Goal: Task Accomplishment & Management: Manage account settings

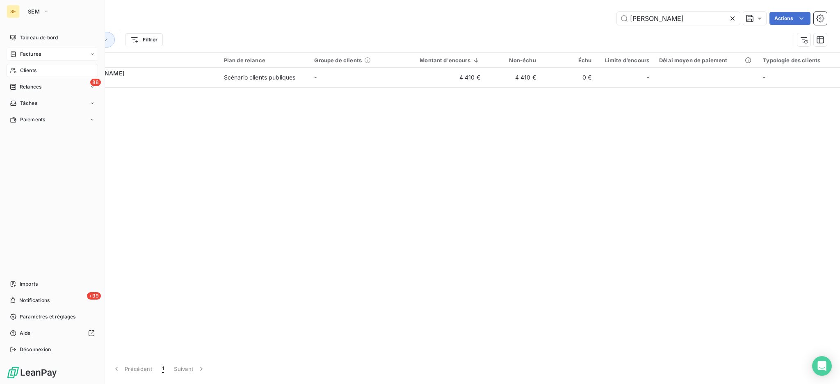
click at [21, 55] on span "Factures" at bounding box center [30, 53] width 21 height 7
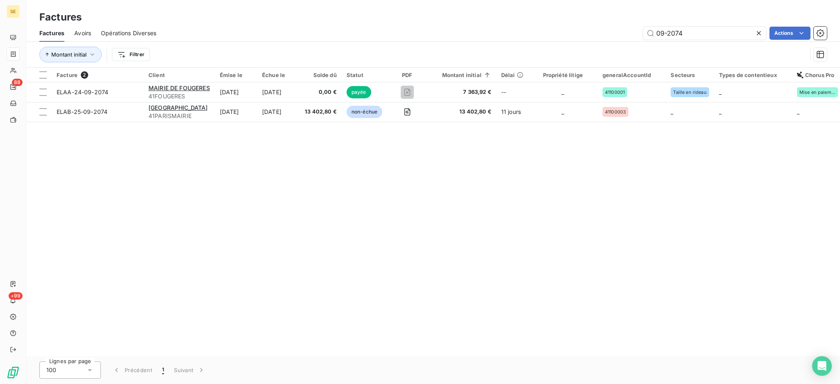
drag, startPoint x: 693, startPoint y: 29, endPoint x: 582, endPoint y: 32, distance: 111.2
click at [587, 32] on div "09-2074 Actions" at bounding box center [496, 33] width 661 height 13
type input "07-0753"
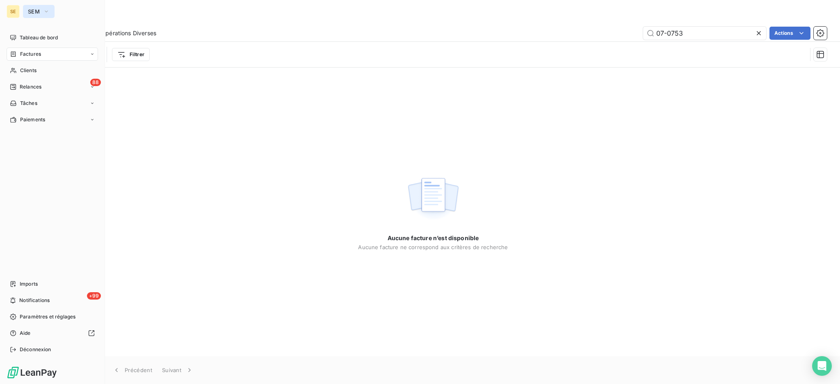
click at [34, 13] on span "SEM" at bounding box center [34, 11] width 12 height 7
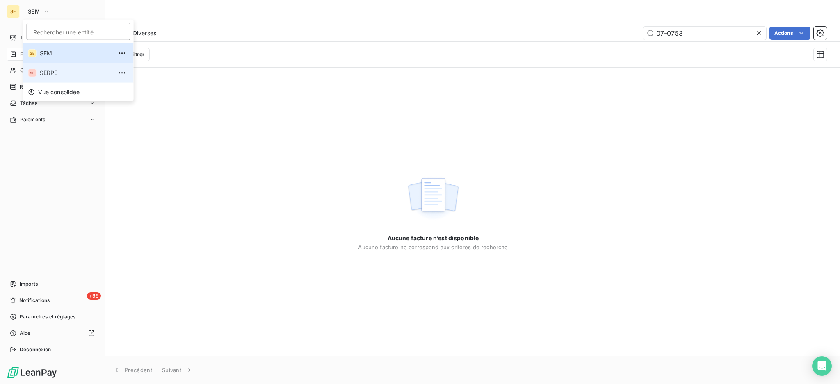
click at [48, 73] on span "SERPE" at bounding box center [76, 73] width 73 height 8
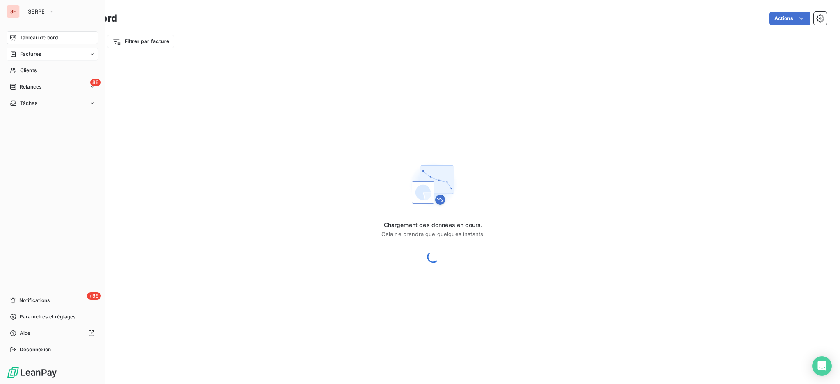
click at [40, 57] on span "Factures" at bounding box center [30, 53] width 21 height 7
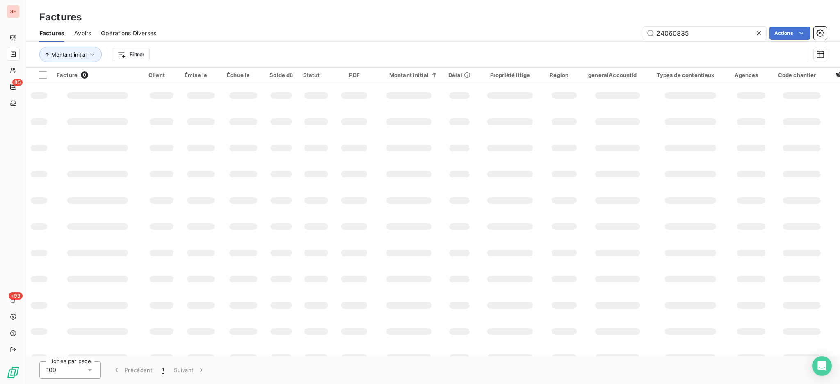
drag, startPoint x: 703, startPoint y: 31, endPoint x: 492, endPoint y: 59, distance: 213.1
click at [575, 46] on div "Factures Avoirs Opérations Diverses 24060835 Actions Montant initial Filtrer" at bounding box center [433, 46] width 814 height 43
type input "07-0953"
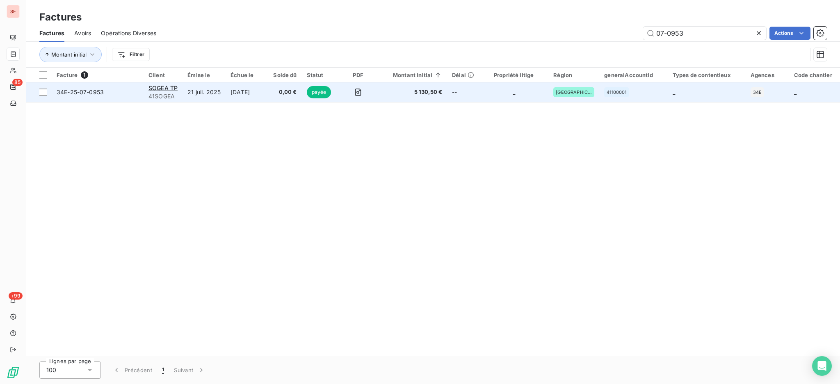
click at [196, 94] on td "21 juil. 2025" at bounding box center [203, 92] width 43 height 20
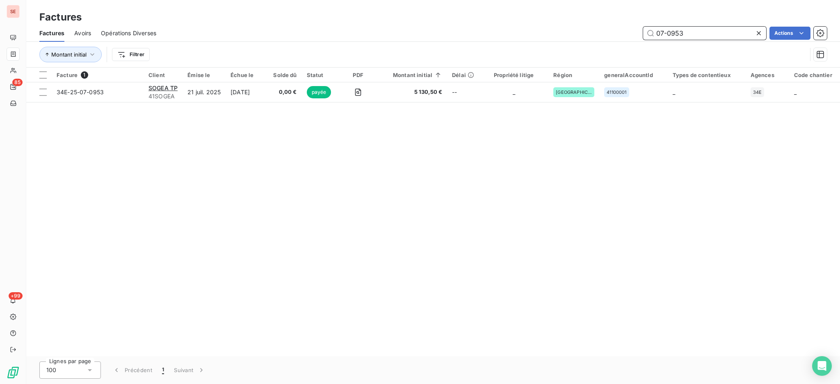
drag, startPoint x: 652, startPoint y: 38, endPoint x: 515, endPoint y: 65, distance: 139.5
click at [547, 52] on div "Factures Avoirs Opérations Diverses 07-0953 Actions Montant initial Filtrer" at bounding box center [433, 46] width 814 height 43
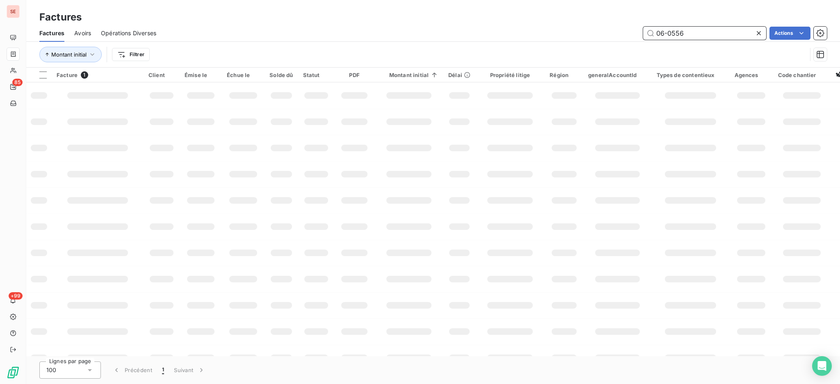
type input "06-0556"
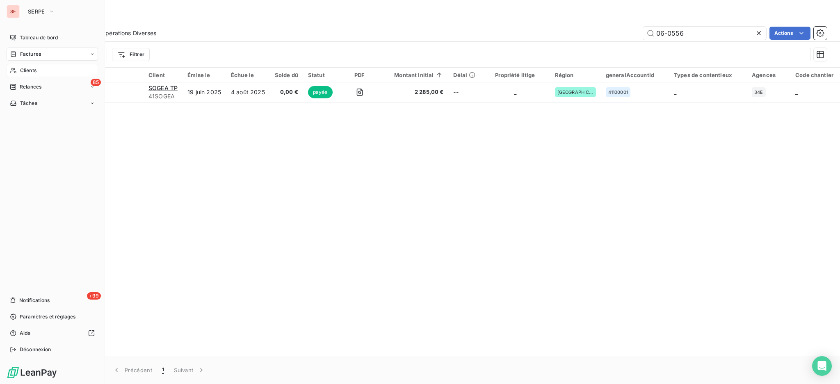
click at [29, 71] on span "Clients" at bounding box center [28, 70] width 16 height 7
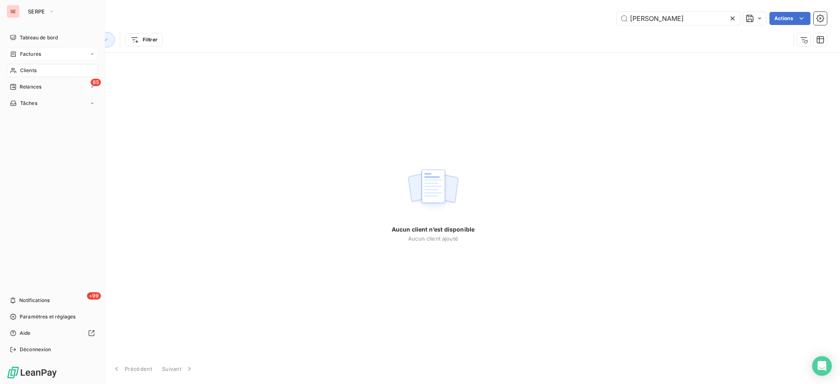
click at [35, 50] on div "Factures" at bounding box center [52, 54] width 91 height 13
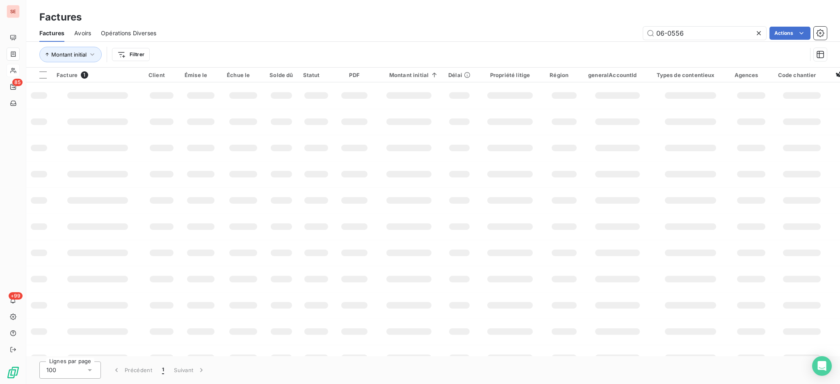
drag, startPoint x: 698, startPoint y: 30, endPoint x: 615, endPoint y: 29, distance: 83.3
click at [619, 31] on div "06-0556 Actions" at bounding box center [496, 33] width 661 height 13
type input "030-25-08-0377"
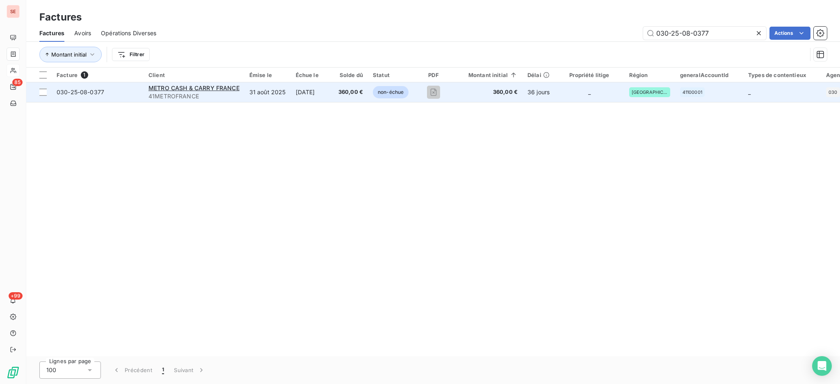
click at [199, 92] on span "41METROFRANCE" at bounding box center [193, 96] width 91 height 8
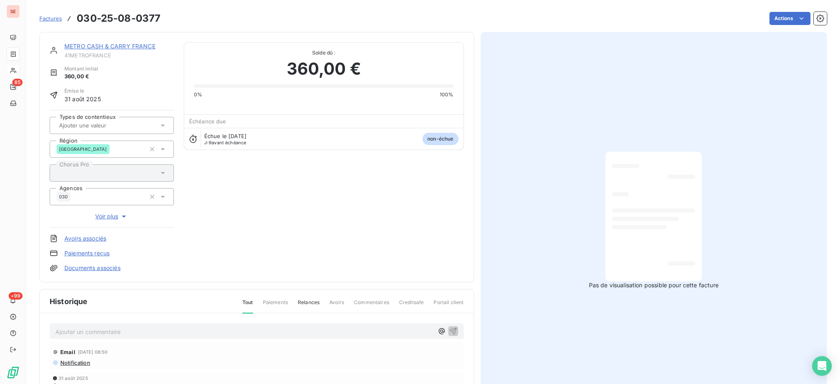
scroll to position [56, 0]
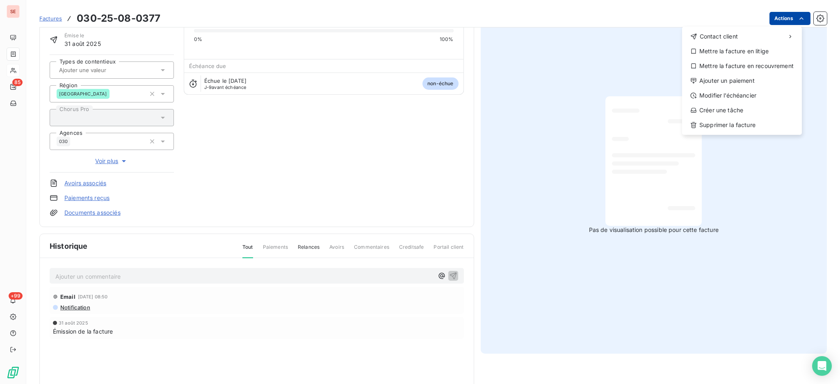
click at [773, 19] on html "SE 85 +99 Factures [PHONE_NUMBER] Actions Contact client Mettre la facture en l…" at bounding box center [420, 192] width 840 height 384
click at [745, 80] on div "Ajouter un paiement" at bounding box center [741, 80] width 113 height 13
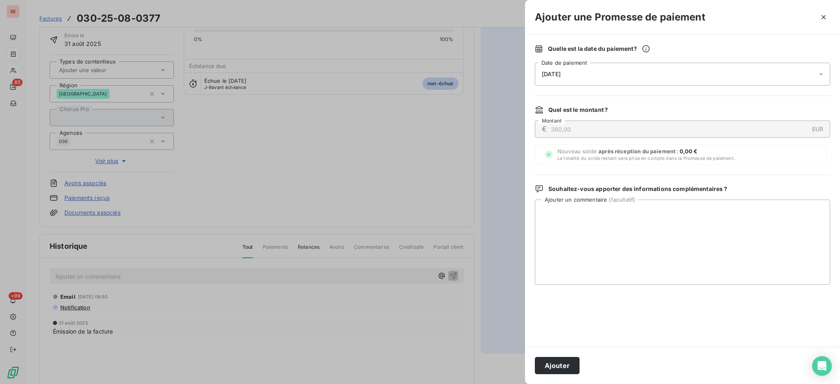
click at [821, 69] on div at bounding box center [823, 74] width 13 height 23
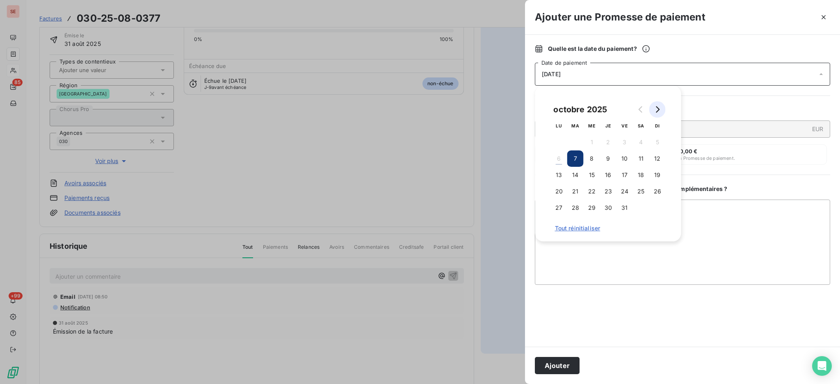
click at [661, 108] on button "Go to next month" at bounding box center [657, 109] width 16 height 16
click at [559, 157] on button "3" at bounding box center [559, 159] width 16 height 16
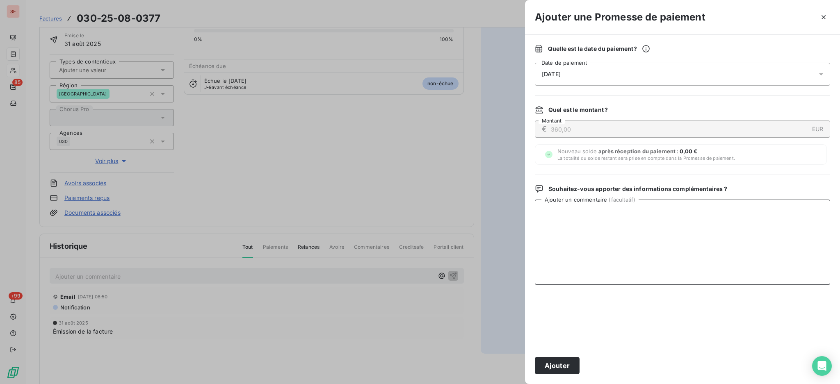
click at [718, 205] on textarea "Ajouter un commentaire ( facultatif )" at bounding box center [682, 242] width 295 height 85
click at [553, 219] on textarea "Ajouter un commentaire ( facultatif )" at bounding box center [682, 242] width 295 height 85
paste textarea "Votre facture N°030-25-08-0377 est validée pour un règlement le [DATE]."
type textarea "Votre facture N°030-25-08-0377 est validée pour un règlement le [DATE]."
click at [563, 364] on button "Ajouter" at bounding box center [557, 365] width 45 height 17
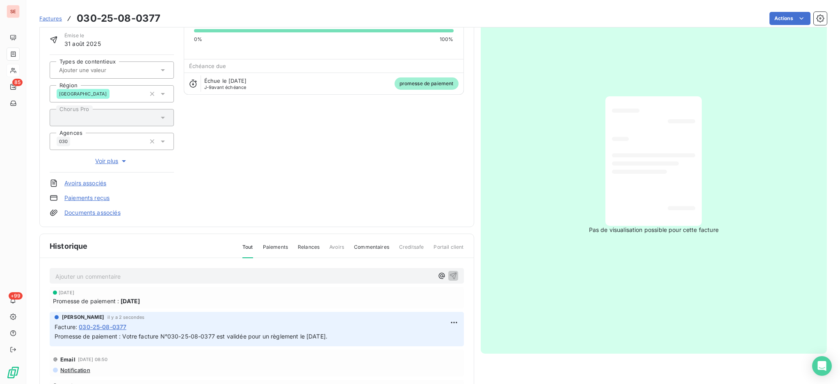
scroll to position [0, 0]
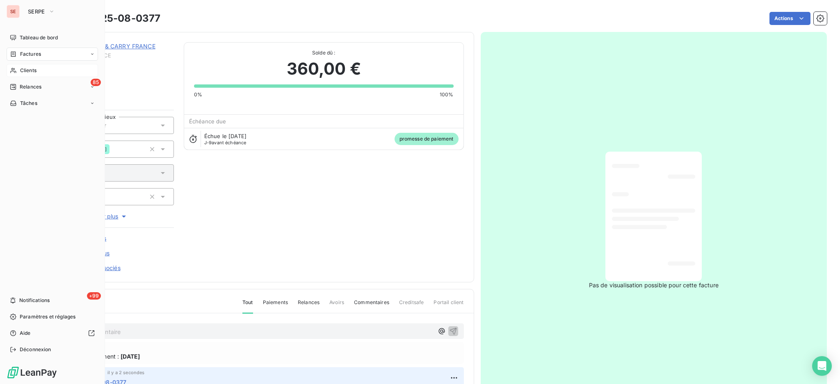
click at [37, 68] on div "Clients" at bounding box center [52, 70] width 91 height 13
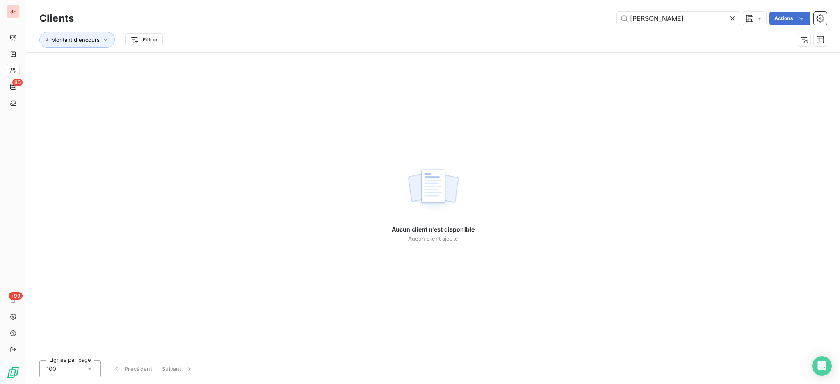
drag, startPoint x: 666, startPoint y: 25, endPoint x: 533, endPoint y: 14, distance: 134.1
click at [533, 14] on div "[PERSON_NAME] Actions" at bounding box center [455, 18] width 743 height 13
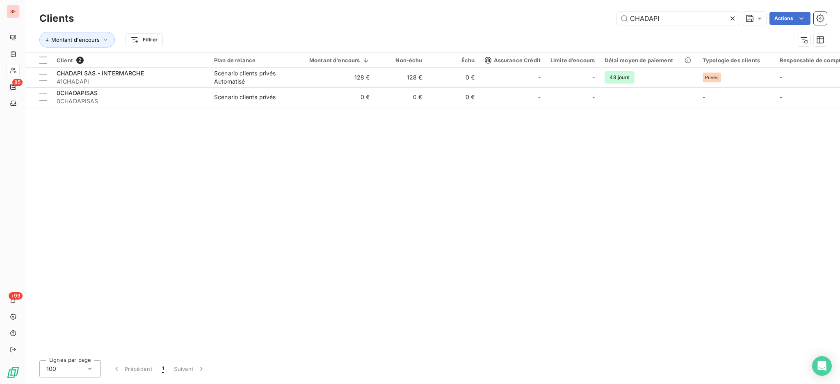
type input "CHADAPI"
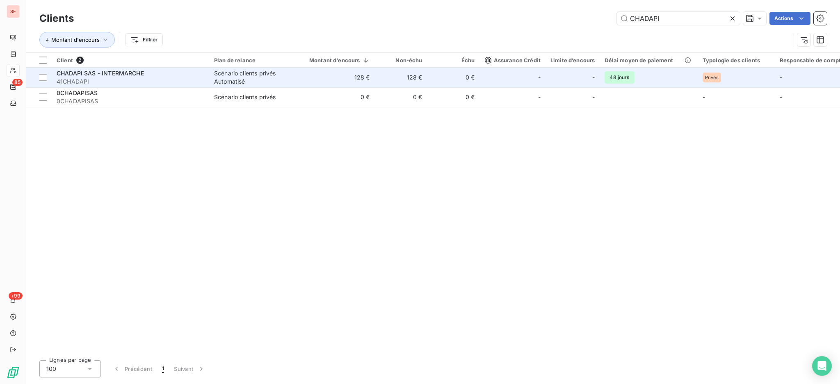
click at [308, 86] on td "128 €" at bounding box center [334, 78] width 80 height 20
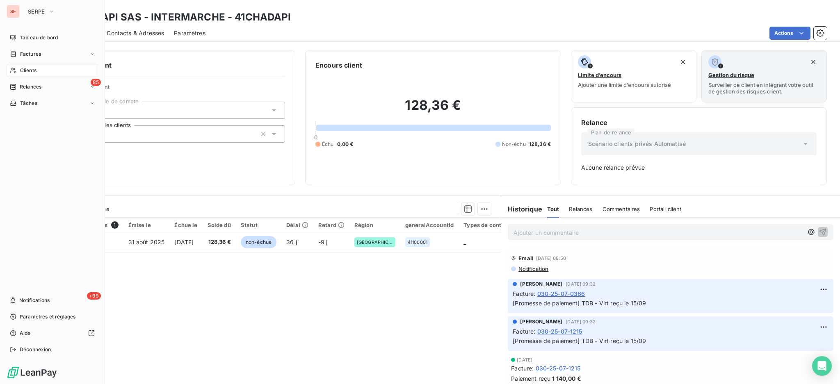
click at [43, 70] on div "Clients" at bounding box center [52, 70] width 91 height 13
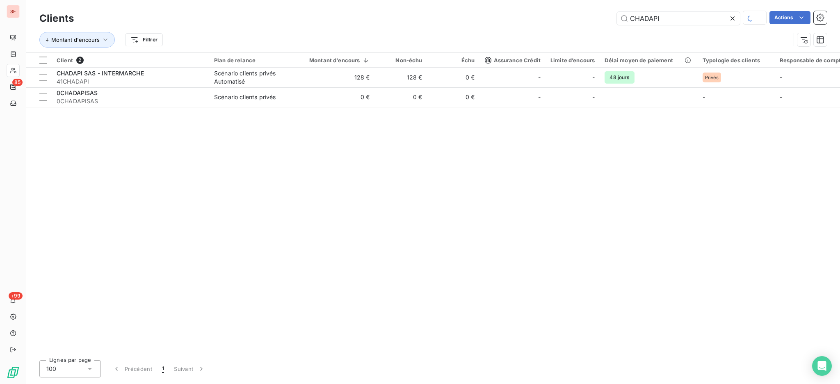
drag, startPoint x: 668, startPoint y: 16, endPoint x: 451, endPoint y: 38, distance: 218.0
click at [458, 37] on div "Clients CHADAPI Actions Montant d'encours Filtrer" at bounding box center [432, 31] width 787 height 43
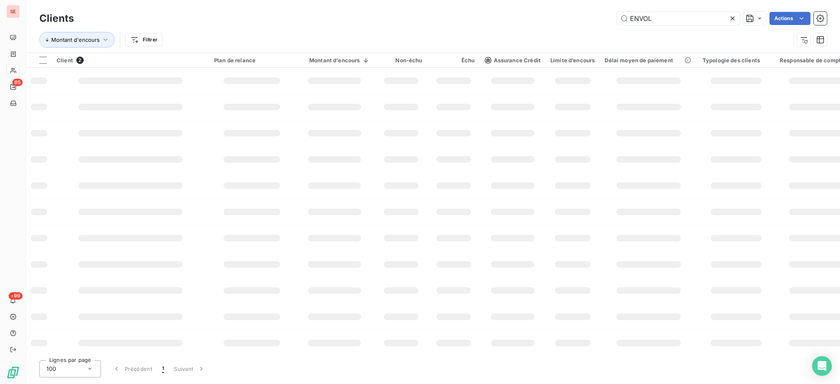
type input "ENVOL"
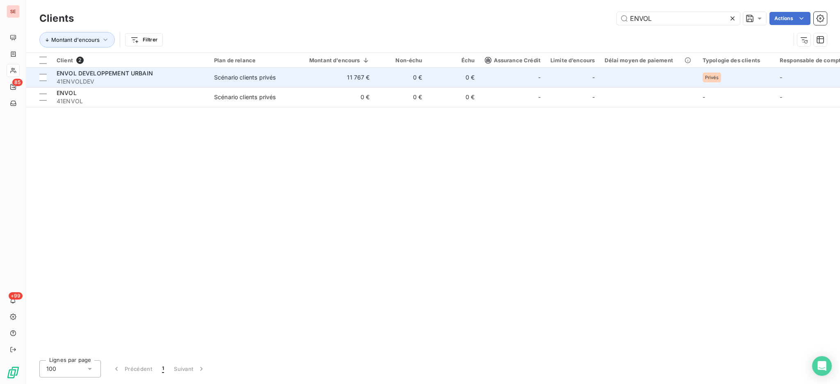
click at [343, 83] on td "11 767 €" at bounding box center [334, 78] width 80 height 20
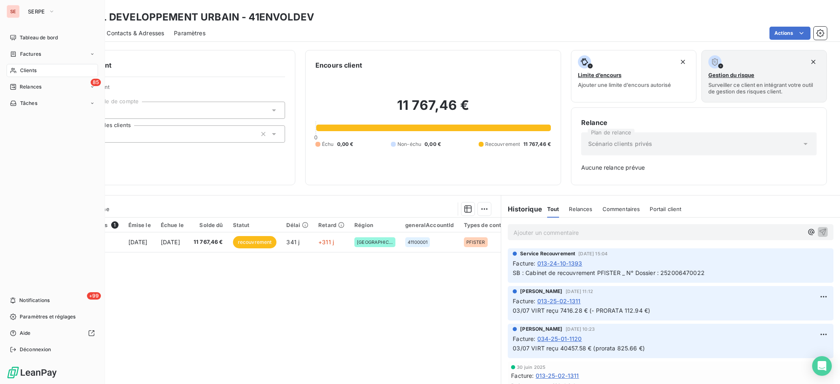
click at [21, 73] on span "Clients" at bounding box center [28, 70] width 16 height 7
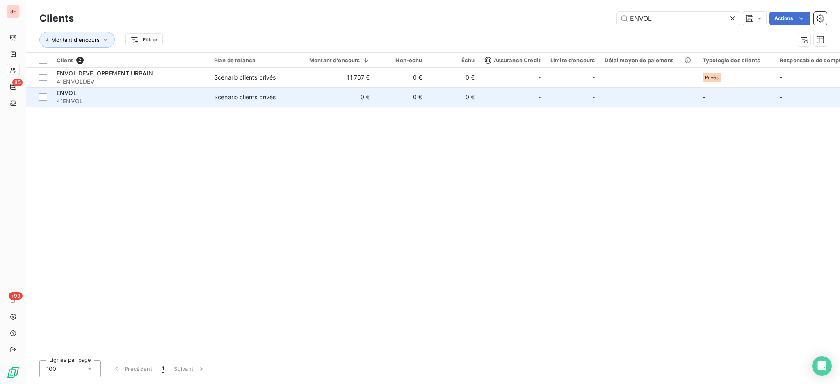
click at [147, 102] on span "41ENVOL" at bounding box center [131, 101] width 148 height 8
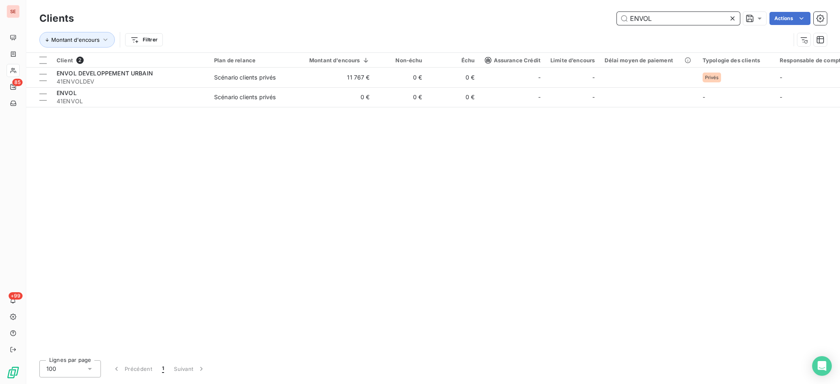
drag, startPoint x: 688, startPoint y: 20, endPoint x: 524, endPoint y: 11, distance: 164.7
click at [524, 11] on div "Clients ENVOL Actions" at bounding box center [432, 18] width 787 height 17
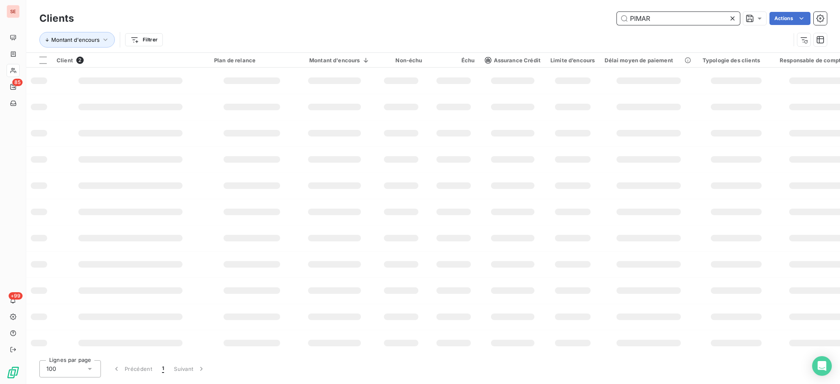
type input "PIMAR"
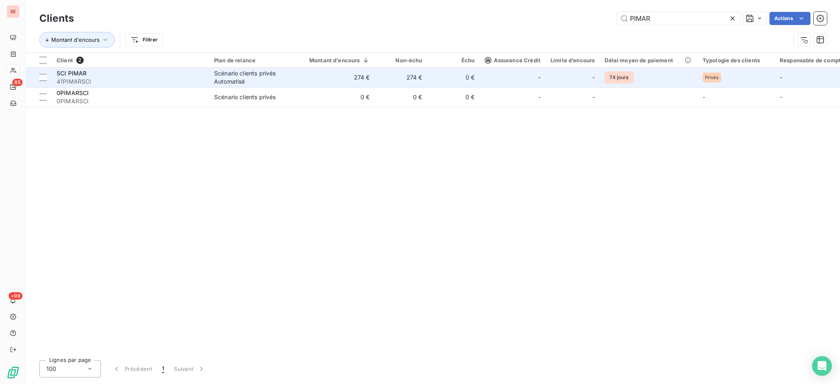
click at [194, 75] on div "SCI PIMAR" at bounding box center [131, 73] width 148 height 8
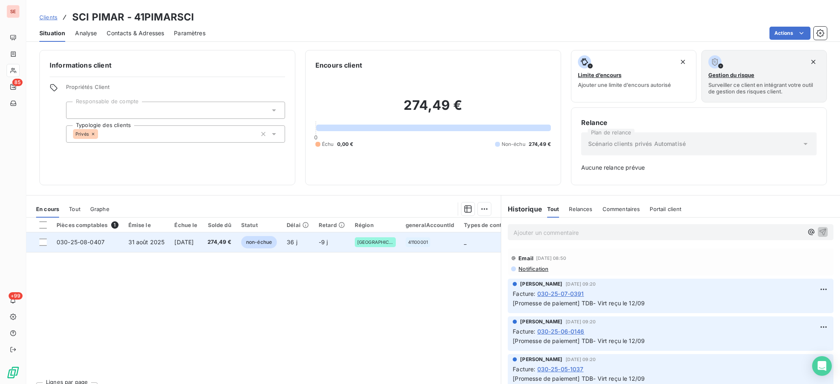
click at [202, 244] on td "[DATE]" at bounding box center [185, 243] width 33 height 20
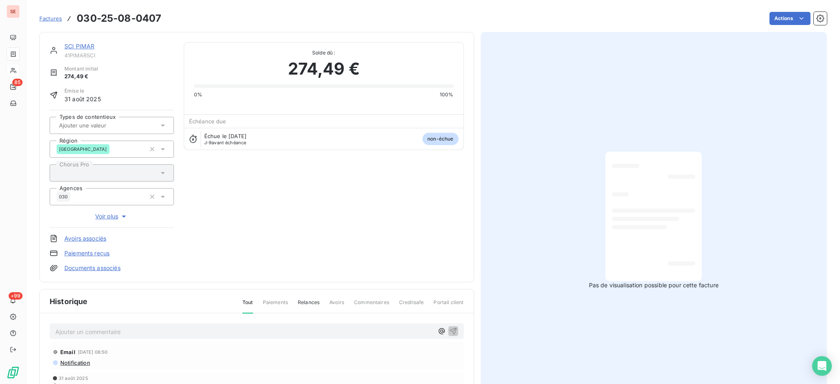
click at [228, 331] on p "Ajouter un commentaire ﻿" at bounding box center [244, 332] width 378 height 10
drag, startPoint x: 228, startPoint y: 331, endPoint x: -12, endPoint y: 310, distance: 241.2
click at [0, 310] on html "SE 85 +99 Factures 030-25-08-0407 Actions SCI PIMAR 41PIMARSCI Montant initial …" at bounding box center [420, 192] width 840 height 384
copy span "06/10 Facture non reçue ==> envoyée ce jour"
click at [449, 331] on icon "button" at bounding box center [453, 331] width 8 height 8
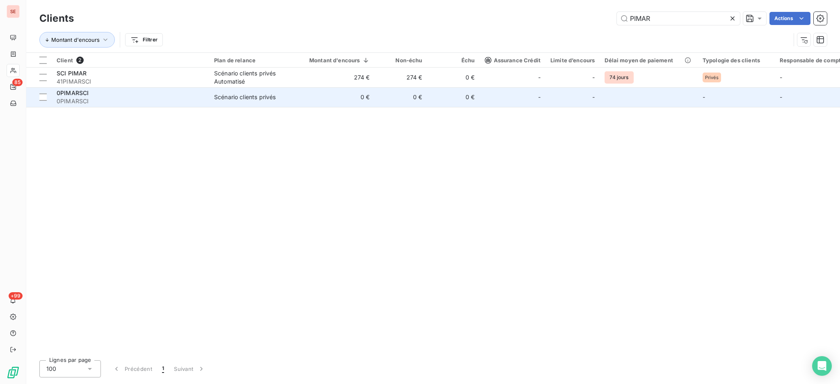
drag, startPoint x: 705, startPoint y: 23, endPoint x: 287, endPoint y: 88, distance: 423.7
click at [372, 59] on div "Clients PIMAR Actions Montant d'encours Filtrer Client 2 Plan de relance Montan…" at bounding box center [433, 192] width 814 height 384
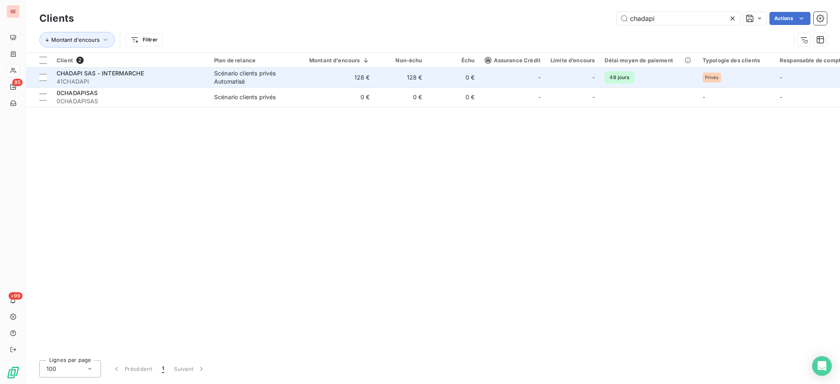
type input "chadapi"
click at [262, 82] on div "Scénario clients privés Automatisé" at bounding box center [251, 77] width 75 height 16
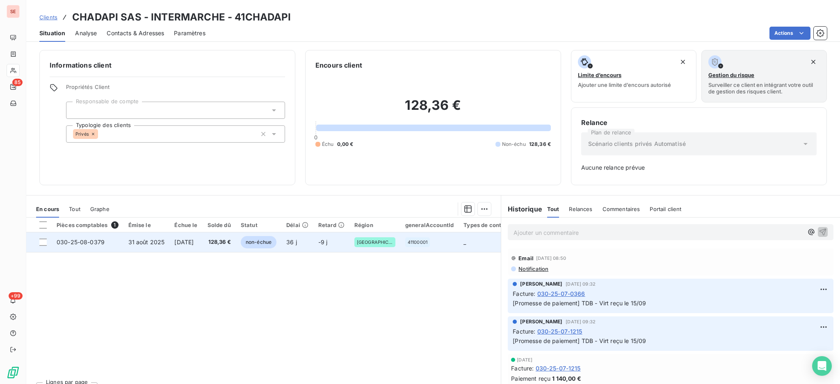
click at [171, 245] on td "[DATE]" at bounding box center [185, 243] width 33 height 20
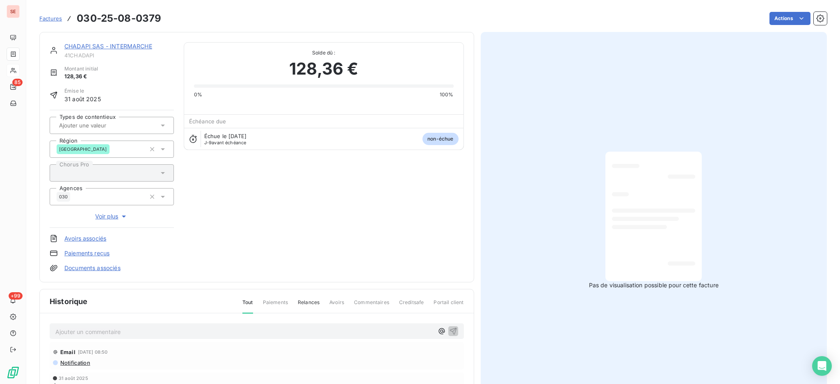
click at [226, 333] on p "Ajouter un commentaire ﻿" at bounding box center [244, 332] width 378 height 10
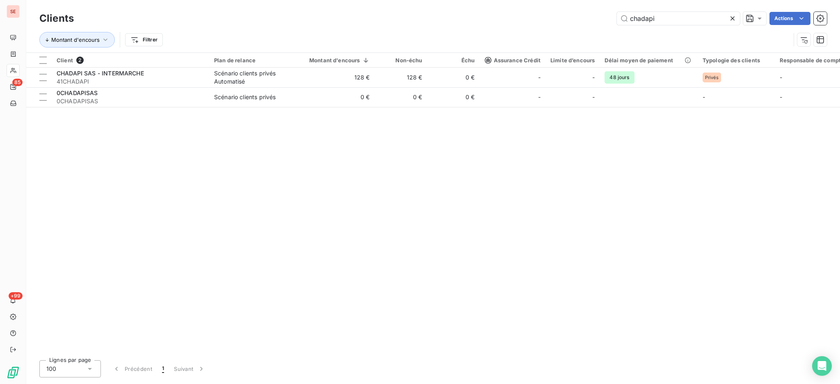
drag, startPoint x: 668, startPoint y: 24, endPoint x: 446, endPoint y: 46, distance: 222.5
click at [446, 46] on div "Clients chadapi Actions Montant d'encours Filtrer" at bounding box center [432, 31] width 787 height 43
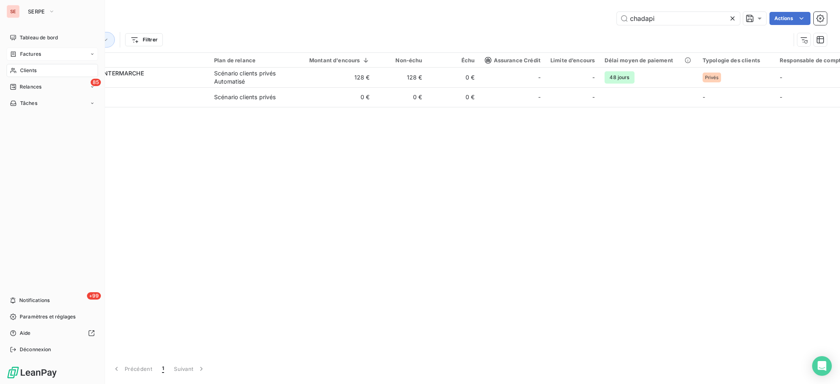
click at [42, 53] on div "Factures" at bounding box center [52, 54] width 91 height 13
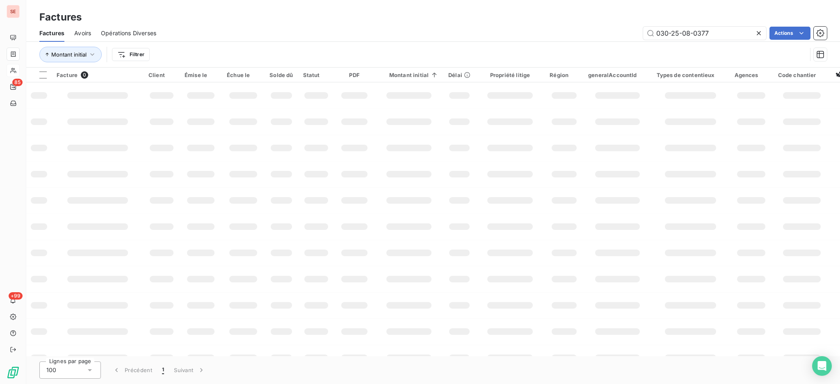
drag, startPoint x: 728, startPoint y: 36, endPoint x: 547, endPoint y: 40, distance: 181.7
click at [547, 40] on div "Factures Avoirs Opérations Diverses 030-25-08-0377 Actions" at bounding box center [433, 33] width 814 height 17
type input "08-0410"
click at [690, 32] on input "08-0410" at bounding box center [704, 33] width 123 height 13
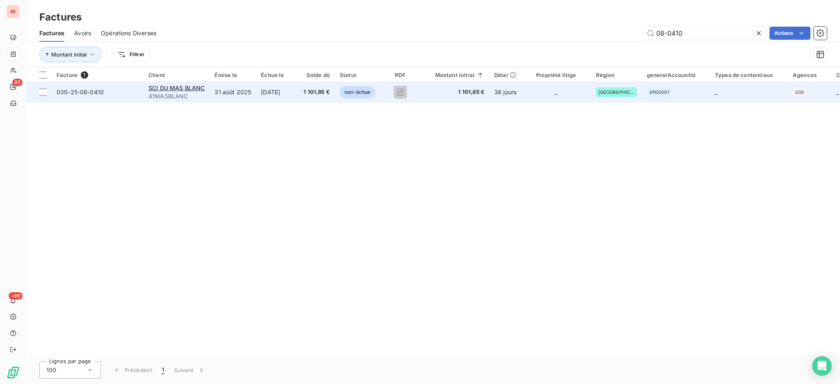
click at [187, 92] on span "41MASBLANC" at bounding box center [176, 96] width 56 height 8
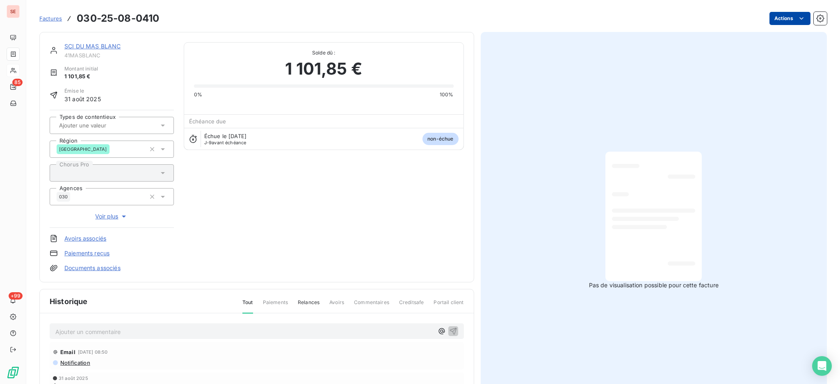
click at [765, 16] on html "SE 85 +99 Factures 030-25-08-0410 Actions SCI DU MAS BLANC 41MASBLANC Montant i…" at bounding box center [420, 192] width 840 height 384
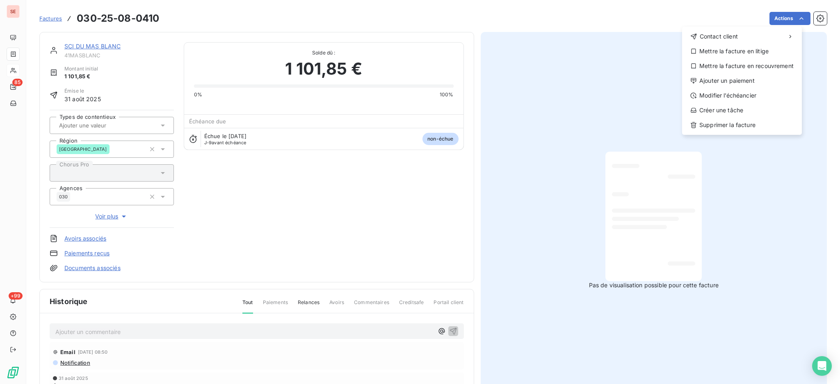
click at [363, 330] on html "SE 85 +99 Factures [PHONE_NUMBER] Actions Contact client Mettre la facture en l…" at bounding box center [420, 192] width 840 height 384
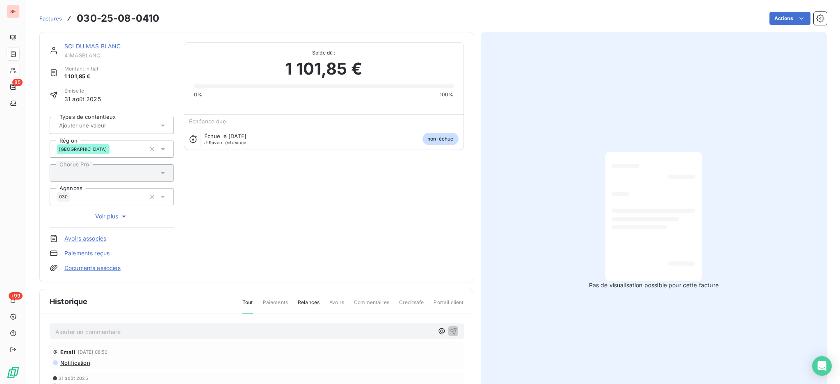
click at [369, 331] on p "Ajouter un commentaire ﻿" at bounding box center [244, 332] width 378 height 10
click at [450, 327] on icon "button" at bounding box center [453, 331] width 8 height 8
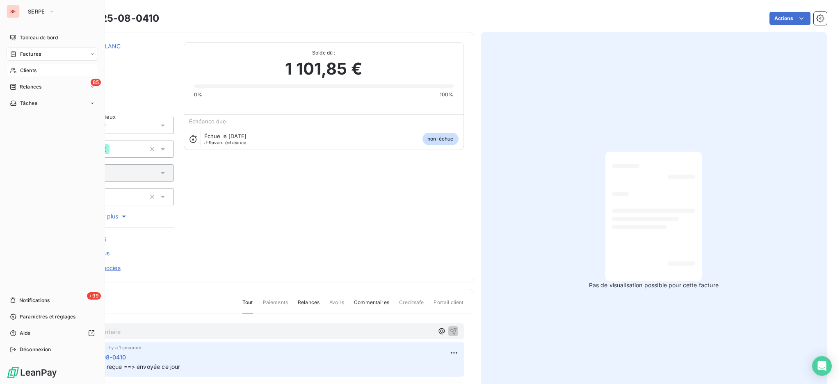
click at [25, 56] on span "Factures" at bounding box center [30, 53] width 21 height 7
click at [25, 50] on span "Factures" at bounding box center [30, 53] width 21 height 7
click at [23, 75] on div "Factures" at bounding box center [57, 70] width 82 height 13
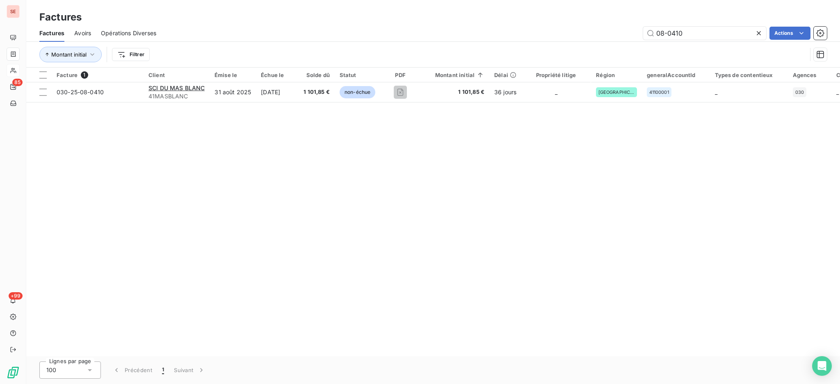
drag, startPoint x: 699, startPoint y: 36, endPoint x: 463, endPoint y: 35, distance: 235.8
click at [544, 32] on div "08-0410 Actions" at bounding box center [496, 33] width 661 height 13
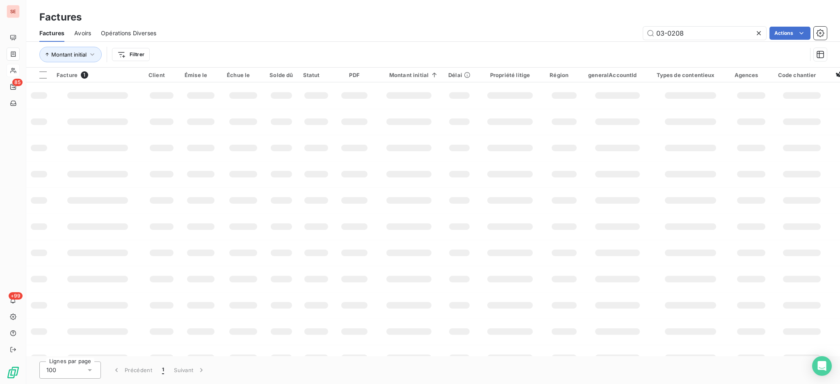
type input "03-0208"
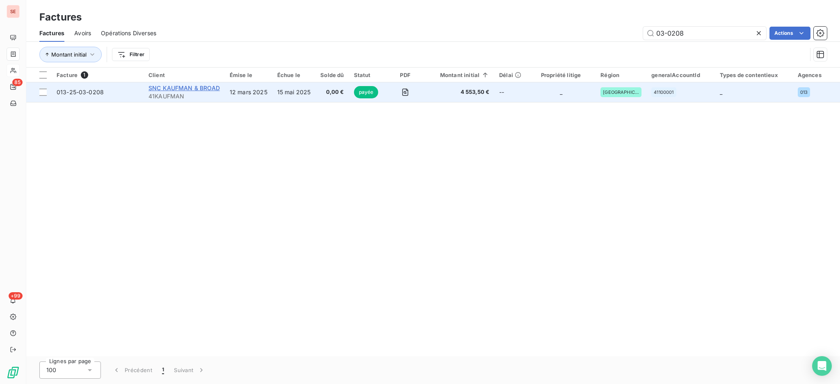
click at [197, 88] on span "SNC KAUFMAN & BROAD" at bounding box center [183, 87] width 71 height 7
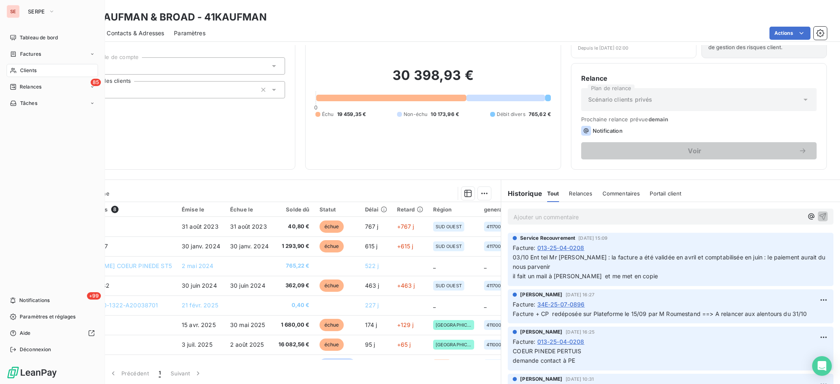
drag, startPoint x: 29, startPoint y: 67, endPoint x: 55, endPoint y: 66, distance: 25.9
click at [29, 68] on span "Clients" at bounding box center [28, 70] width 16 height 7
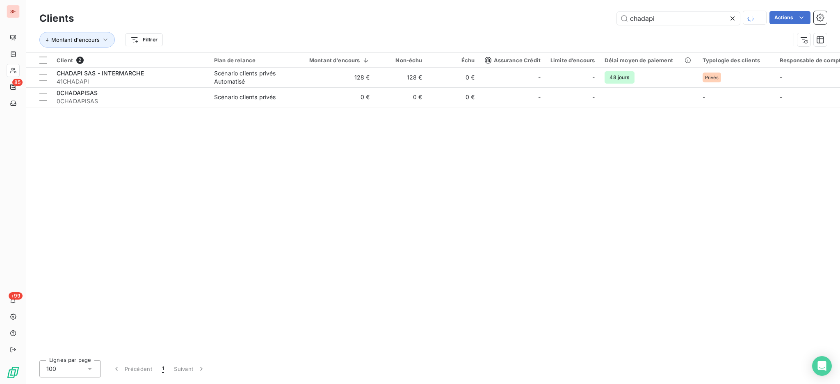
drag, startPoint x: 670, startPoint y: 21, endPoint x: 522, endPoint y: -2, distance: 150.2
click at [522, 0] on html "SE 85 +99 Clients chadapi Actions Montant d'encours Filtrer Client 2 Plan de re…" at bounding box center [420, 192] width 840 height 384
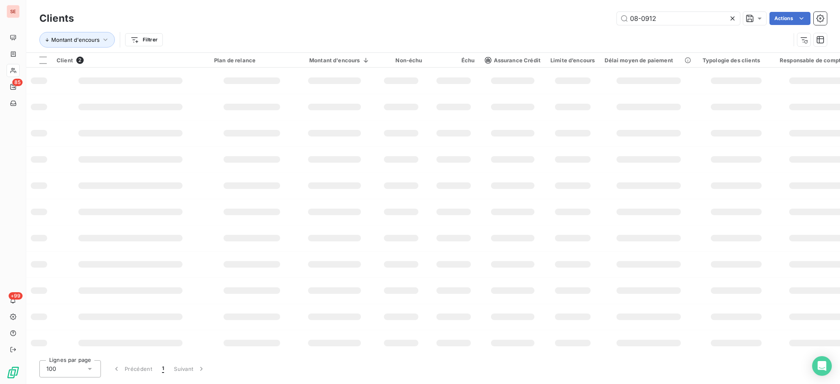
type input "08-0912"
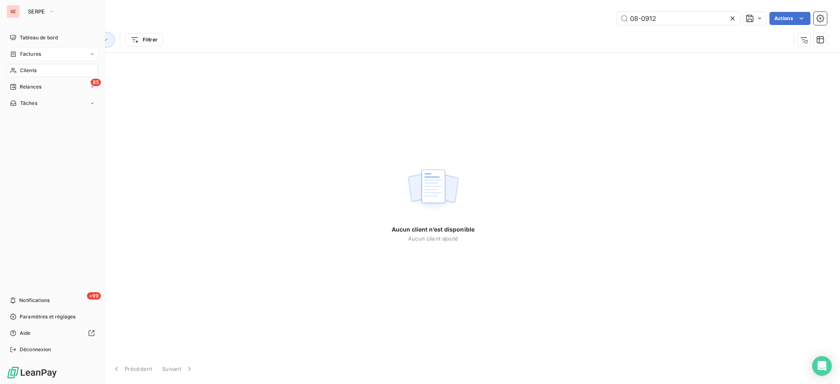
click at [32, 52] on span "Factures" at bounding box center [30, 53] width 21 height 7
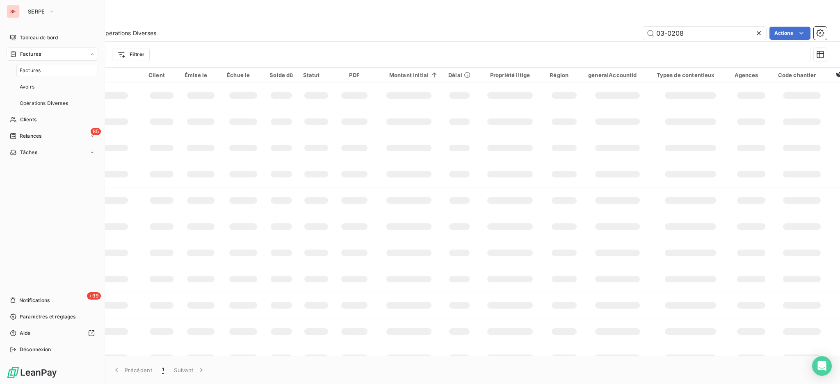
click at [27, 69] on span "Factures" at bounding box center [30, 70] width 21 height 7
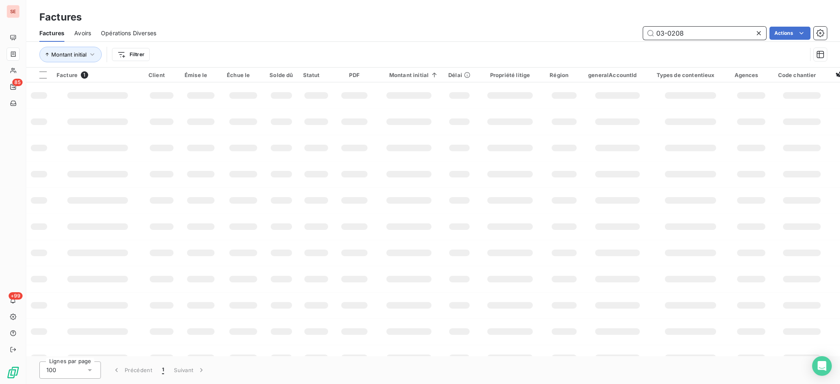
drag, startPoint x: 690, startPoint y: 36, endPoint x: 571, endPoint y: 30, distance: 119.1
click at [583, 31] on div "03-0208 Actions" at bounding box center [496, 33] width 661 height 13
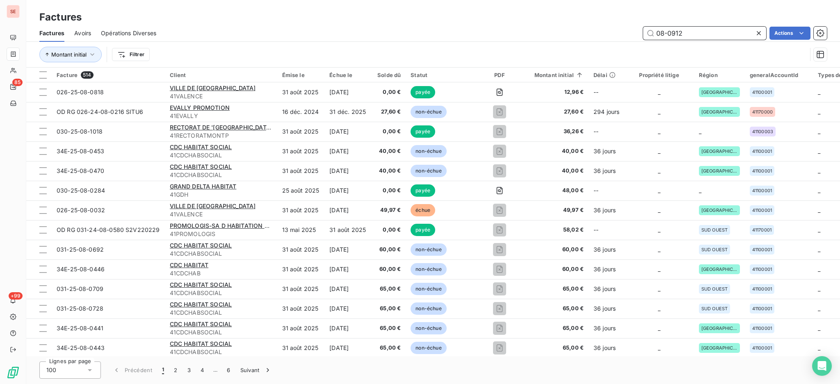
type input "08-0912"
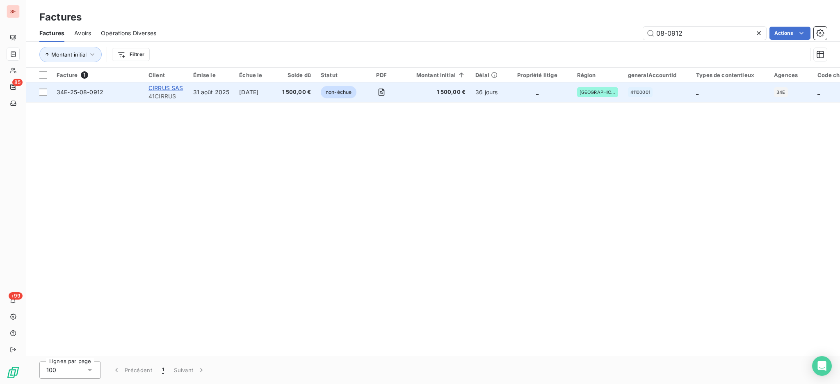
click at [171, 87] on span "CIRRUS SAS" at bounding box center [165, 87] width 35 height 7
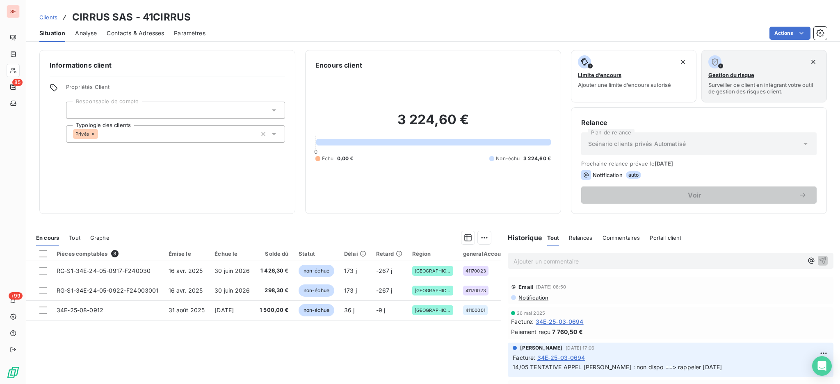
click at [135, 34] on span "Contacts & Adresses" at bounding box center [135, 33] width 57 height 8
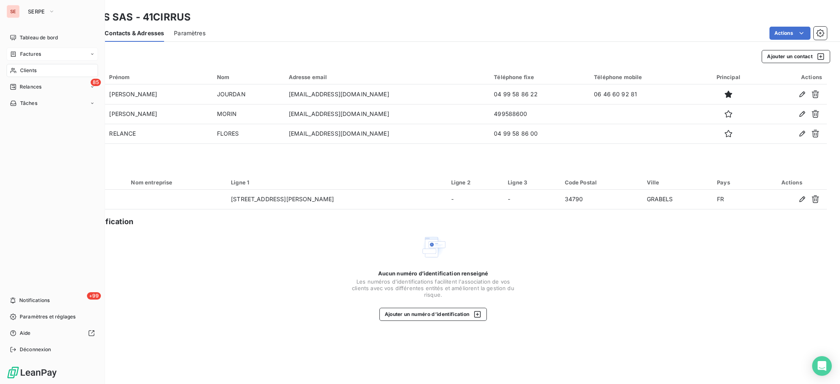
click at [27, 53] on span "Factures" at bounding box center [30, 53] width 21 height 7
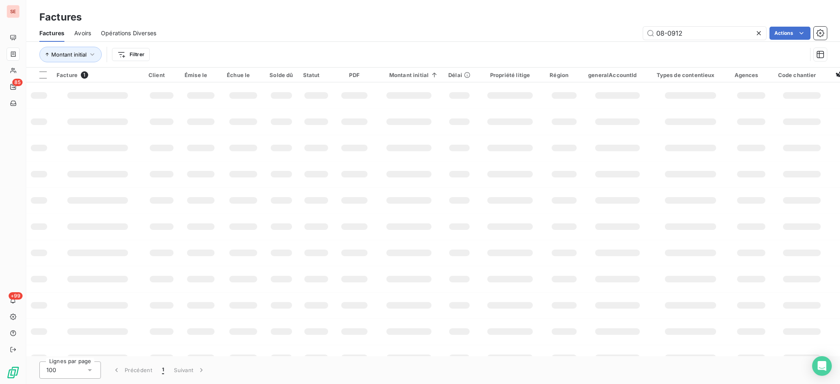
drag, startPoint x: 704, startPoint y: 36, endPoint x: 411, endPoint y: 105, distance: 300.9
click at [541, 23] on div "Factures Factures Avoirs Opérations Diverses 08-0912 Actions Montant initial Fi…" at bounding box center [433, 34] width 814 height 68
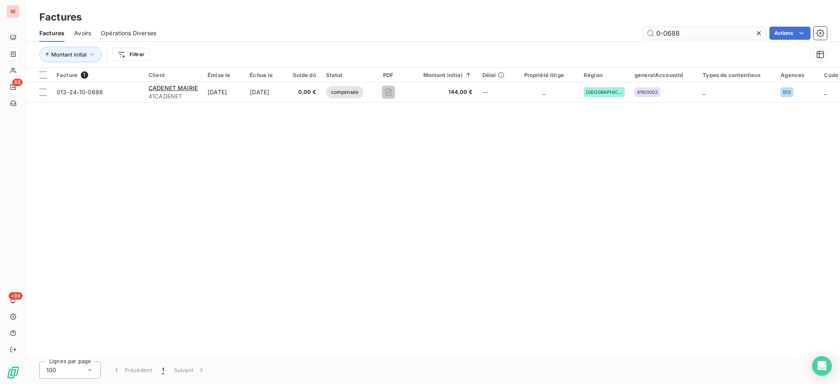
click at [659, 30] on input "0-0688" at bounding box center [704, 33] width 123 height 13
type input "09-0688"
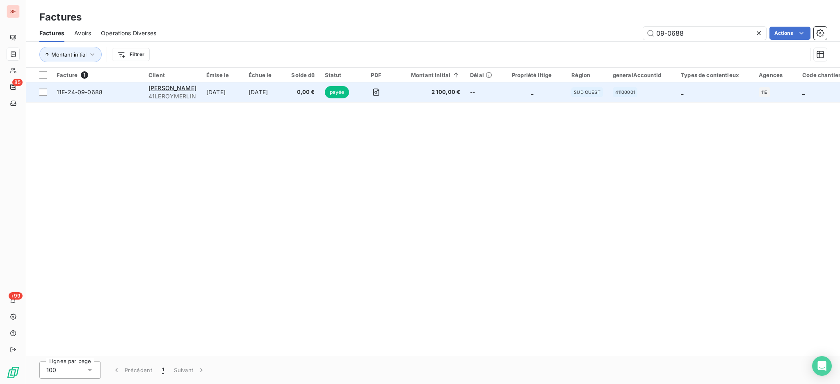
click at [273, 100] on td "[DATE]" at bounding box center [265, 92] width 43 height 20
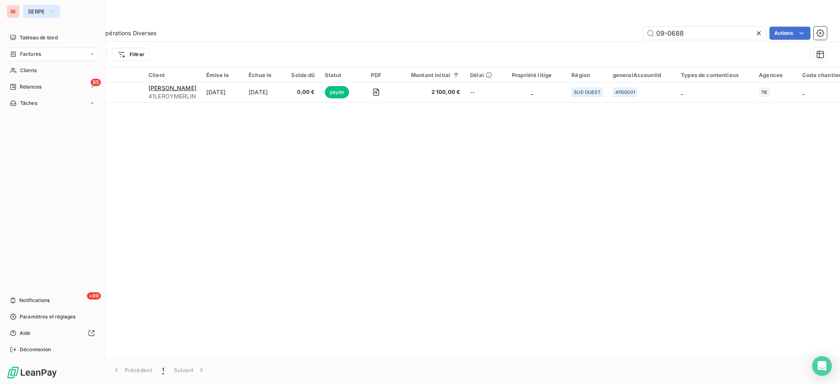
click at [31, 11] on span "SERPE" at bounding box center [36, 11] width 17 height 7
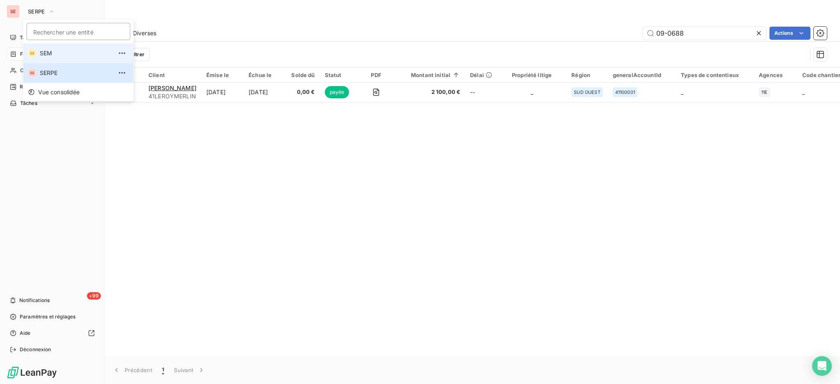
click at [48, 51] on span "SEM" at bounding box center [76, 53] width 73 height 8
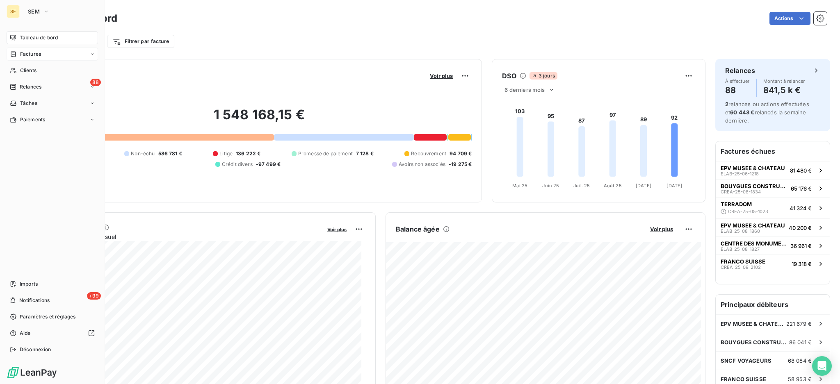
click at [41, 57] on span "Factures" at bounding box center [30, 53] width 21 height 7
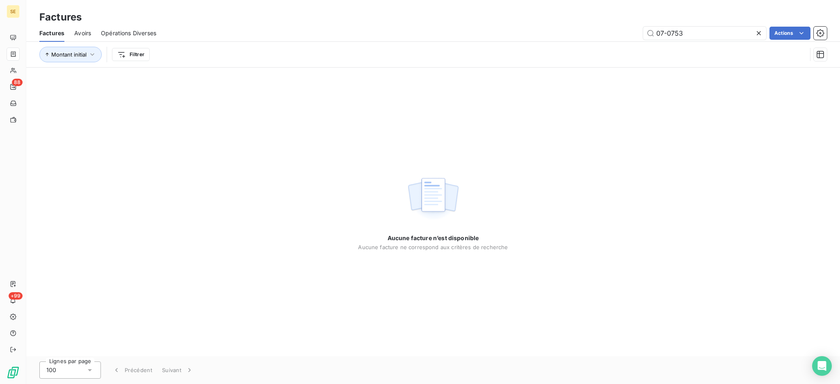
drag, startPoint x: 705, startPoint y: 32, endPoint x: 579, endPoint y: 36, distance: 126.0
click at [595, 31] on div "07-0753 Actions" at bounding box center [496, 33] width 661 height 13
type input "09-2047"
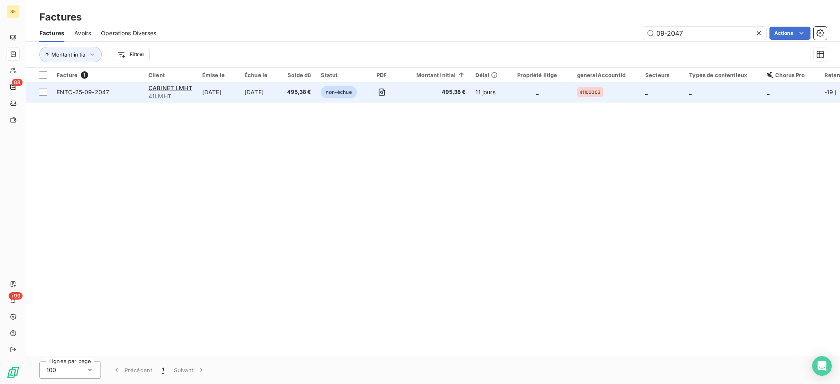
click at [271, 90] on td "[DATE]" at bounding box center [260, 92] width 43 height 20
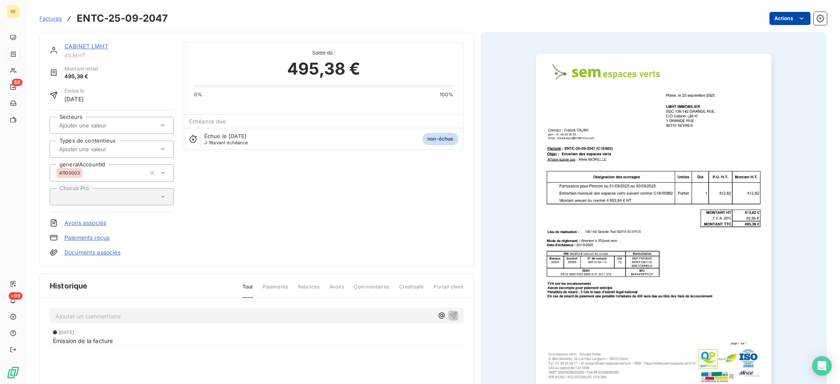
click at [783, 17] on html "SE 88 +99 Factures ENTC-25-09-2047 Actions CABINET LMHT 41LMHT Montant initial …" at bounding box center [420, 192] width 840 height 384
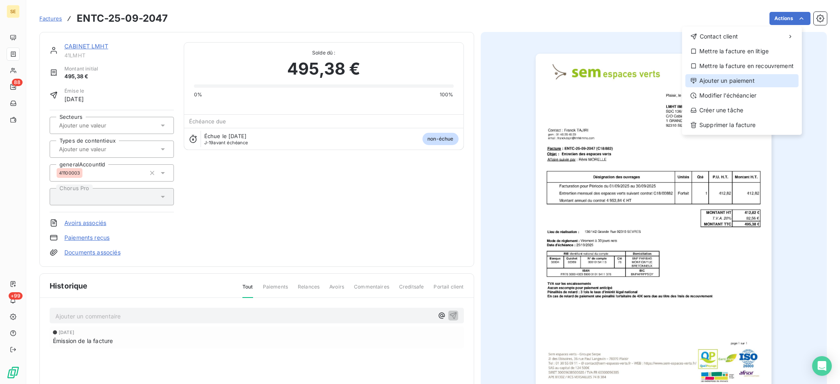
click at [743, 83] on div "Ajouter un paiement" at bounding box center [741, 80] width 113 height 13
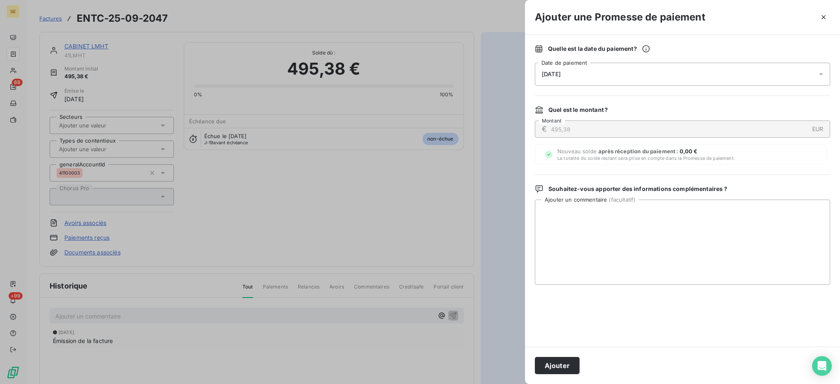
click at [823, 73] on icon at bounding box center [821, 74] width 8 height 8
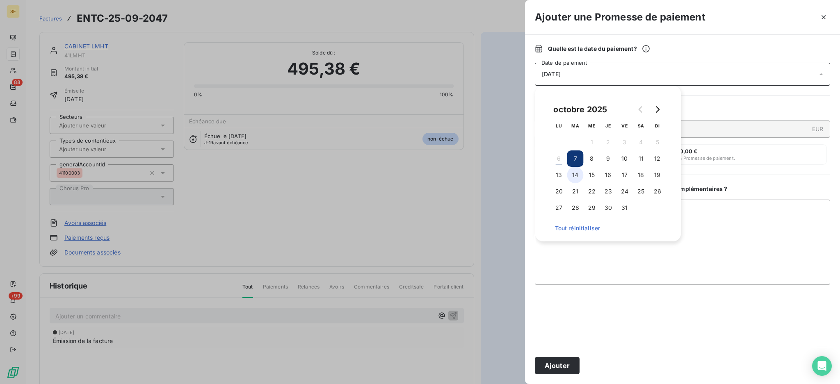
click at [574, 178] on button "14" at bounding box center [575, 175] width 16 height 16
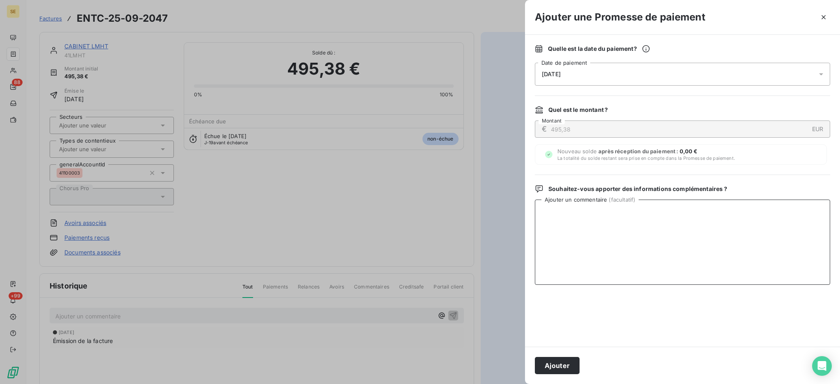
click at [700, 223] on textarea "Ajouter un commentaire ( facultatif )" at bounding box center [682, 242] width 295 height 85
type textarea "AVIS DE VIRT reçu"
click at [572, 364] on button "Ajouter" at bounding box center [557, 365] width 45 height 17
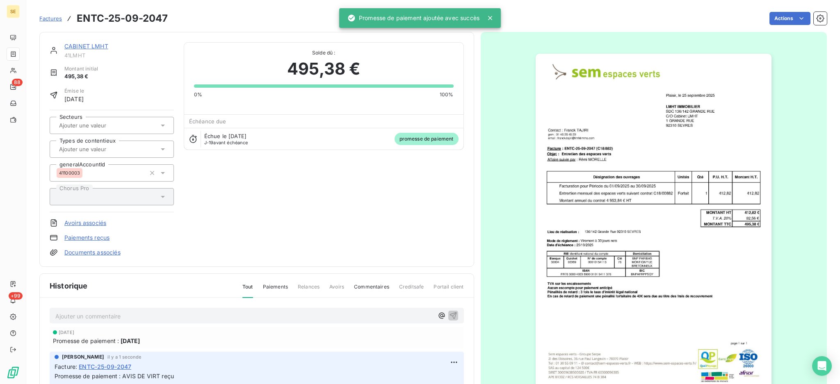
click at [106, 256] on link "Documents associés" at bounding box center [92, 253] width 56 height 8
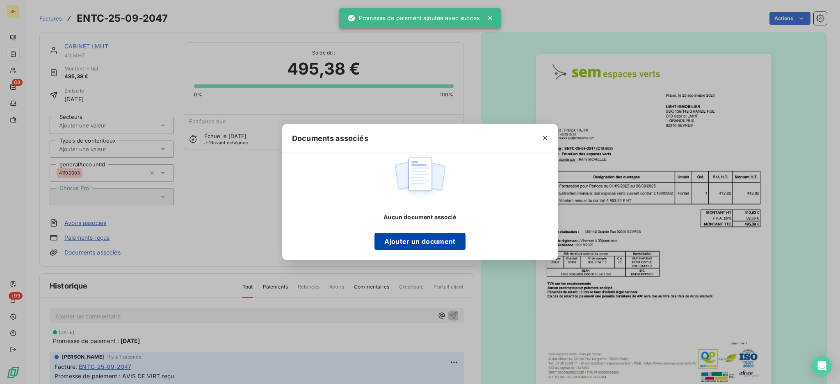
click at [389, 239] on button "Ajouter un document" at bounding box center [419, 241] width 91 height 17
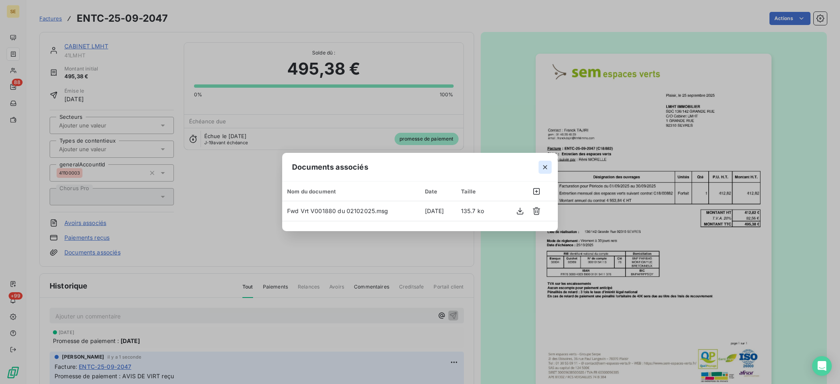
click at [549, 166] on icon "button" at bounding box center [545, 167] width 8 height 8
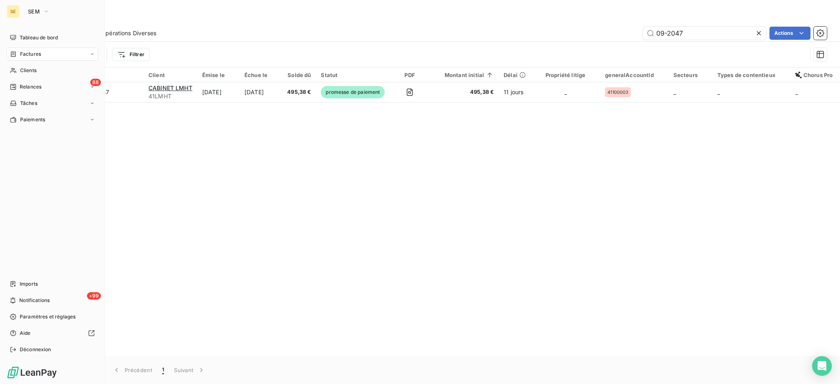
click at [32, 55] on span "Factures" at bounding box center [30, 53] width 21 height 7
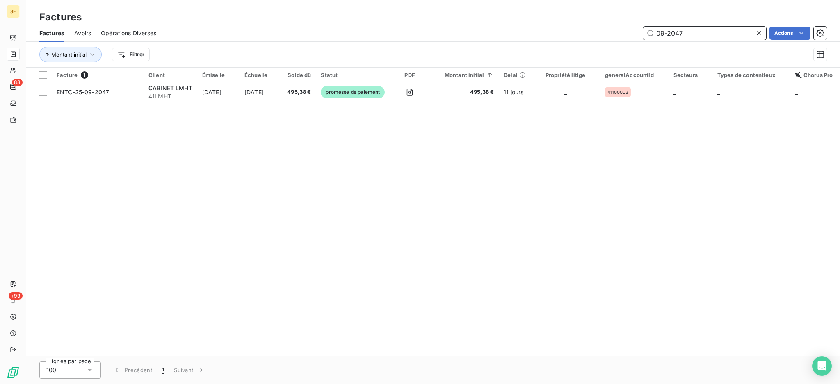
drag, startPoint x: 696, startPoint y: 35, endPoint x: 585, endPoint y: 16, distance: 112.8
click at [591, 16] on div "Factures Factures Avoirs Opérations Diverses 09-2047 Actions Montant initial Fi…" at bounding box center [433, 34] width 814 height 68
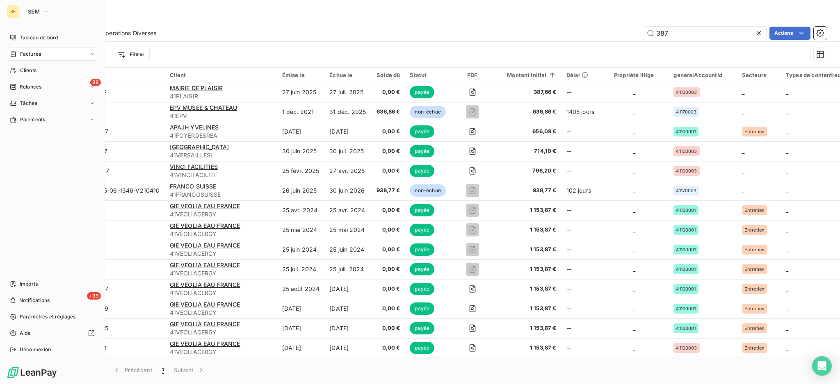
click at [23, 55] on span "Factures" at bounding box center [30, 53] width 21 height 7
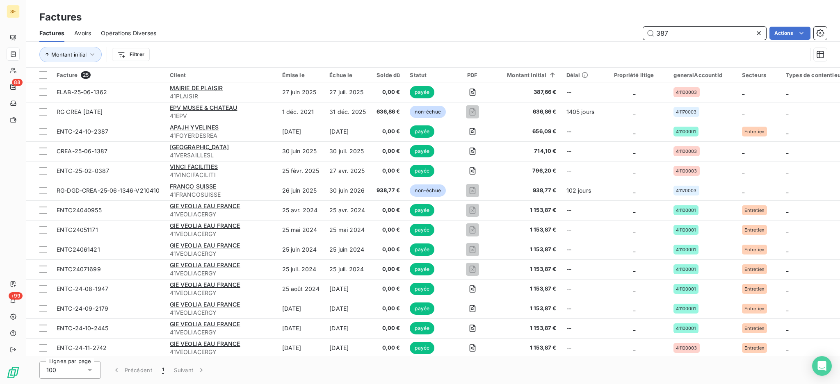
drag, startPoint x: 670, startPoint y: 30, endPoint x: 582, endPoint y: 9, distance: 90.9
click at [589, 11] on div "Factures Factures Avoirs Opérations Diverses 387 Actions Montant initial Filtrer" at bounding box center [433, 34] width 814 height 68
type input "09-2067"
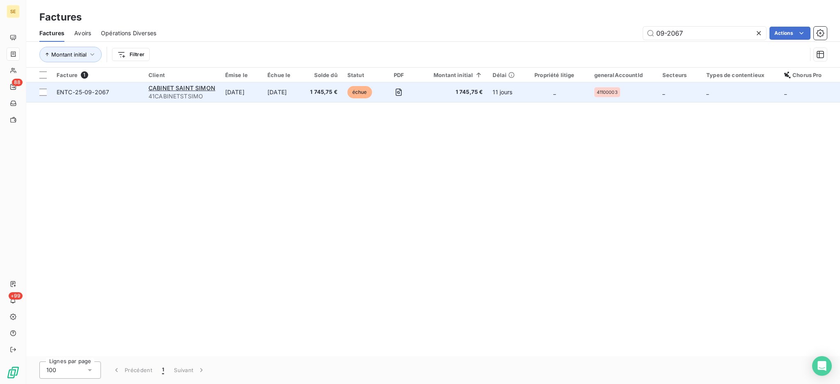
click at [192, 92] on span "41CABINETSTSIMO" at bounding box center [181, 96] width 67 height 8
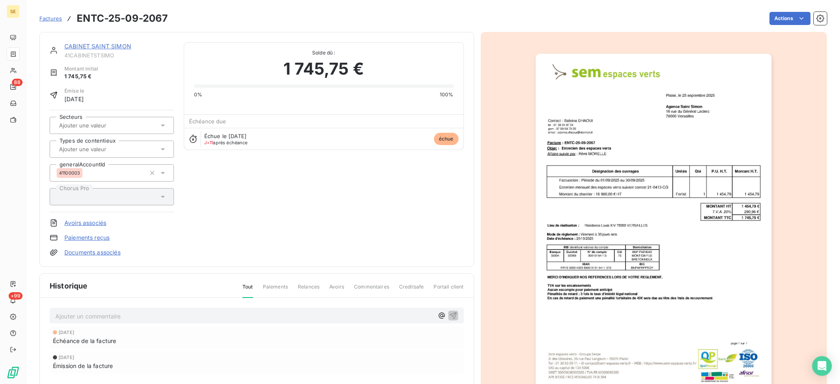
click at [116, 47] on link "CABINET SAINT SIMON" at bounding box center [97, 46] width 67 height 7
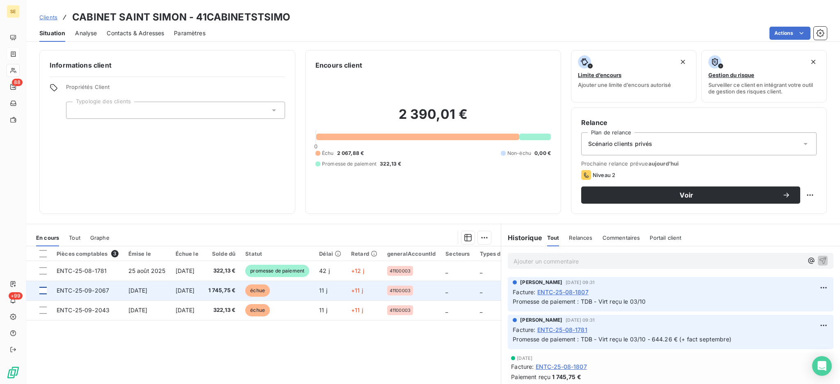
click at [41, 290] on div at bounding box center [42, 290] width 7 height 7
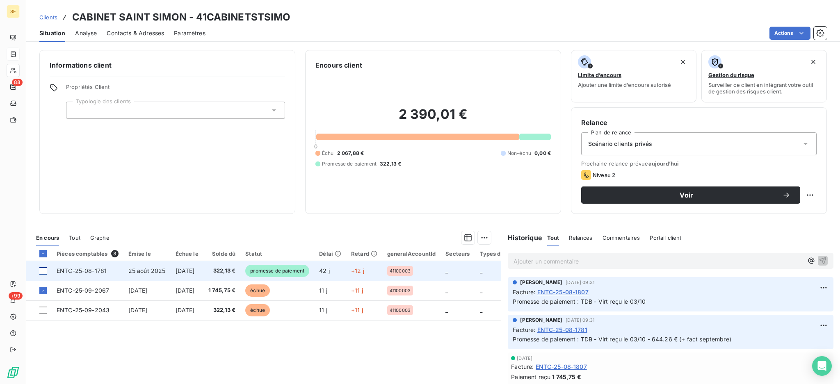
click at [43, 270] on div at bounding box center [42, 270] width 7 height 7
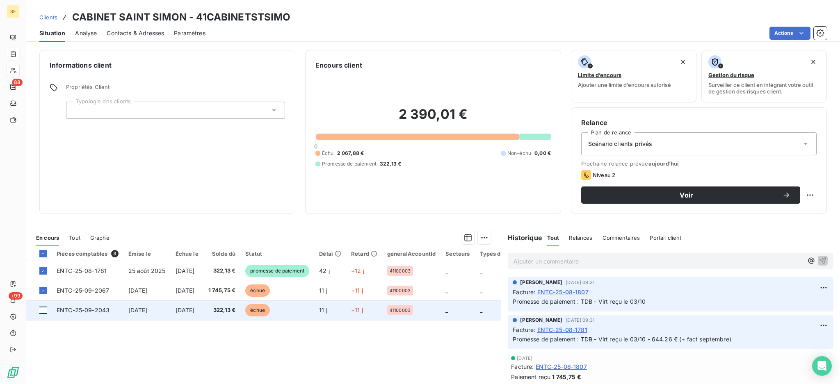
click at [43, 308] on div at bounding box center [42, 310] width 7 height 7
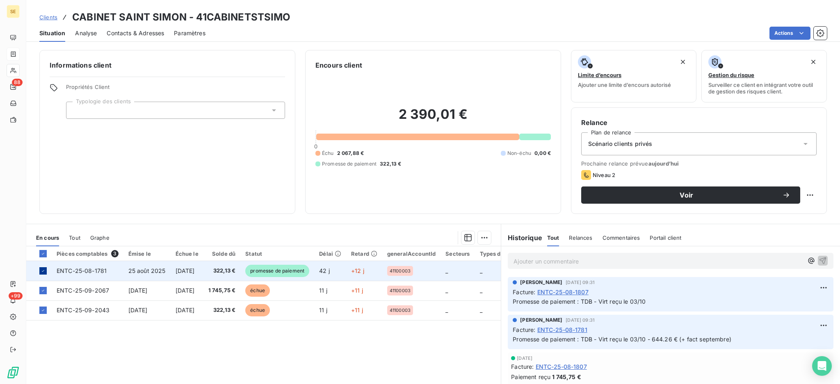
click at [40, 272] on div at bounding box center [42, 270] width 7 height 7
click at [43, 269] on div at bounding box center [42, 270] width 7 height 7
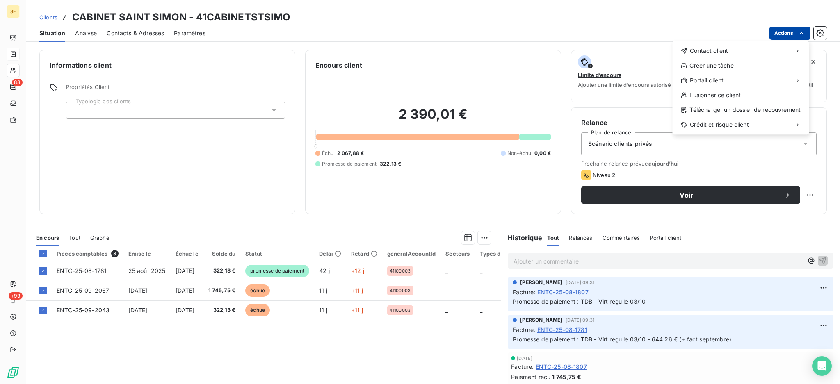
click at [789, 30] on html "SE 88 +99 Clients CABINET SAINT SIMON - 41CABINETSTSIMO Situation Analyse Conta…" at bounding box center [420, 192] width 840 height 384
click at [483, 238] on html "SE 88 +99 Clients CABINET SAINT SIMON - 41CABINETSTSIMO Situation Analyse Conta…" at bounding box center [420, 192] width 840 height 384
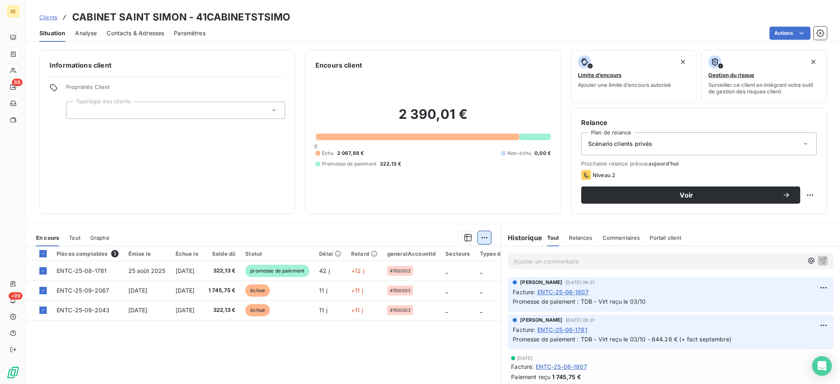
click at [479, 240] on html "SE 88 +99 Clients CABINET SAINT SIMON - 41CABINETSTSIMO Situation Analyse Conta…" at bounding box center [420, 192] width 840 height 384
click at [465, 273] on div "Ajouter une promesse de paiement (3 factures)" at bounding box center [407, 270] width 149 height 13
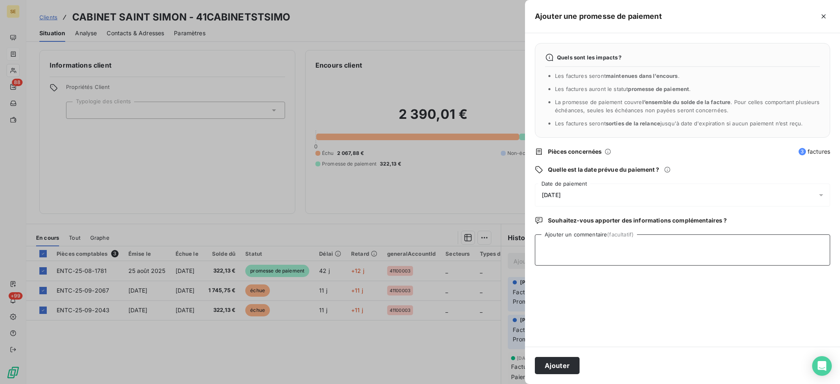
click at [563, 251] on textarea "Ajouter un commentaire (facultatif)" at bounding box center [682, 250] width 295 height 31
type textarea "a"
type textarea "AVIS DE VIRT reçu 2390.01 €"
click at [567, 364] on button "Ajouter" at bounding box center [557, 365] width 45 height 17
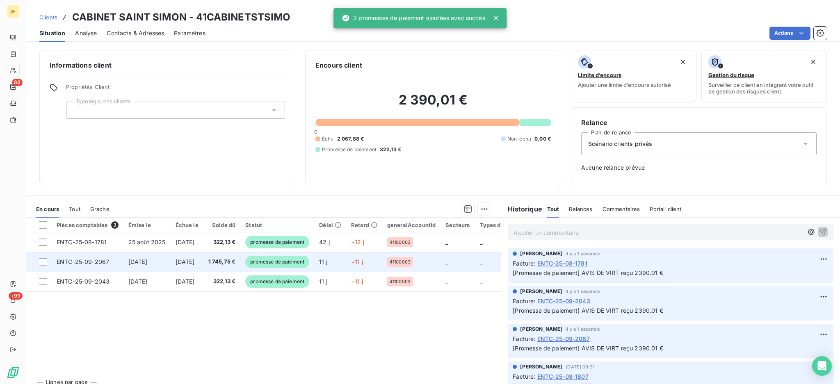
click at [174, 257] on td "[DATE]" at bounding box center [187, 262] width 33 height 20
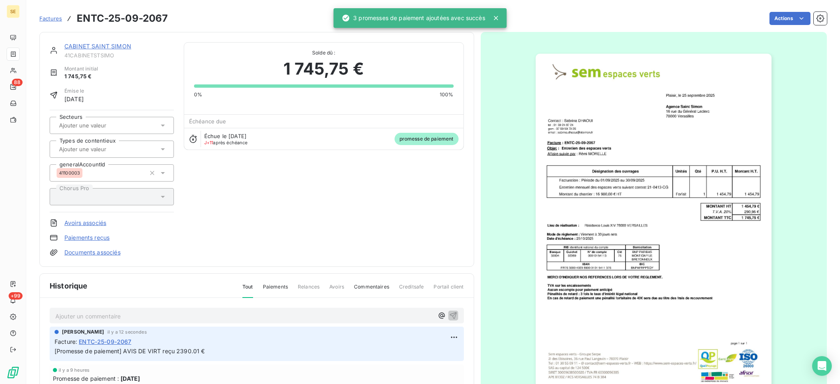
click at [114, 255] on link "Documents associés" at bounding box center [92, 253] width 56 height 8
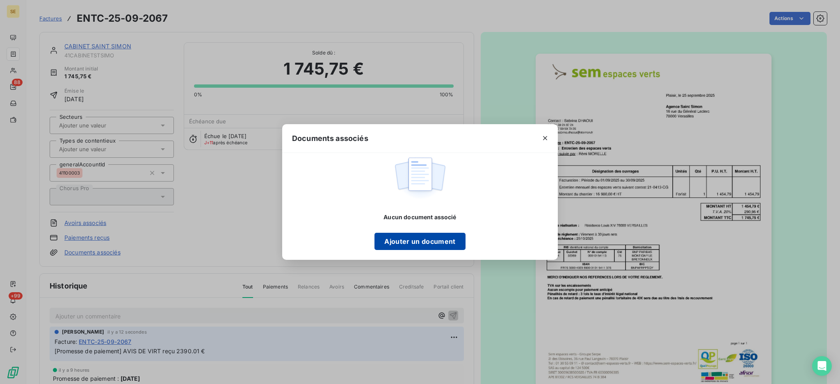
click at [430, 241] on button "Ajouter un document" at bounding box center [419, 241] width 91 height 17
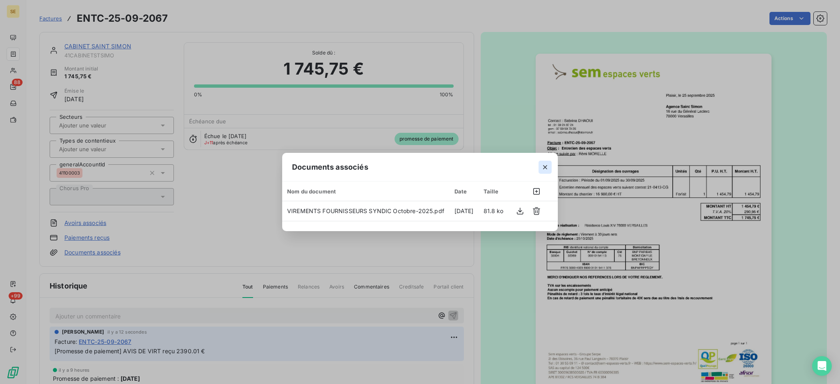
click at [542, 165] on icon "button" at bounding box center [545, 167] width 8 height 8
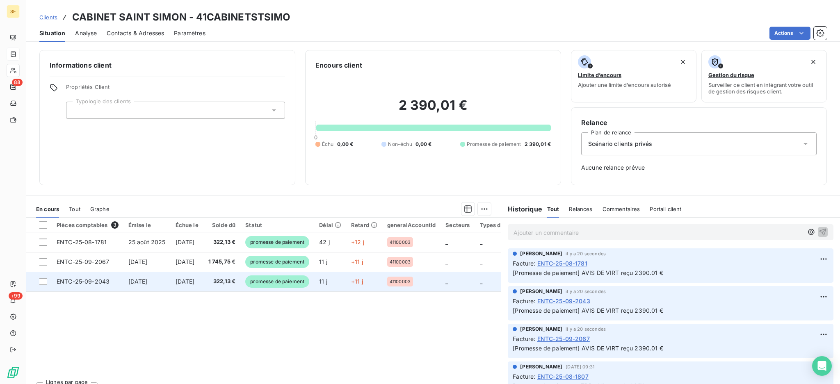
click at [222, 281] on td "322,13 €" at bounding box center [221, 282] width 37 height 20
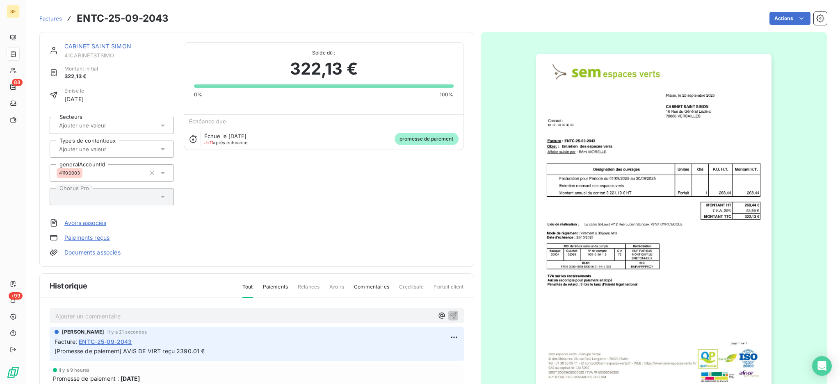
click at [97, 254] on link "Documents associés" at bounding box center [92, 253] width 56 height 8
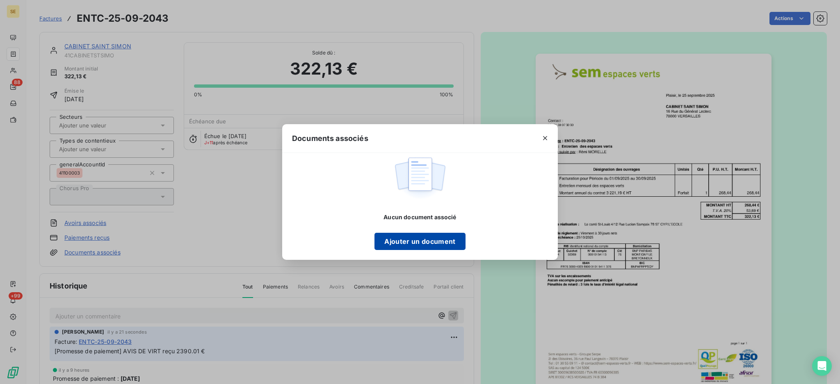
click at [436, 240] on button "Ajouter un document" at bounding box center [419, 241] width 91 height 17
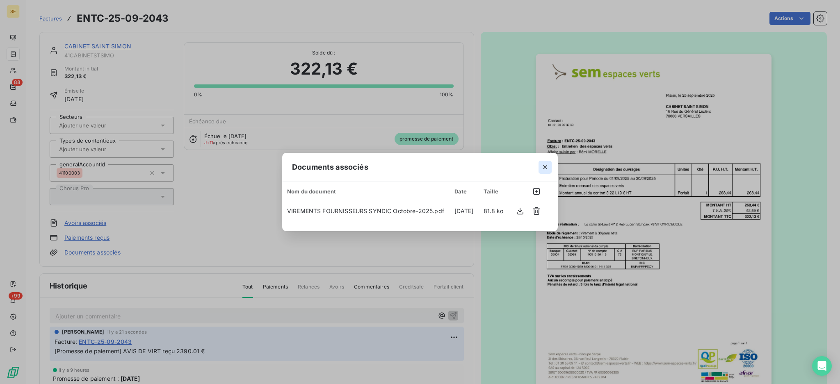
click at [545, 164] on icon "button" at bounding box center [545, 167] width 8 height 8
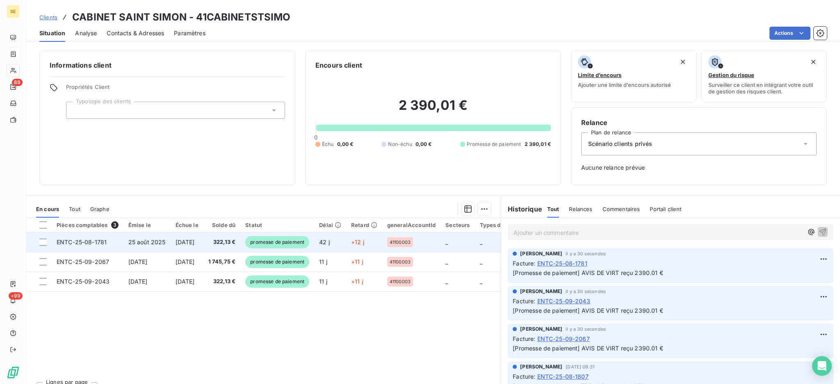
click at [195, 240] on span "[DATE]" at bounding box center [185, 242] width 19 height 7
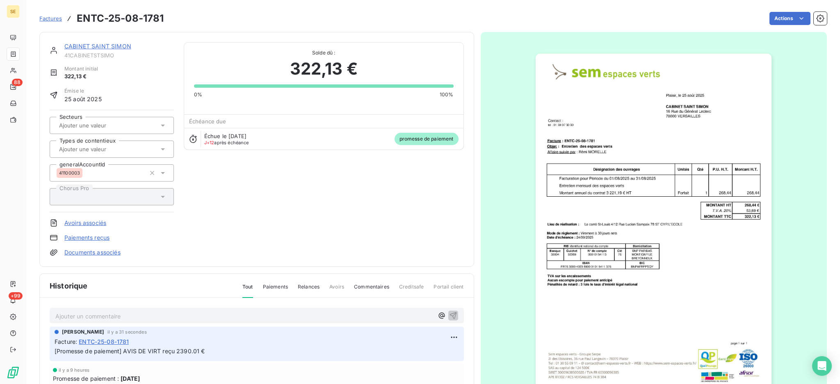
click at [103, 249] on link "Documents associés" at bounding box center [92, 253] width 56 height 8
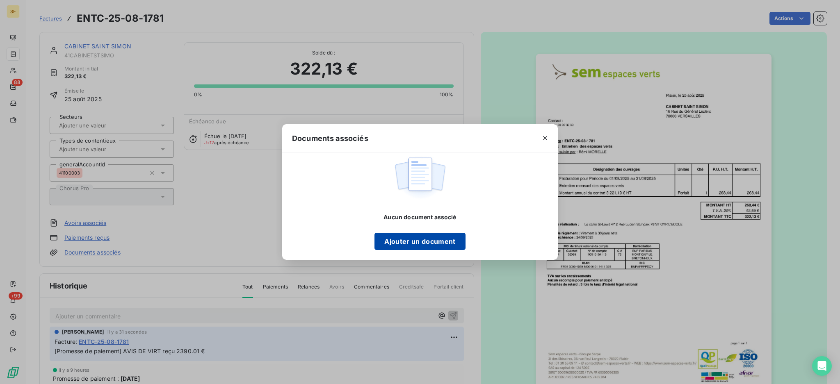
click at [455, 238] on button "Ajouter un document" at bounding box center [419, 241] width 91 height 17
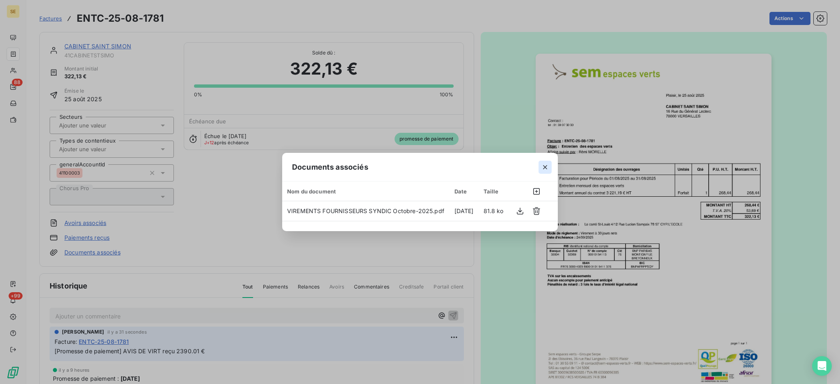
click at [547, 164] on icon "button" at bounding box center [545, 167] width 8 height 8
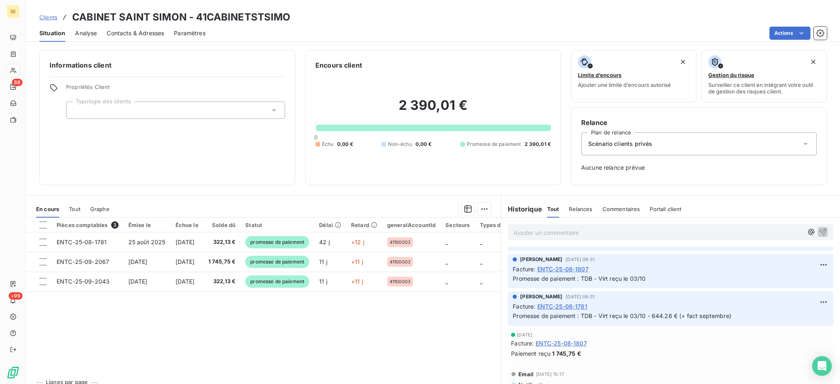
scroll to position [109, 0]
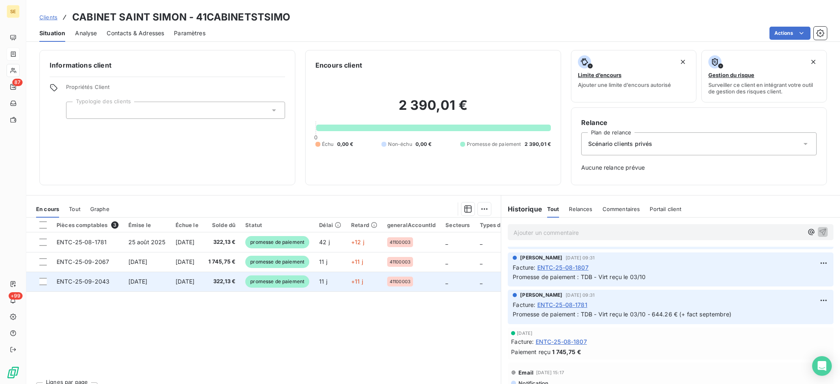
click at [116, 280] on td "ENTC-25-09-2043" at bounding box center [88, 282] width 72 height 20
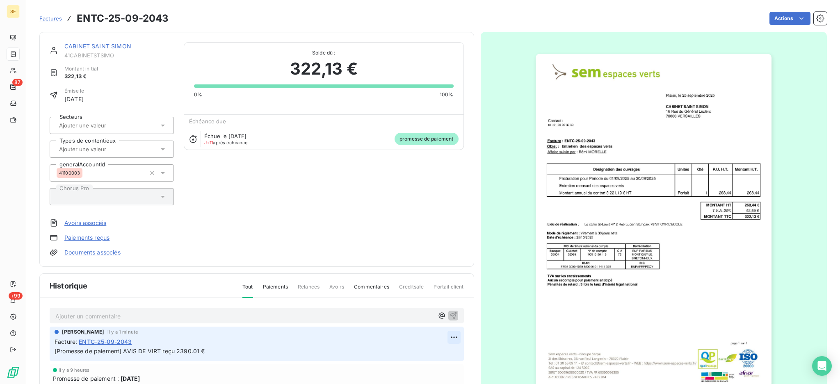
click at [449, 333] on html "SE 87 +99 Factures ENTC-25-09-2043 Actions CABINET SAINT SIMON 41CABINETSTSIMO …" at bounding box center [420, 192] width 840 height 384
click at [440, 350] on div "Editer" at bounding box center [430, 355] width 46 height 13
drag, startPoint x: 221, startPoint y: 348, endPoint x: 51, endPoint y: 343, distance: 169.4
click at [51, 343] on div "[PERSON_NAME] il y a 1 minute Facture : ENTC-25-09-2043 [Promesse de paiement] …" at bounding box center [257, 344] width 414 height 34
click at [234, 349] on p "[Promesse de paiement] AVIS DE VIRT reçu 2390.01 €" at bounding box center [251, 351] width 393 height 9
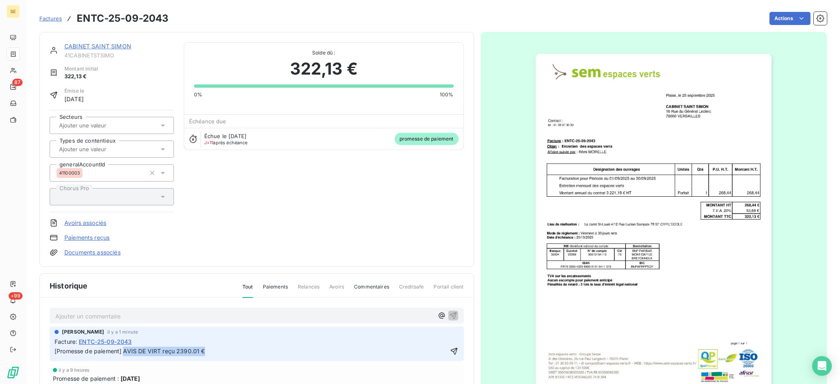
drag, startPoint x: 230, startPoint y: 351, endPoint x: 123, endPoint y: 345, distance: 106.8
click at [123, 345] on span "Facture : ENTC-25-09-2043 [Promesse de paiement] AVIS DE VIRT reçu 2390.01 €" at bounding box center [257, 346] width 404 height 19
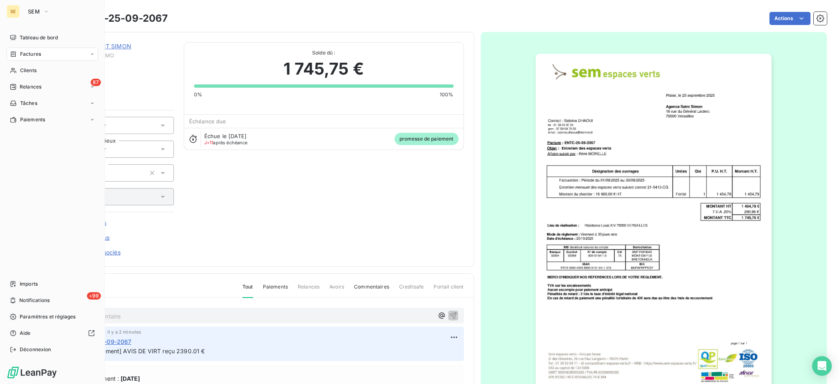
click at [27, 59] on div "Factures" at bounding box center [52, 54] width 91 height 13
click at [28, 57] on span "Factures" at bounding box center [30, 53] width 21 height 7
click at [29, 76] on div "Factures" at bounding box center [57, 70] width 82 height 13
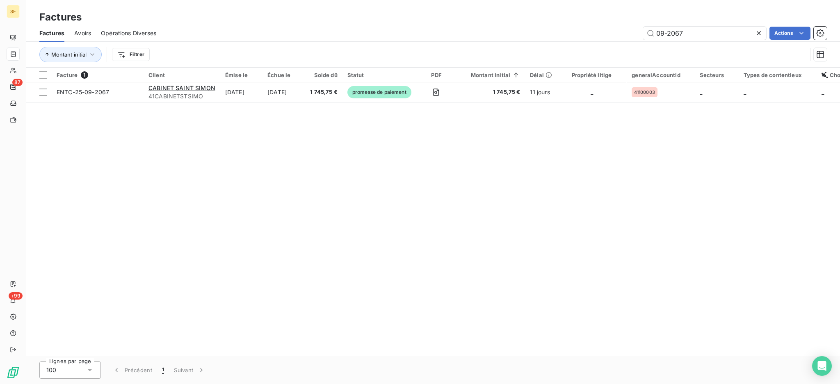
drag, startPoint x: 692, startPoint y: 33, endPoint x: 549, endPoint y: 0, distance: 147.2
click at [570, 5] on div "Factures Factures Avoirs Opérations Diverses 09-2067 Actions Montant initial Fi…" at bounding box center [433, 34] width 814 height 68
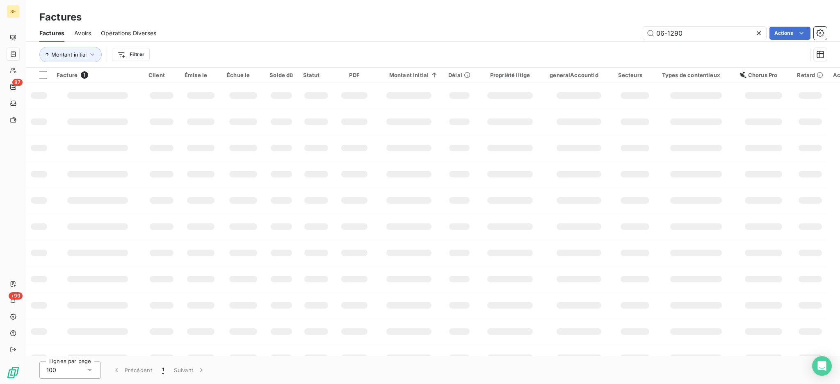
type input "06-1290"
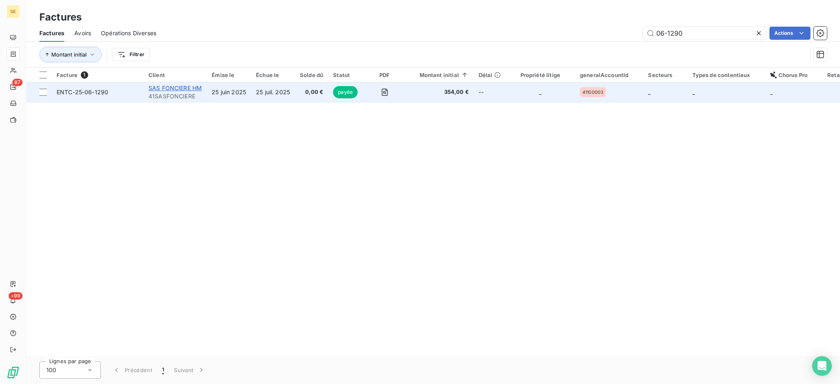
click at [168, 85] on span "SAS FONCIERE HM" at bounding box center [174, 87] width 53 height 7
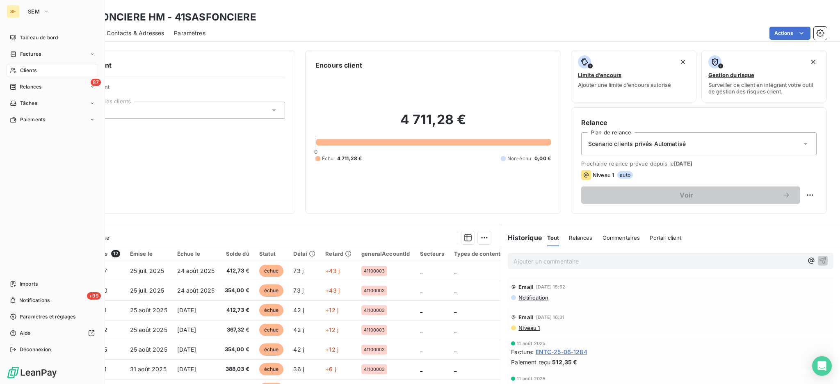
click at [20, 69] on span "Clients" at bounding box center [28, 70] width 16 height 7
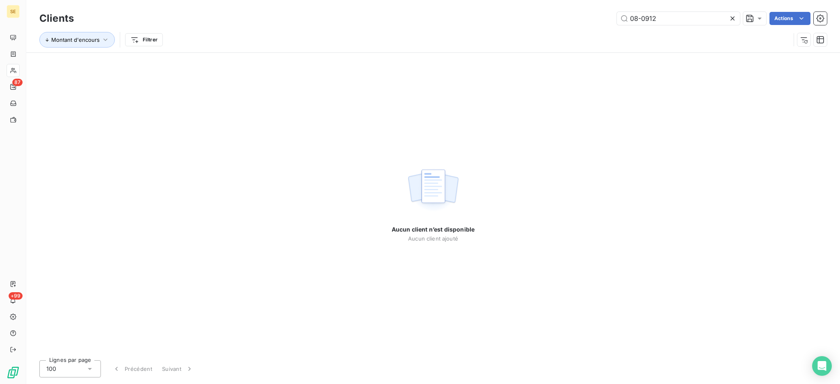
drag, startPoint x: 663, startPoint y: 22, endPoint x: 579, endPoint y: -3, distance: 87.4
click at [579, 0] on html "SE 87 +99 Clients 08-0912 Actions Montant d'encours Filtrer Aucun client n’est …" at bounding box center [420, 192] width 840 height 384
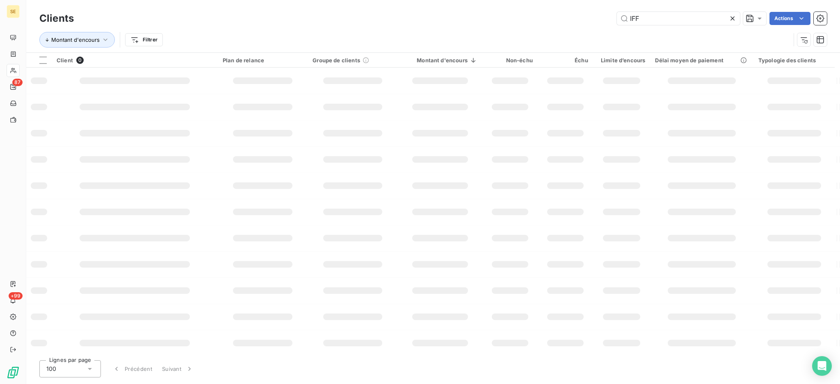
type input "IFF"
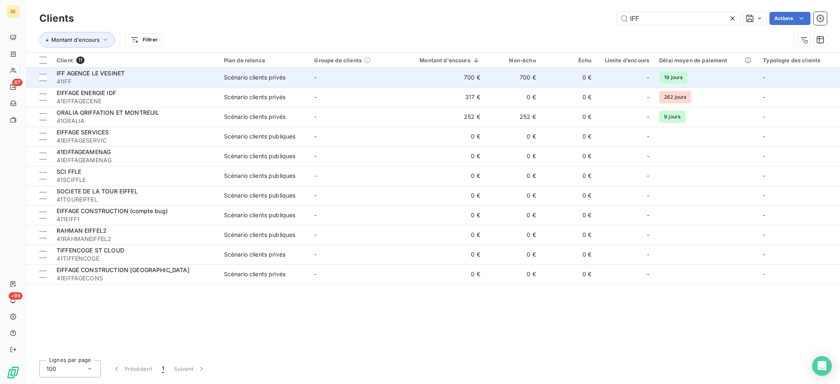
click at [325, 75] on td "-" at bounding box center [354, 78] width 91 height 20
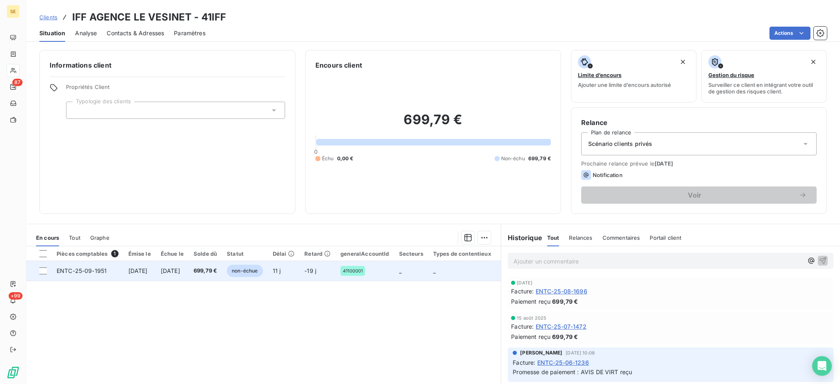
click at [180, 267] on span "[DATE]" at bounding box center [170, 270] width 19 height 7
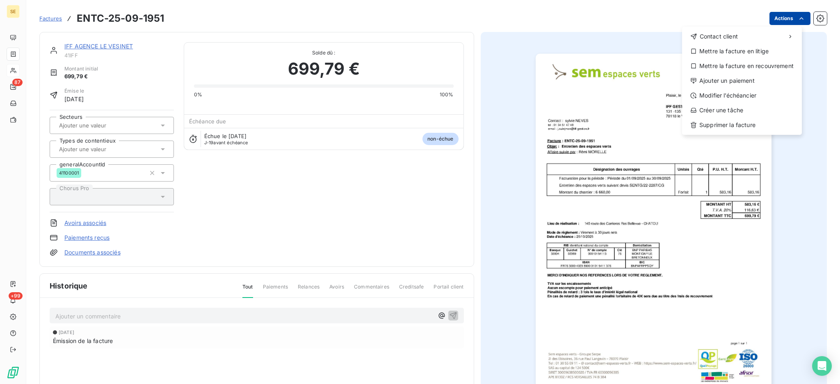
click at [776, 18] on html "SE 87 +99 Factures ENTC-25-09-1951 Actions Contact client Mettre la facture en …" at bounding box center [420, 192] width 840 height 384
click at [748, 80] on div "Ajouter un paiement" at bounding box center [741, 80] width 113 height 13
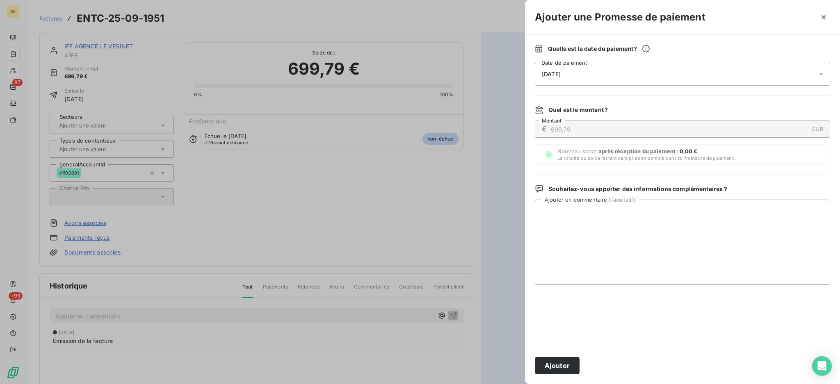
drag, startPoint x: 819, startPoint y: 73, endPoint x: 810, endPoint y: 78, distance: 10.5
click at [819, 73] on icon at bounding box center [821, 74] width 8 height 8
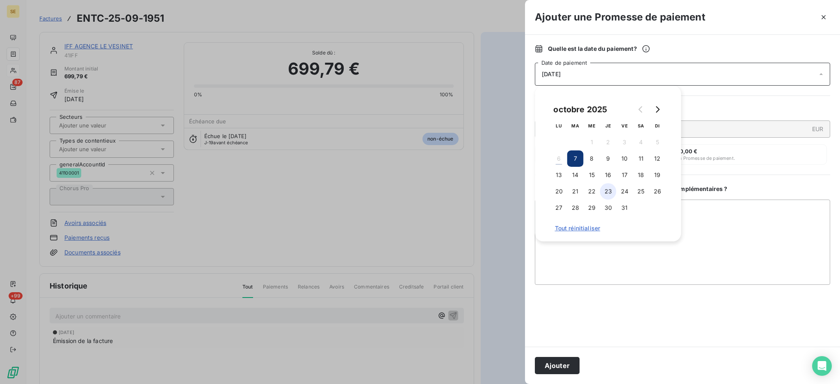
drag, startPoint x: 579, startPoint y: 173, endPoint x: 602, endPoint y: 187, distance: 26.7
click at [579, 173] on button "14" at bounding box center [575, 175] width 16 height 16
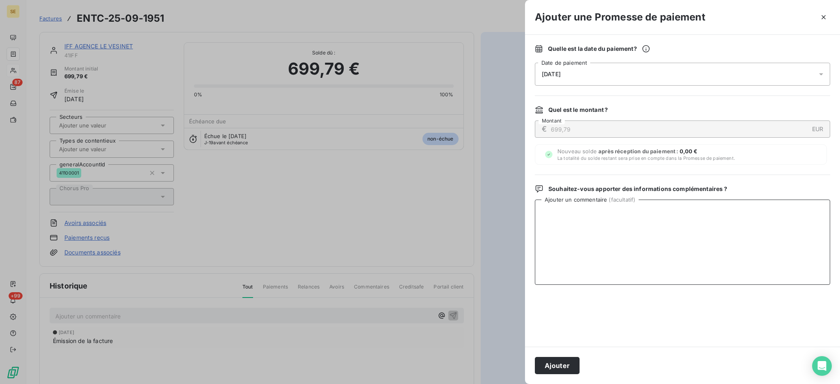
click at [805, 246] on textarea "Ajouter un commentaire ( facultatif )" at bounding box center [682, 242] width 295 height 85
click at [642, 229] on textarea "Ajouter un commentaire ( facultatif )" at bounding box center [682, 242] width 295 height 85
type textarea "AVIS DE VIRT reçu"
click at [547, 364] on button "Ajouter" at bounding box center [557, 365] width 45 height 17
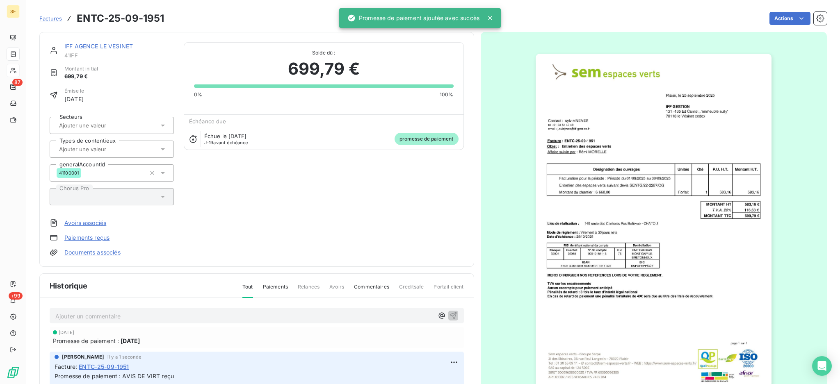
click at [90, 249] on link "Documents associés" at bounding box center [92, 253] width 56 height 8
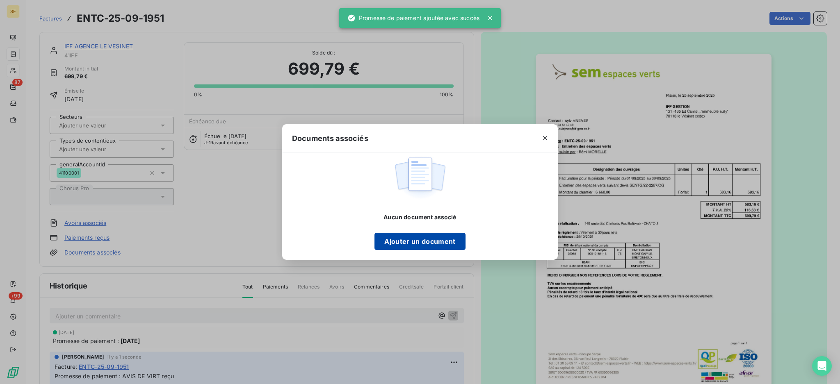
click at [415, 243] on button "Ajouter un document" at bounding box center [419, 241] width 91 height 17
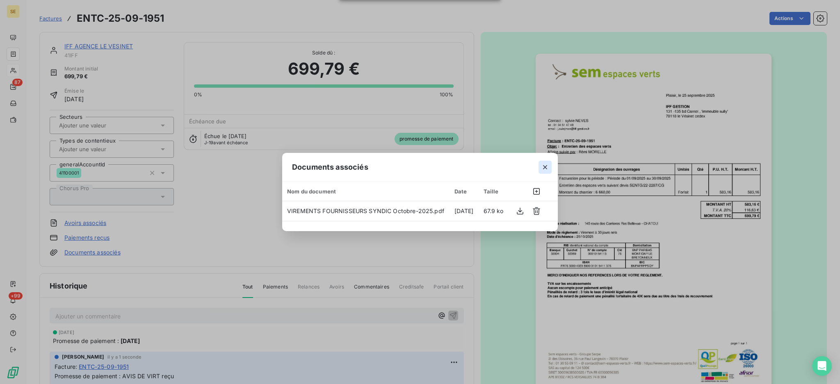
click at [542, 168] on icon "button" at bounding box center [545, 167] width 8 height 8
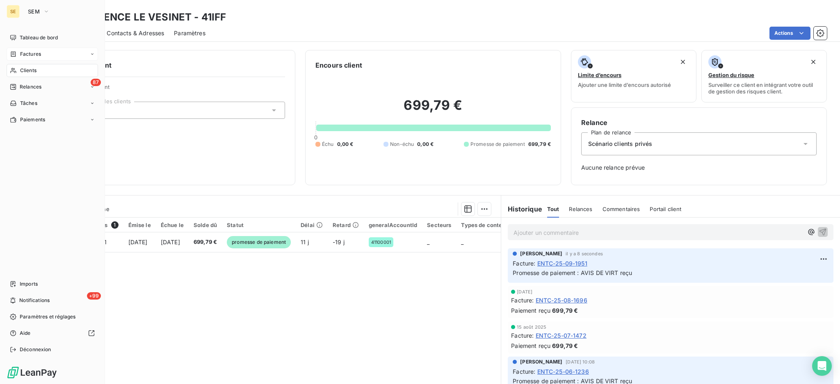
click at [32, 56] on span "Factures" at bounding box center [30, 53] width 21 height 7
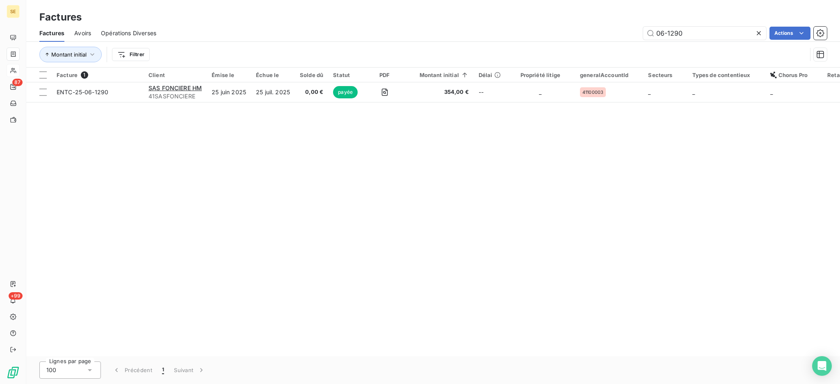
drag, startPoint x: 679, startPoint y: 33, endPoint x: 583, endPoint y: 21, distance: 96.7
click at [600, 22] on div "Factures Factures Avoirs Opérations Diverses 06-1290 Actions Montant initial Fi…" at bounding box center [433, 34] width 814 height 68
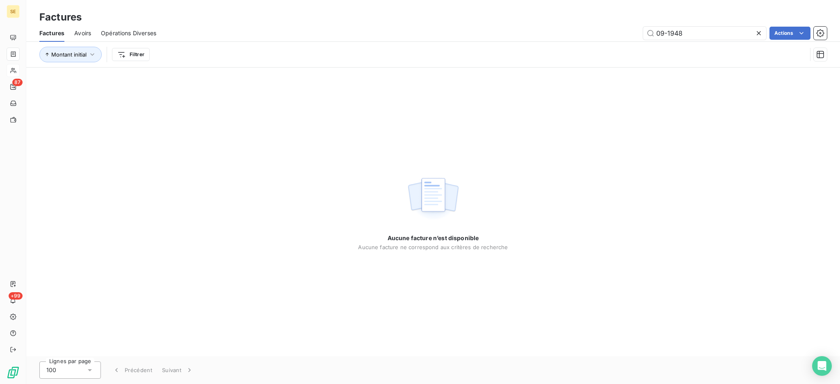
type input "09-1948"
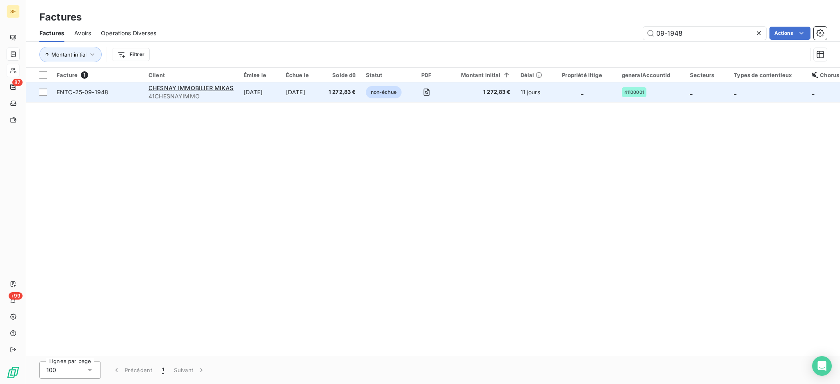
click at [273, 96] on td "[DATE]" at bounding box center [260, 92] width 42 height 20
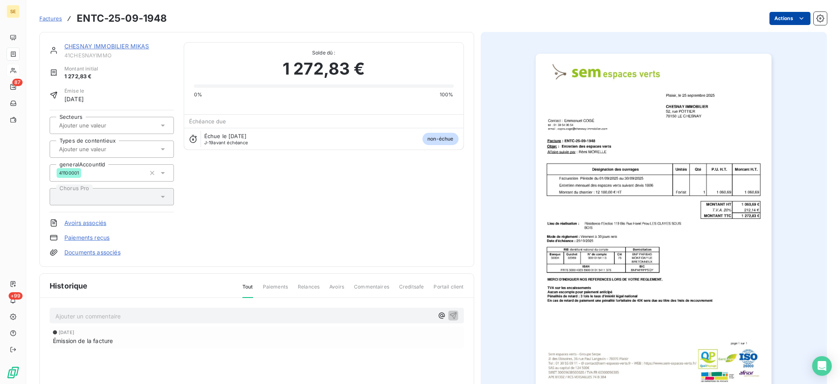
click at [776, 18] on html "SE 87 +99 Factures ENTC-25-09-1948 Actions CHESNAY IMMOBILIER MIKAS 41CHESNAYIM…" at bounding box center [420, 192] width 840 height 384
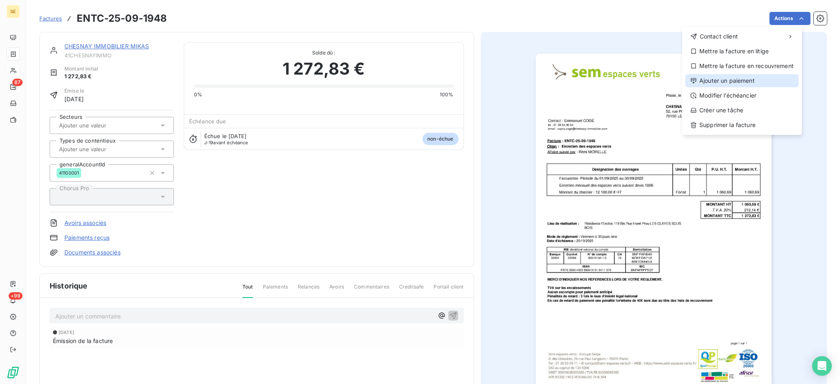
click at [752, 79] on div "Ajouter un paiement" at bounding box center [741, 80] width 113 height 13
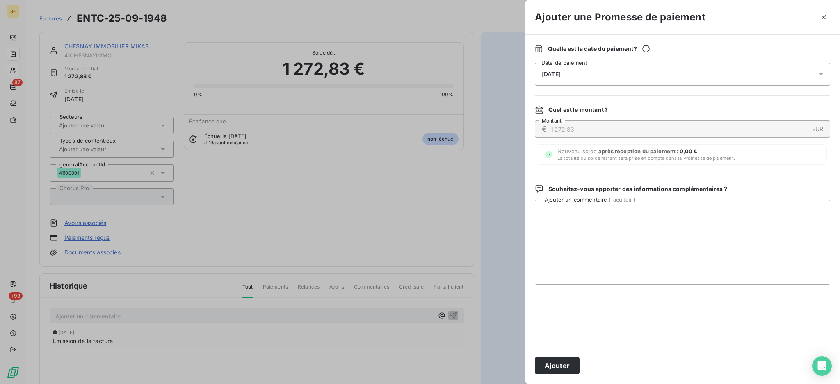
click at [823, 75] on icon at bounding box center [821, 74] width 8 height 8
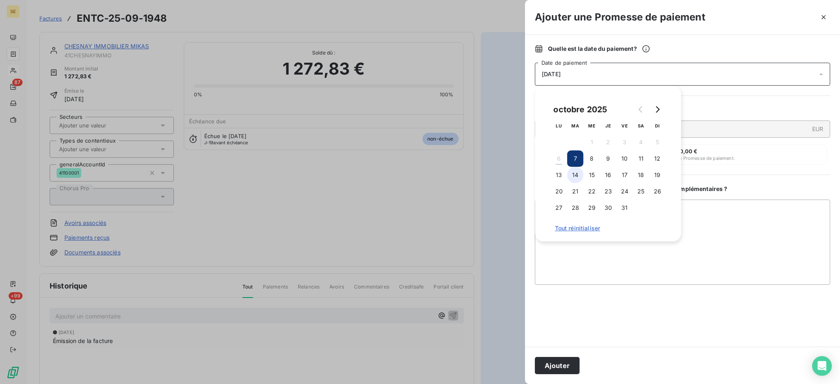
click at [575, 177] on button "14" at bounding box center [575, 175] width 16 height 16
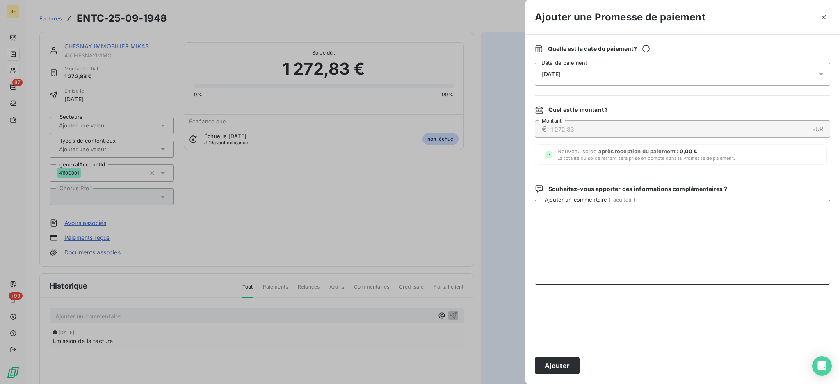
click at [803, 209] on textarea "Ajouter un commentaire ( facultatif )" at bounding box center [682, 242] width 295 height 85
type textarea "AVIS DE VIRT reçu"
click at [566, 366] on button "Ajouter" at bounding box center [557, 365] width 45 height 17
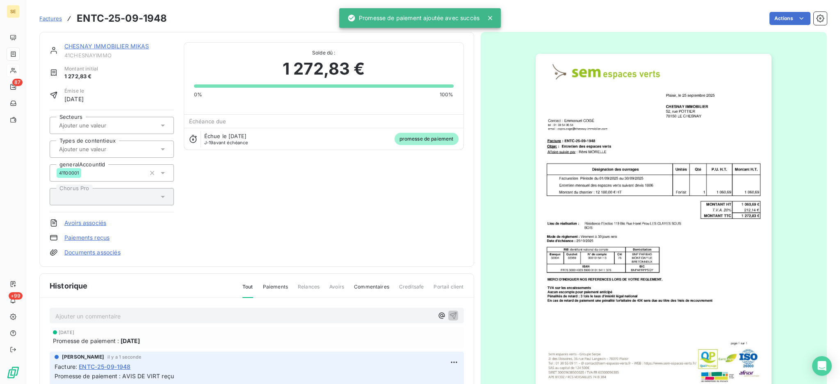
click at [115, 48] on link "CHESNAY IMMOBILIER MIKAS" at bounding box center [106, 46] width 85 height 7
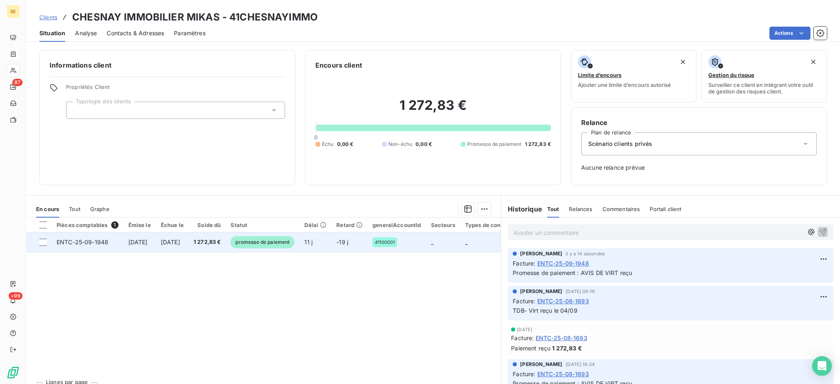
click at [180, 243] on span "[DATE]" at bounding box center [170, 242] width 19 height 7
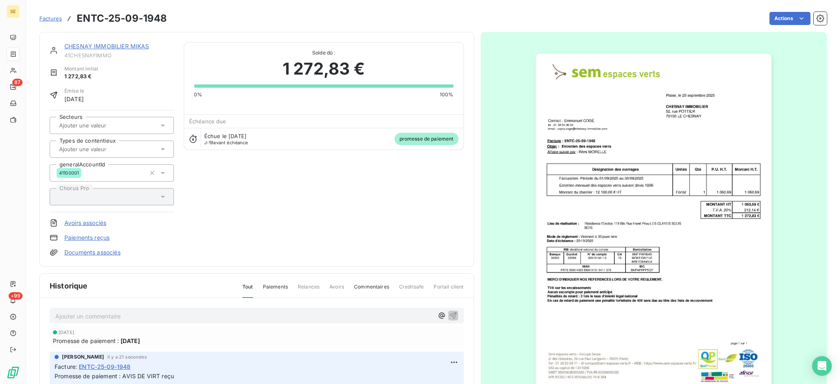
click at [101, 256] on div "CHESNAY IMMOBILIER MIKAS 41CHESNAYIMMO Montant initial 1 272,83 € Émise le [DAT…" at bounding box center [256, 149] width 435 height 235
click at [98, 253] on link "Documents associés" at bounding box center [92, 253] width 56 height 8
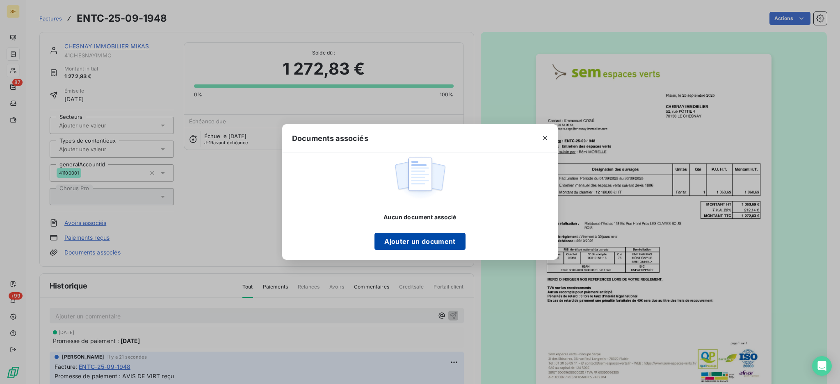
click at [435, 240] on button "Ajouter un document" at bounding box center [419, 241] width 91 height 17
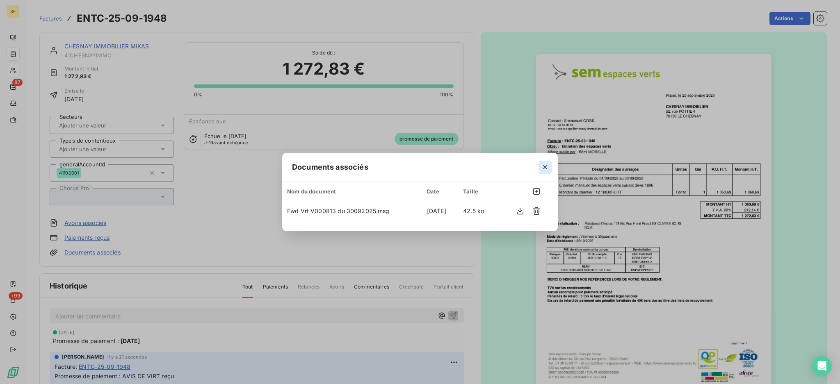
click at [549, 164] on icon "button" at bounding box center [545, 167] width 8 height 8
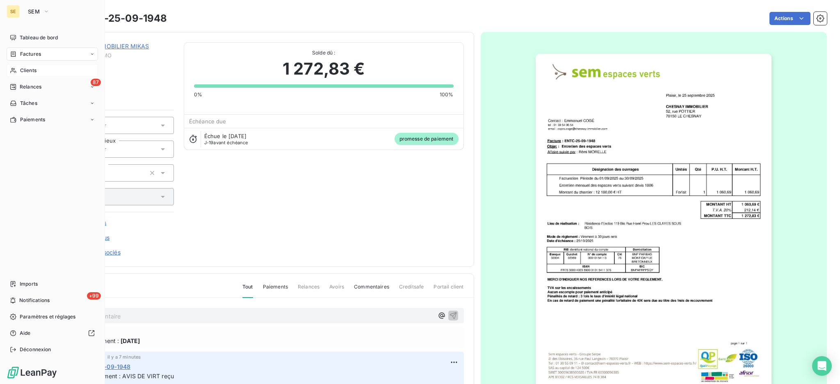
click at [34, 71] on span "Clients" at bounding box center [28, 70] width 16 height 7
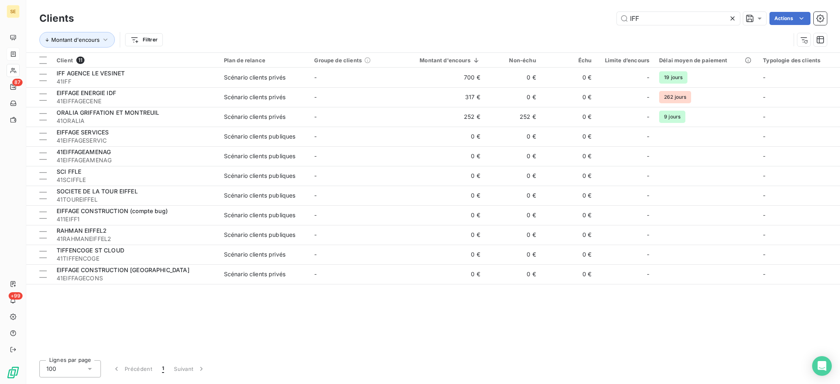
drag, startPoint x: 651, startPoint y: 15, endPoint x: 558, endPoint y: 18, distance: 92.7
click at [558, 18] on div "IFF Actions" at bounding box center [455, 18] width 743 height 13
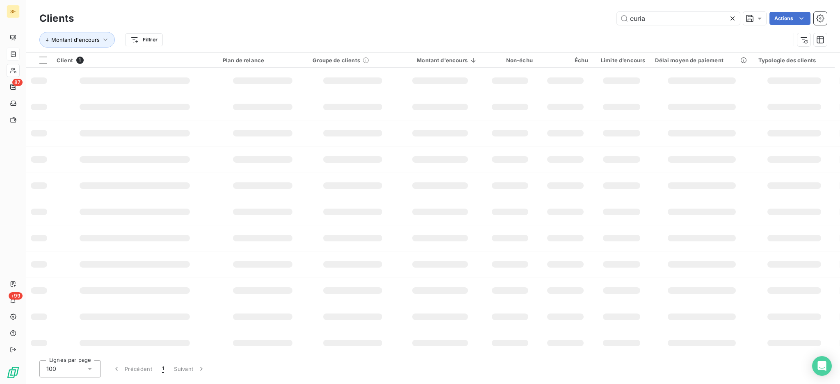
type input "euria"
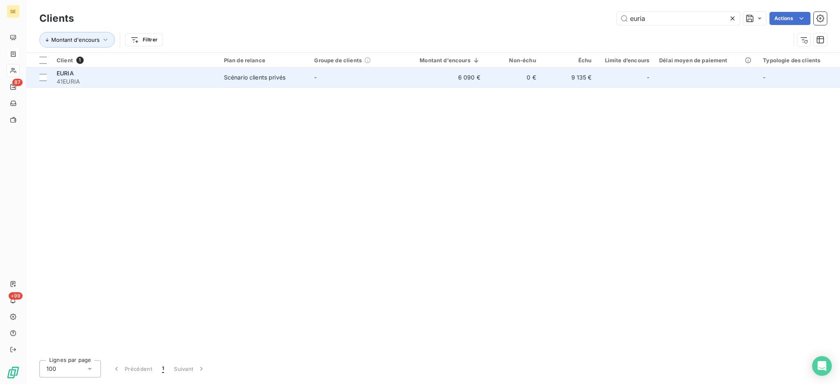
click at [186, 78] on span "41EURIA" at bounding box center [135, 82] width 157 height 8
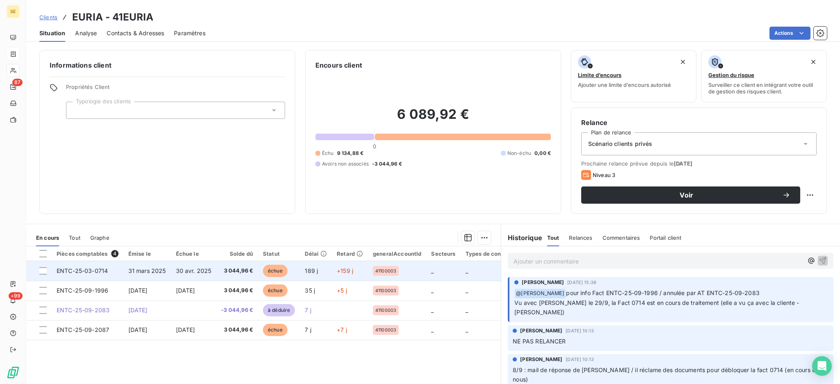
click at [217, 274] on td "30 avr. 2025" at bounding box center [194, 271] width 46 height 20
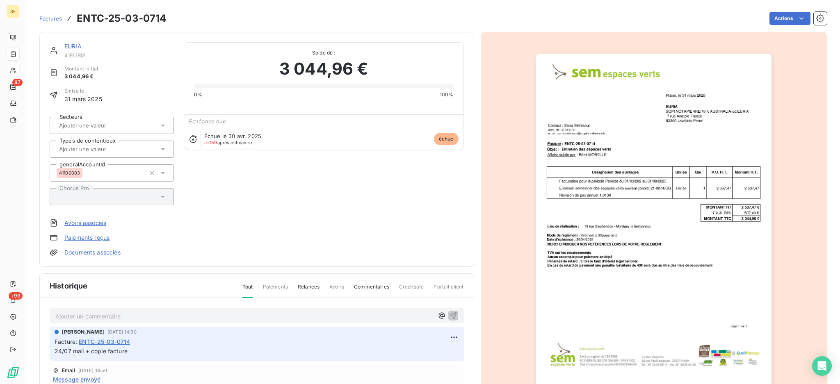
click at [172, 314] on p "Ajouter un commentaire ﻿" at bounding box center [244, 316] width 378 height 10
click at [158, 319] on p "Ajouter un commentaire ﻿" at bounding box center [244, 316] width 378 height 10
click at [174, 316] on p "Ajouter un commentaire ﻿" at bounding box center [244, 316] width 378 height 10
drag, startPoint x: 100, startPoint y: 313, endPoint x: 40, endPoint y: 307, distance: 60.2
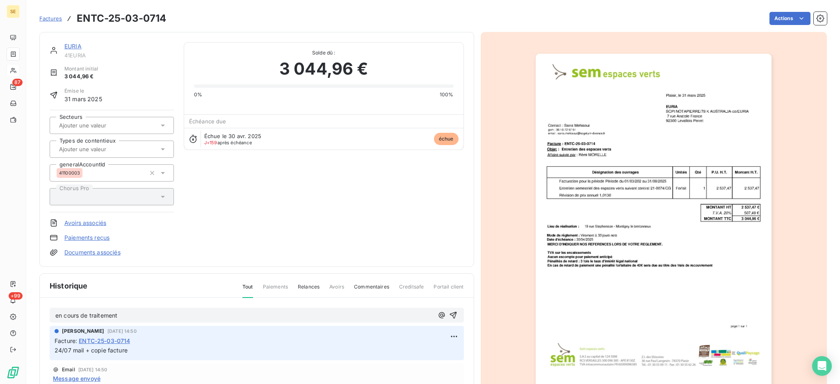
drag, startPoint x: 168, startPoint y: 317, endPoint x: 31, endPoint y: 302, distance: 137.4
click at [31, 302] on section "Factures ENTC-25-03-0714 Actions EURIA 41EURIA Montant initial 3 044,96 € Émise…" at bounding box center [433, 192] width 814 height 384
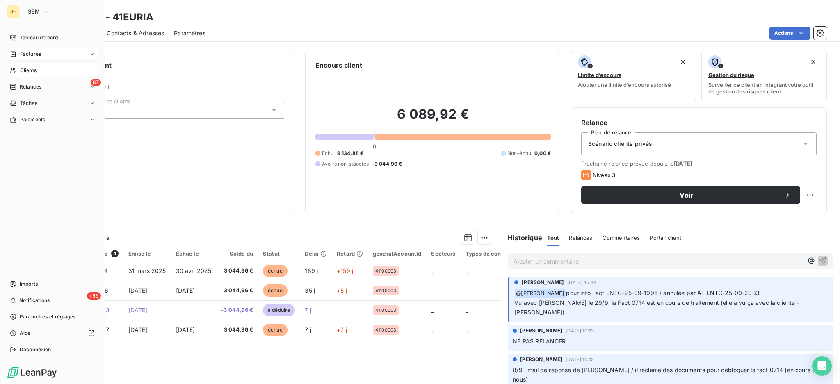
click at [18, 52] on div "Factures" at bounding box center [25, 53] width 31 height 7
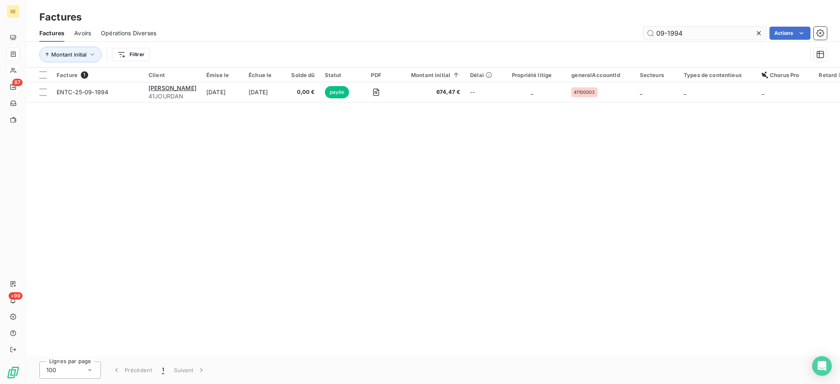
type input "09-1994"
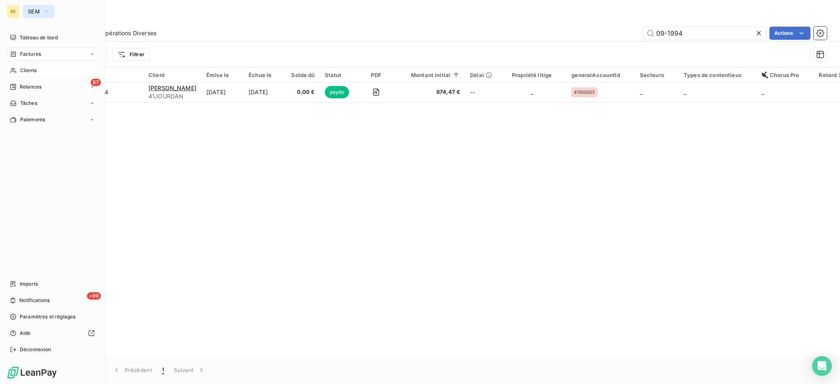
click at [42, 14] on button "SEM" at bounding box center [39, 11] width 32 height 13
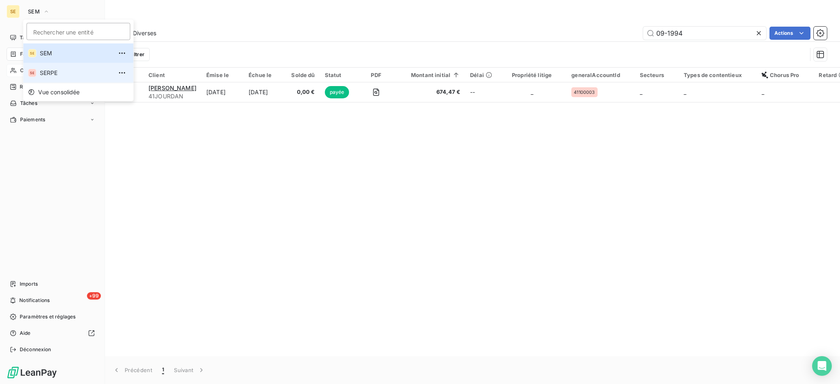
click at [46, 71] on span "SERPE" at bounding box center [76, 73] width 73 height 8
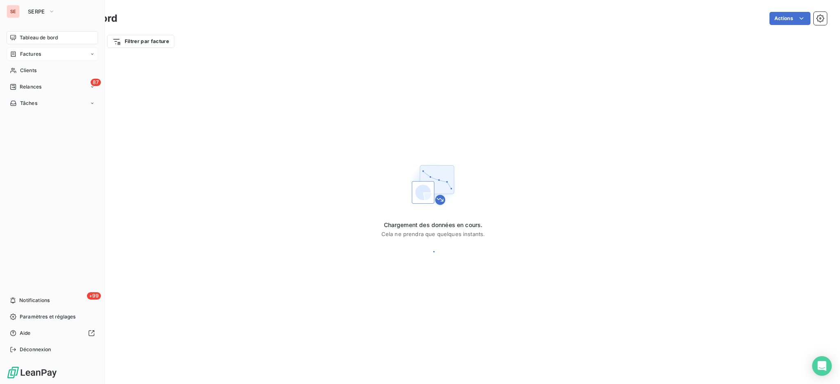
click at [25, 52] on span "Factures" at bounding box center [30, 53] width 21 height 7
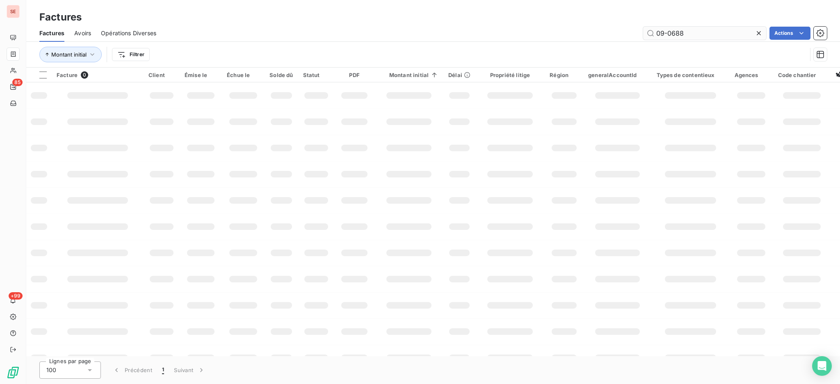
drag, startPoint x: 698, startPoint y: 29, endPoint x: 667, endPoint y: 26, distance: 31.7
click at [667, 27] on input "09-0688" at bounding box center [704, 33] width 123 height 13
type input "09-0780"
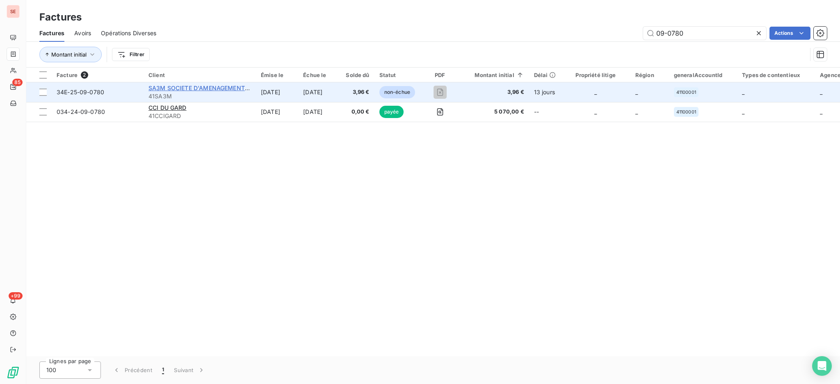
click at [173, 89] on span "SA3M SOCIETE D'AMENAGEMENT MONTP" at bounding box center [208, 87] width 120 height 7
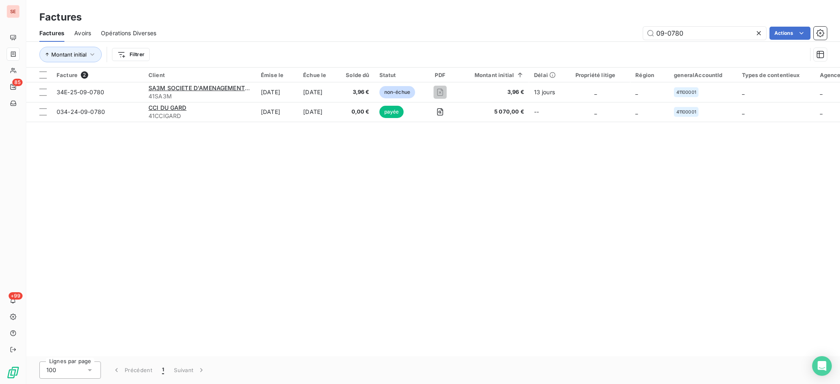
drag, startPoint x: 692, startPoint y: 28, endPoint x: 602, endPoint y: 21, distance: 90.1
click at [602, 21] on div "Factures Factures Avoirs Opérations Diverses 09-0780 Actions Montant initial Fi…" at bounding box center [433, 34] width 814 height 68
click at [690, 36] on input "09-0780" at bounding box center [704, 33] width 123 height 13
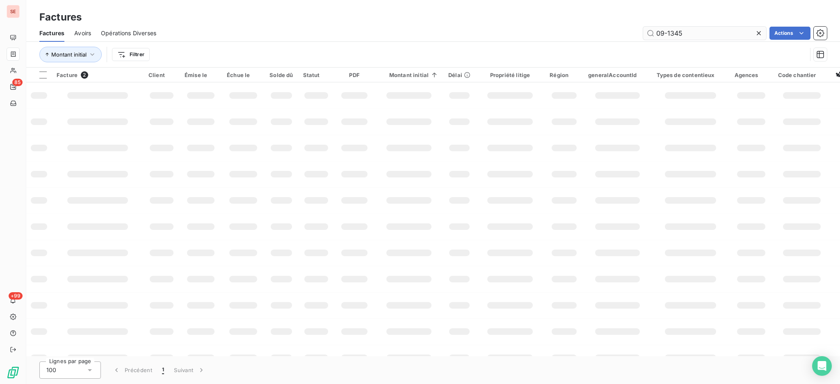
type input "09-1345"
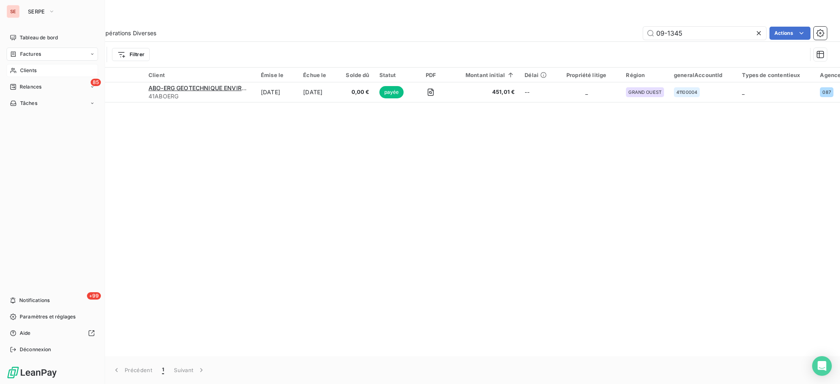
drag, startPoint x: 26, startPoint y: 70, endPoint x: 51, endPoint y: 64, distance: 25.9
click at [26, 70] on span "Clients" at bounding box center [28, 70] width 16 height 7
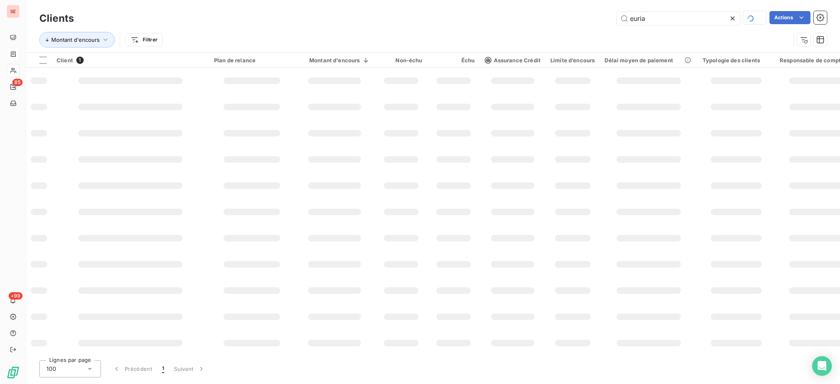
drag, startPoint x: 682, startPoint y: 13, endPoint x: 523, endPoint y: -6, distance: 159.4
click at [523, 0] on html "SE 85 +99 Clients euria Actions Montant d'encours Filtrer Client 1 Plan de rela…" at bounding box center [420, 192] width 840 height 384
type input "a"
type input "eiffage"
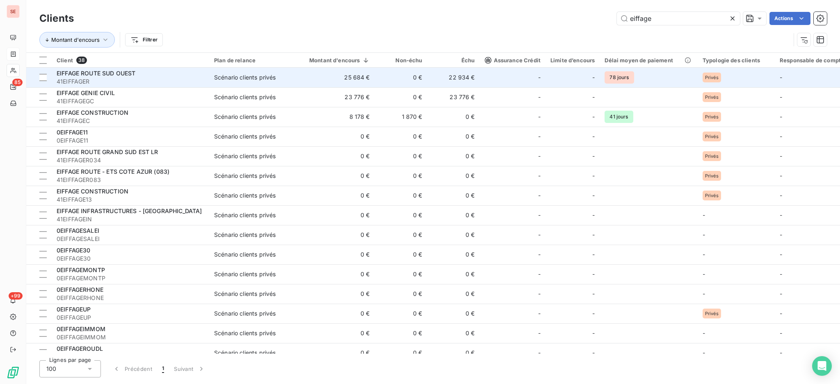
click at [105, 80] on span "41EIFFAGER" at bounding box center [131, 82] width 148 height 8
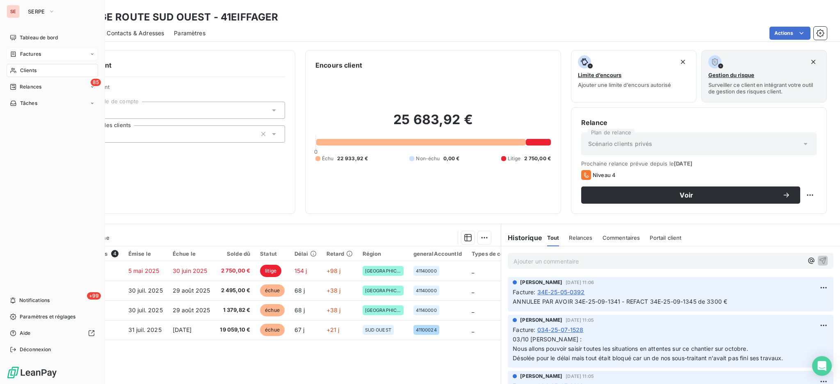
click at [20, 56] on span "Factures" at bounding box center [30, 53] width 21 height 7
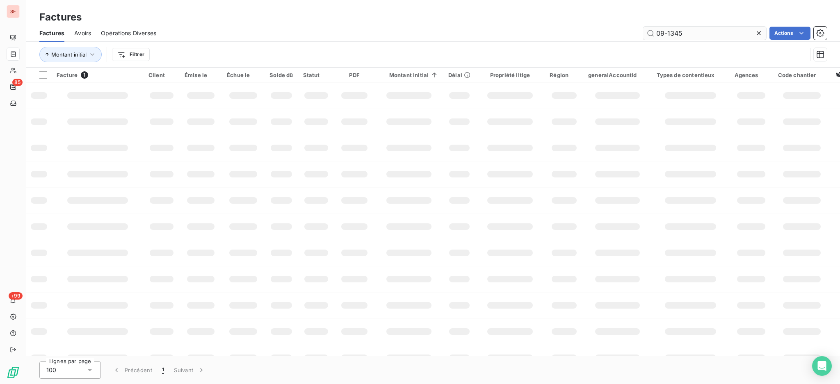
drag, startPoint x: 720, startPoint y: 32, endPoint x: 668, endPoint y: 29, distance: 51.8
click at [668, 29] on input "09-1345" at bounding box center [704, 33] width 123 height 13
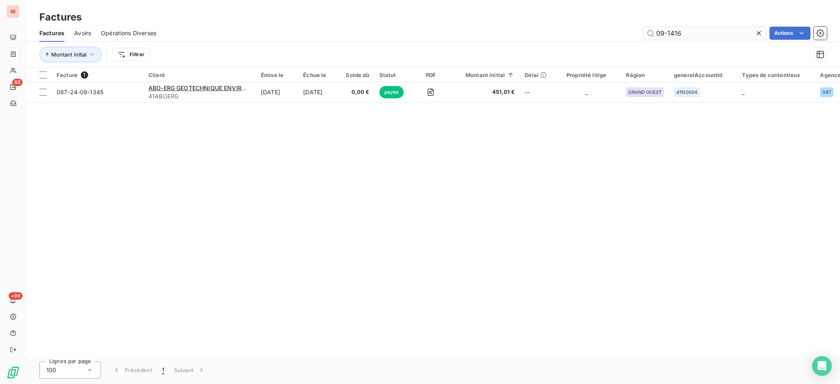
type input "09-1416"
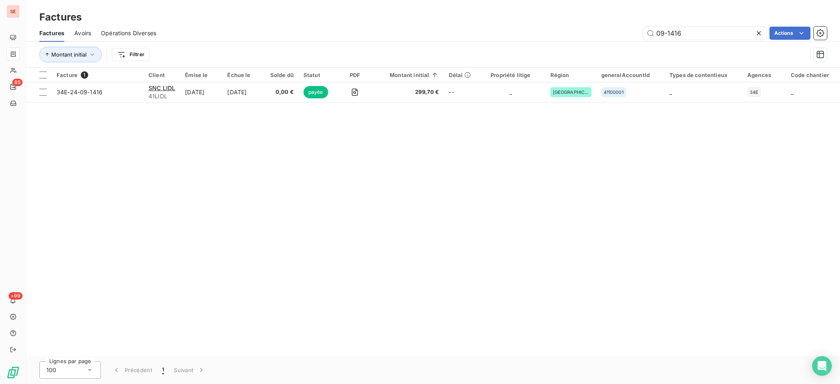
click at [758, 32] on icon at bounding box center [759, 33] width 4 height 4
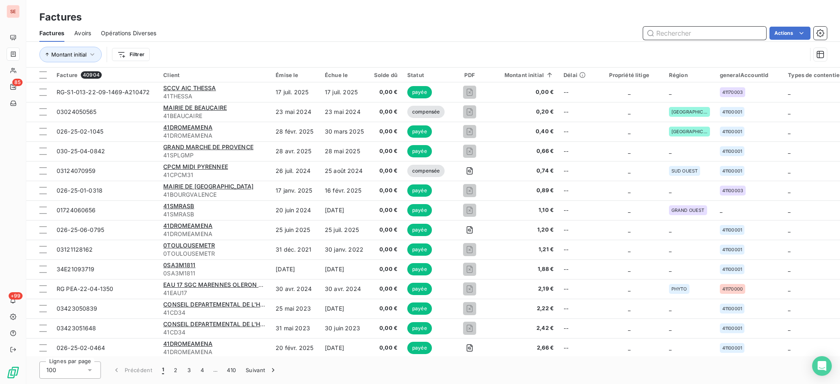
click at [706, 30] on input "text" at bounding box center [704, 33] width 123 height 13
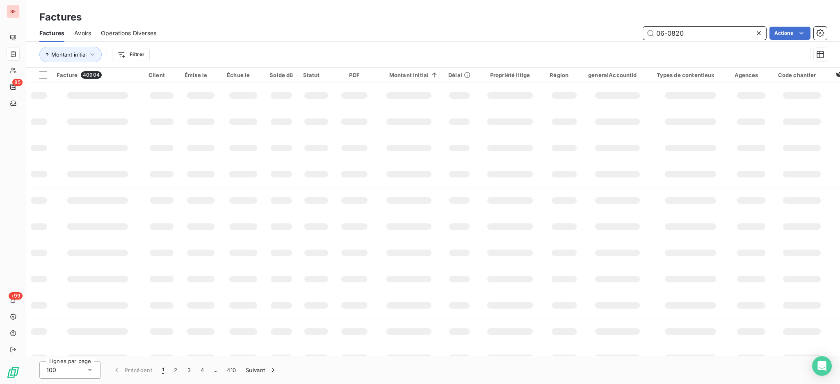
type input "06-0820"
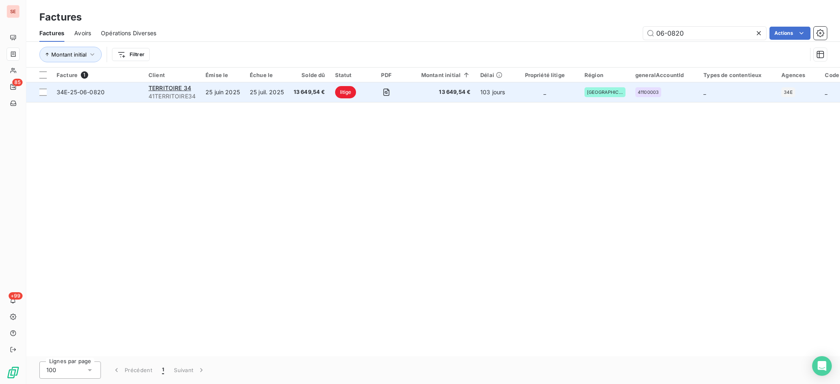
click at [176, 92] on span "41TERRITOIRE34" at bounding box center [171, 96] width 47 height 8
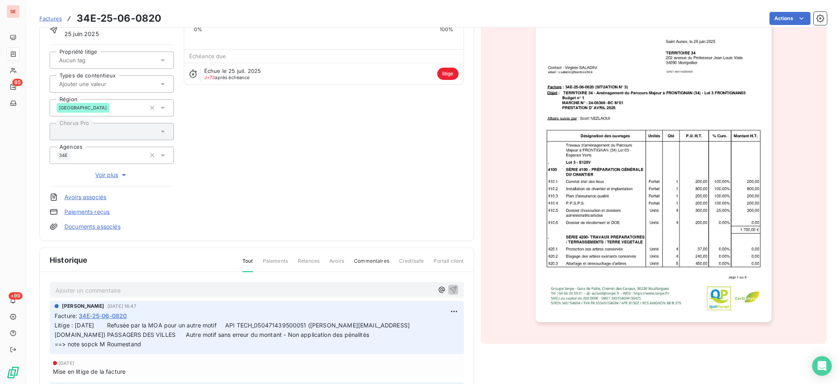
scroll to position [110, 0]
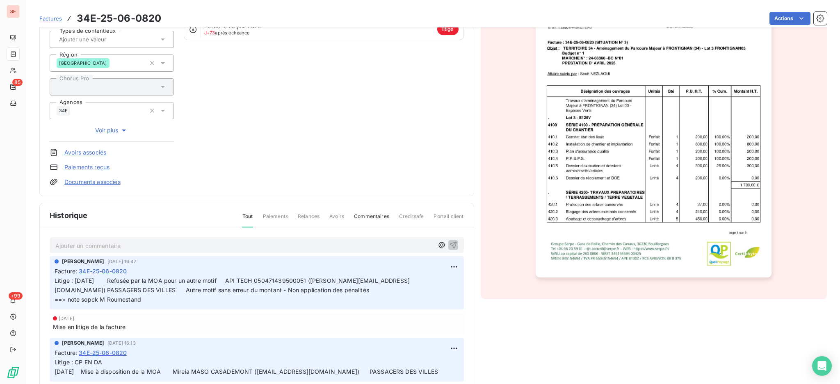
click at [118, 242] on p "Ajouter un commentaire ﻿" at bounding box center [244, 246] width 378 height 10
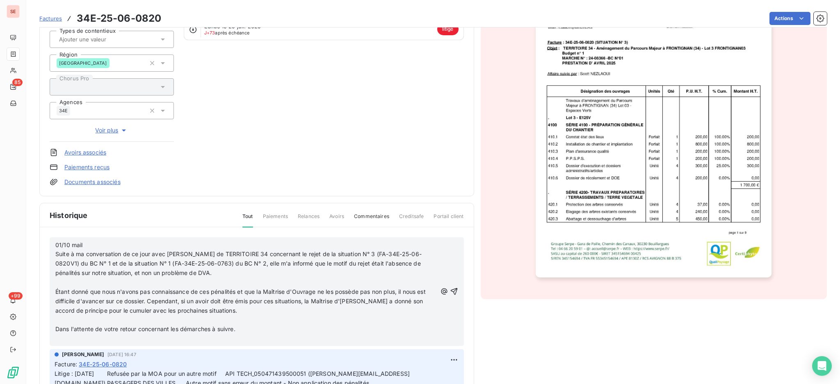
click at [118, 242] on p "01/10 mail Suite à ma conversation de ce jour avec [PERSON_NAME] de TERRITOIRE …" at bounding box center [245, 260] width 381 height 38
click at [147, 243] on p "01/10 mail M Roumestand à Suite à ma conversation de ce jour avec [PERSON_NAME]…" at bounding box center [245, 260] width 381 height 38
click at [146, 287] on p "Étant donné que nous n'avons pas connaissance de ces pénalités et que la Maîtri…" at bounding box center [245, 301] width 381 height 28
click at [153, 280] on p "﻿" at bounding box center [245, 282] width 381 height 9
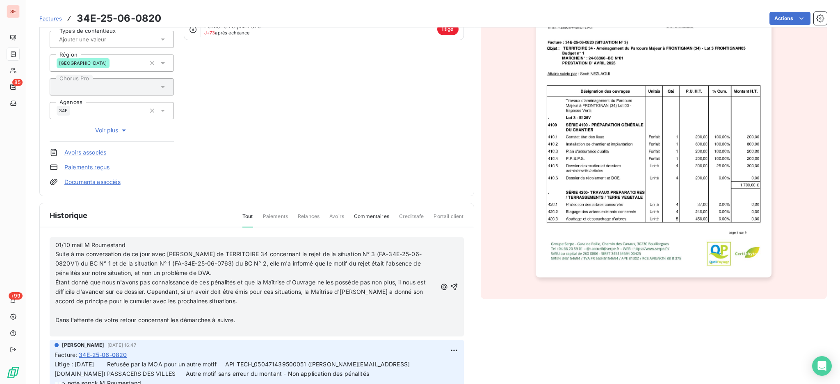
click at [151, 312] on p "﻿" at bounding box center [245, 310] width 381 height 9
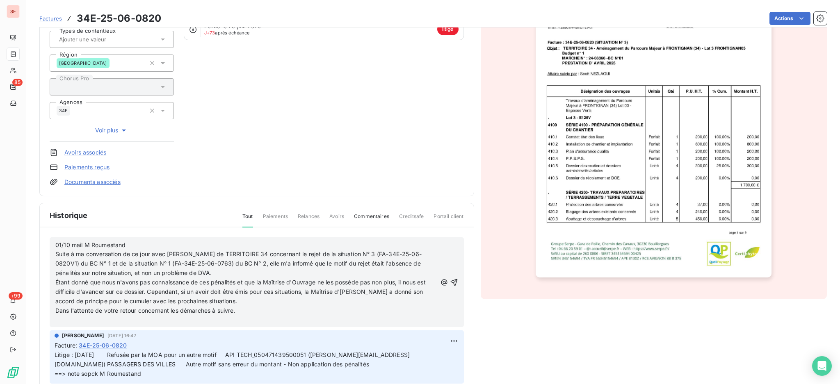
click at [132, 319] on p "﻿" at bounding box center [245, 320] width 381 height 9
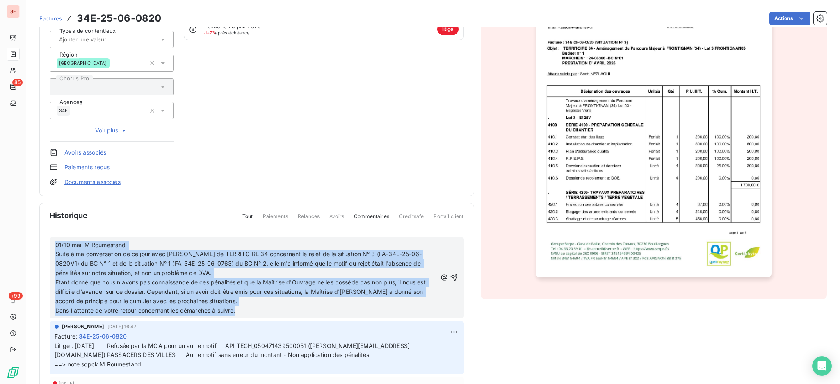
drag, startPoint x: 279, startPoint y: 308, endPoint x: 36, endPoint y: 244, distance: 251.2
click at [36, 244] on section "Factures 34E-25-06-0820 Actions TERRITOIRE 34 41TERRITOIRE34 Montant initial 13…" at bounding box center [433, 192] width 814 height 384
copy div "01/10 mail M Roumestand Suite à ma conversation de ce jour avec [PERSON_NAME] d…"
click at [450, 276] on icon "button" at bounding box center [454, 278] width 8 height 8
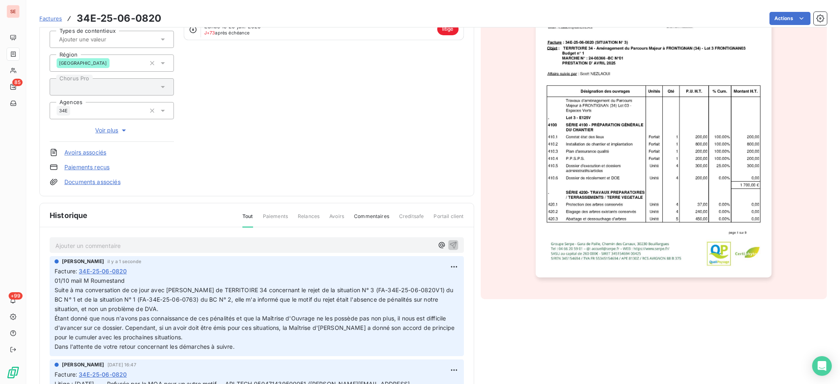
click at [129, 21] on h3 "34E-25-06-0820" at bounding box center [119, 18] width 84 height 15
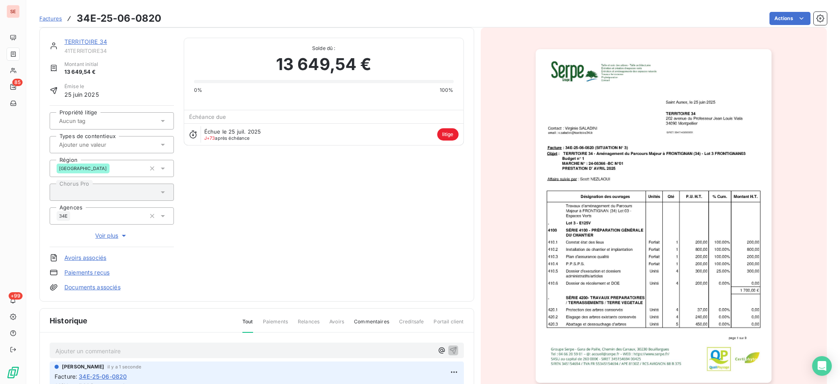
scroll to position [0, 0]
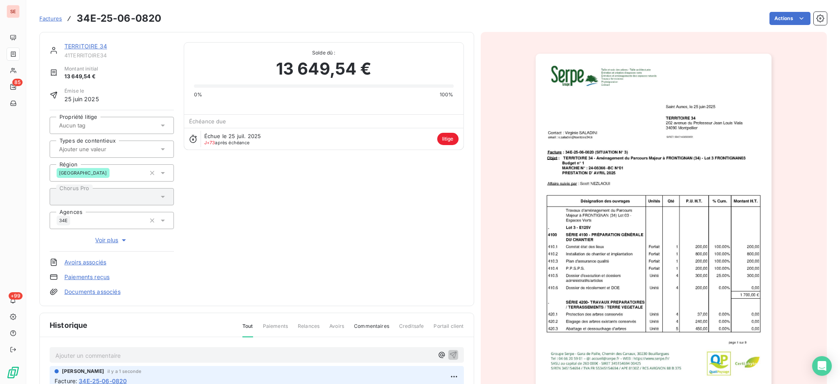
click at [93, 44] on link "TERRITOIRE 34" at bounding box center [85, 46] width 43 height 7
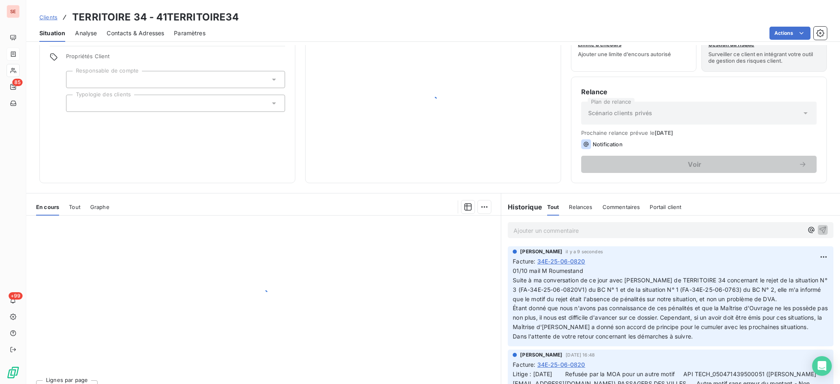
scroll to position [44, 0]
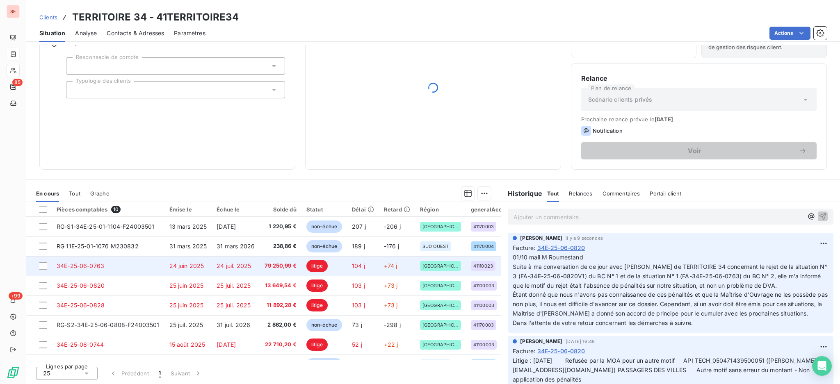
click at [136, 263] on td "34E-25-06-0763" at bounding box center [108, 266] width 113 height 20
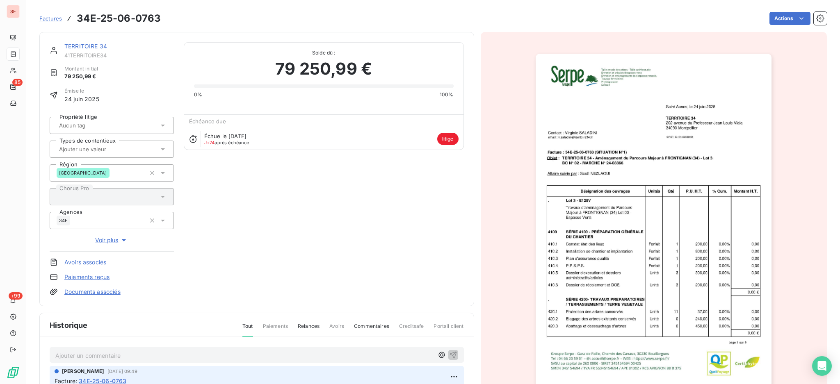
click at [109, 352] on p "Ajouter un commentaire ﻿" at bounding box center [244, 356] width 378 height 10
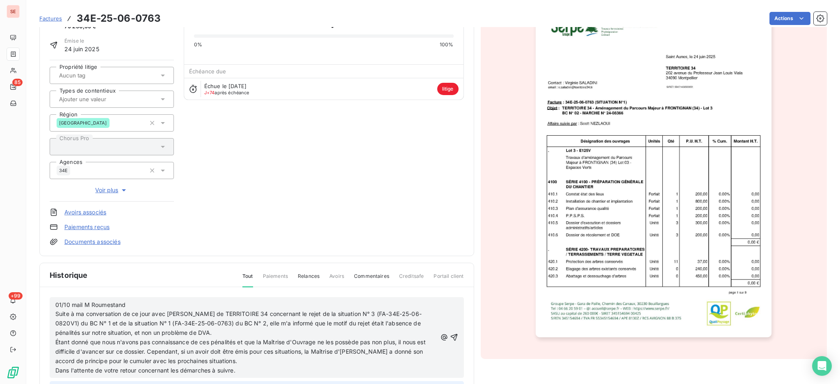
scroll to position [132, 0]
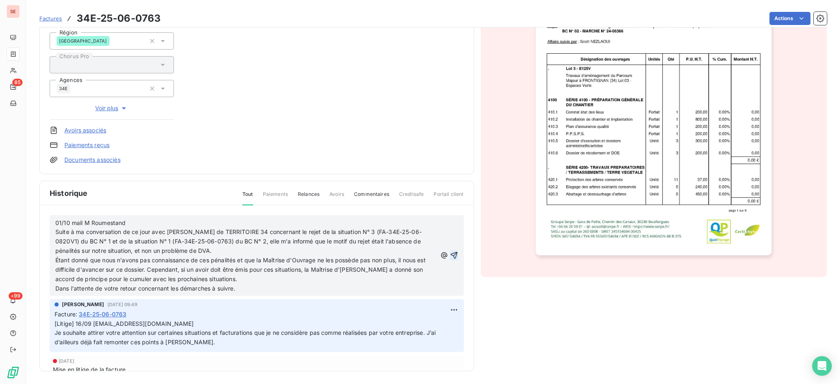
click at [450, 255] on icon "button" at bounding box center [454, 255] width 8 height 8
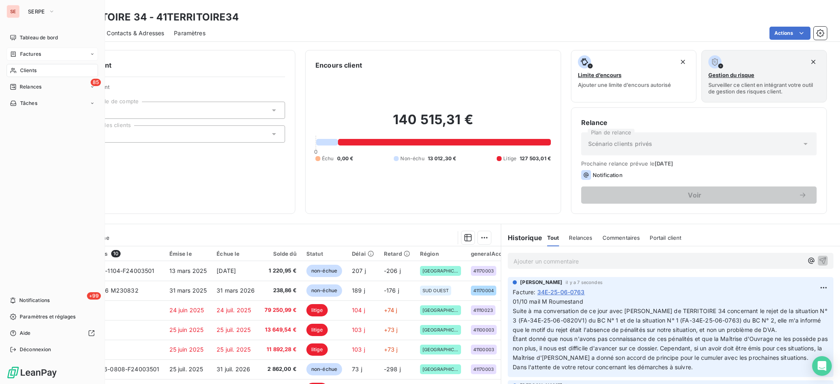
click at [30, 53] on span "Factures" at bounding box center [30, 53] width 21 height 7
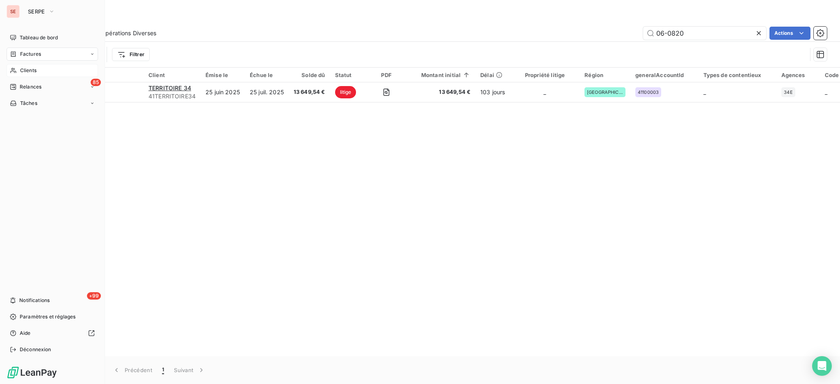
click at [30, 74] on div "Clients" at bounding box center [52, 70] width 91 height 13
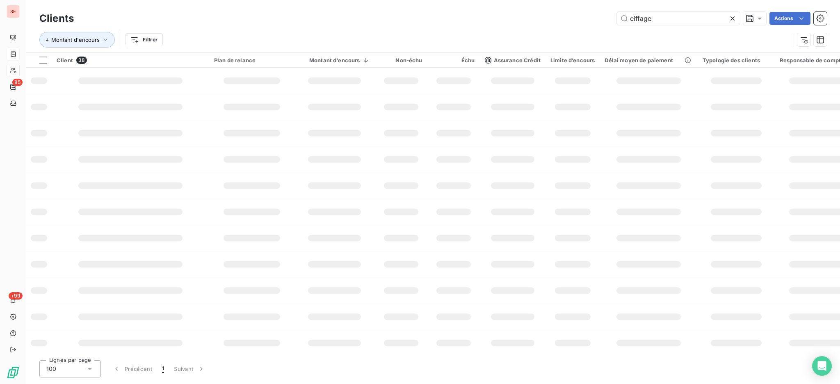
drag, startPoint x: 657, startPoint y: 19, endPoint x: 593, endPoint y: -3, distance: 67.7
click at [593, 0] on html "SE 85 +99 Clients eiffage Actions Montant d'encours Filtrer Client 38 Plan de r…" at bounding box center [420, 192] width 840 height 384
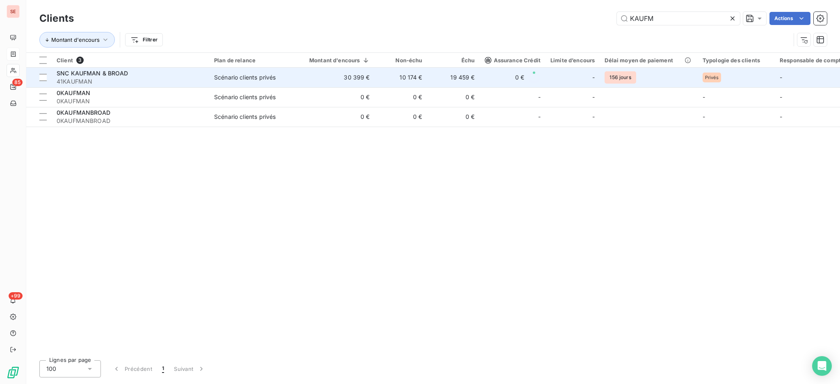
type input "KAUFM"
click at [186, 81] on span "41KAUFMAN" at bounding box center [131, 82] width 148 height 8
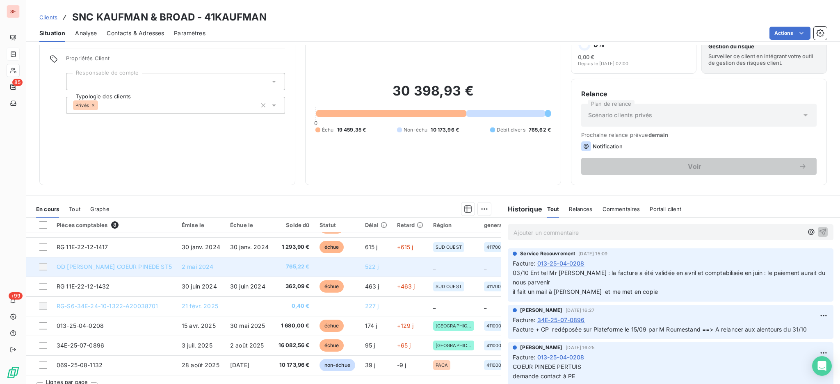
scroll to position [44, 0]
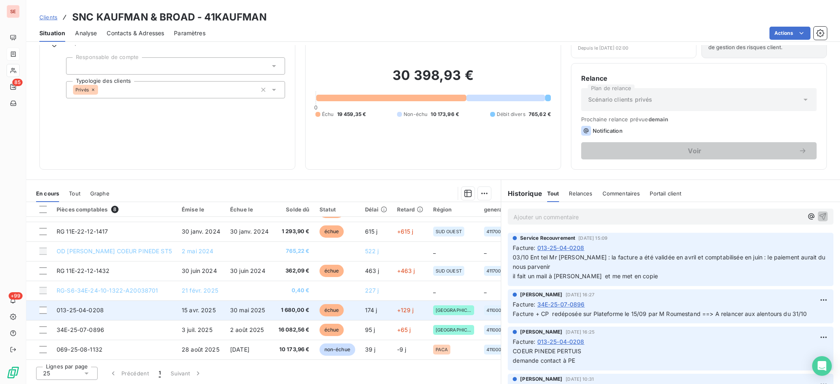
click at [274, 310] on td "1 680,00 €" at bounding box center [294, 311] width 41 height 20
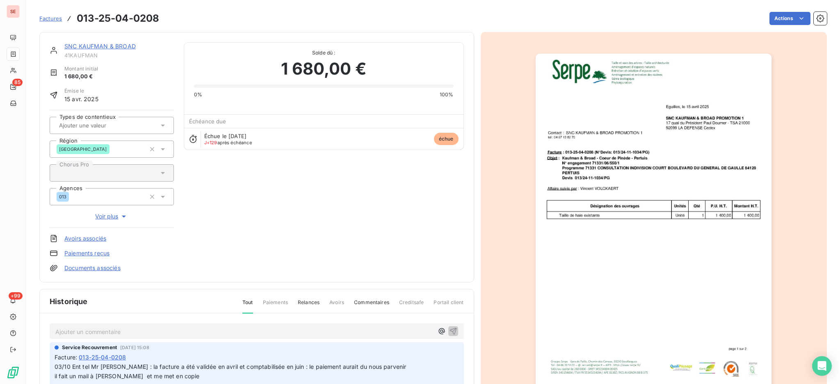
click at [112, 45] on link "SNC KAUFMAN & BROAD" at bounding box center [99, 46] width 71 height 7
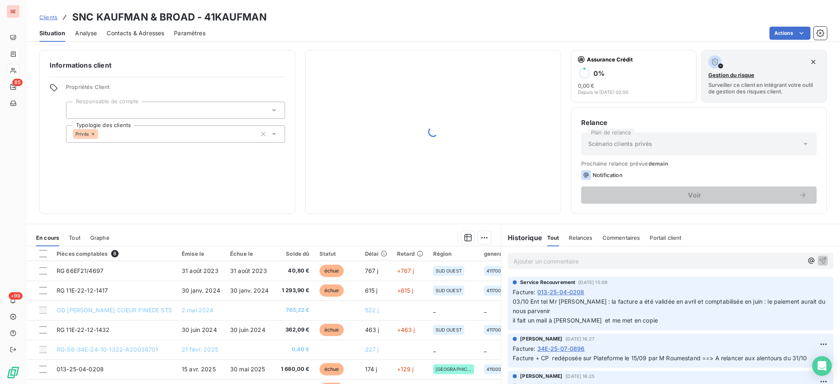
click at [125, 31] on span "Contacts & Adresses" at bounding box center [135, 33] width 57 height 8
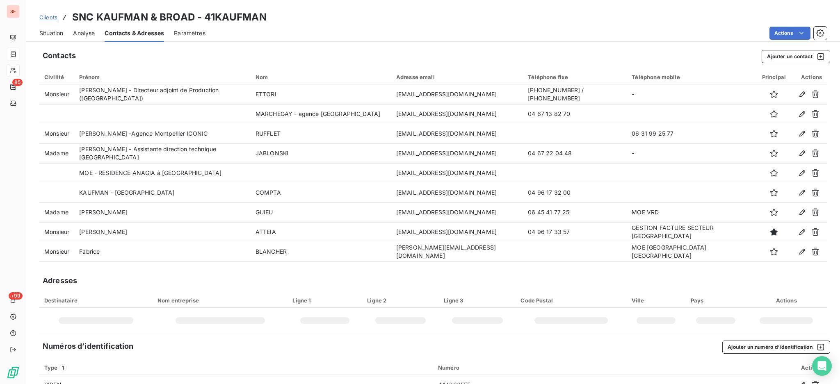
scroll to position [137, 0]
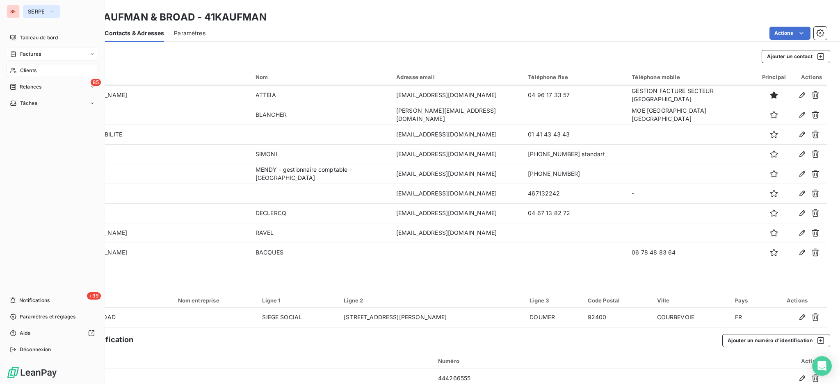
click at [47, 11] on button "SERPE" at bounding box center [41, 11] width 37 height 13
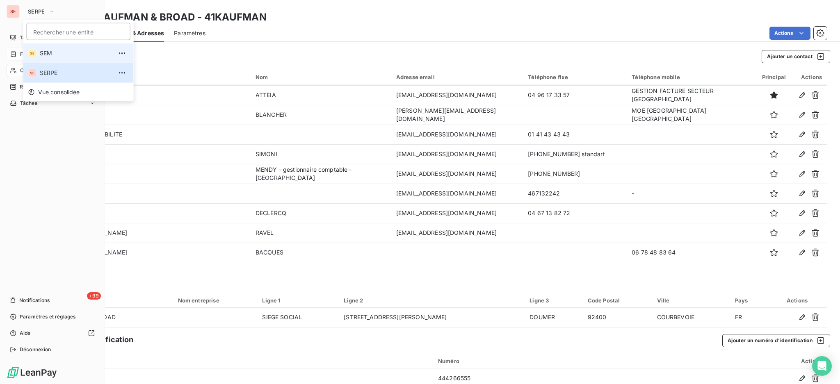
click at [53, 51] on span "SEM" at bounding box center [76, 53] width 73 height 8
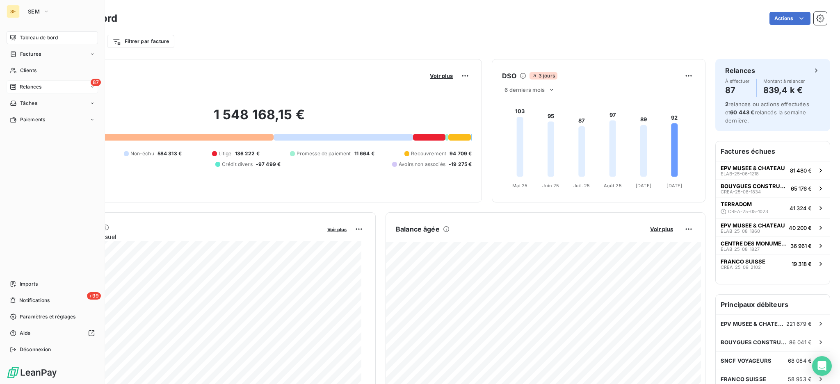
click at [31, 86] on span "Relances" at bounding box center [31, 86] width 22 height 7
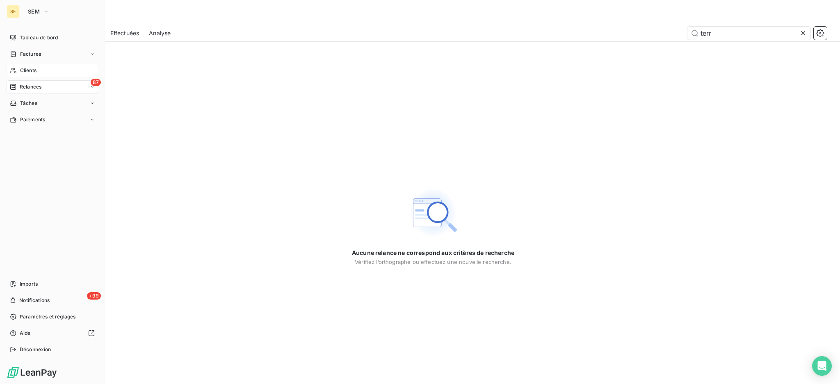
click at [27, 73] on span "Clients" at bounding box center [28, 70] width 16 height 7
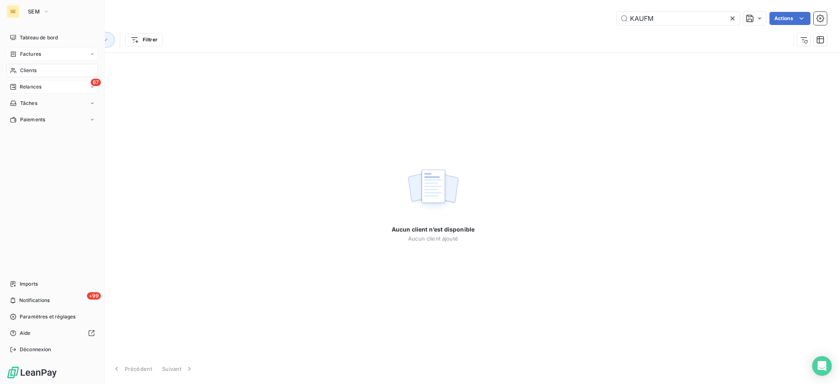
click at [36, 59] on div "Factures" at bounding box center [52, 54] width 91 height 13
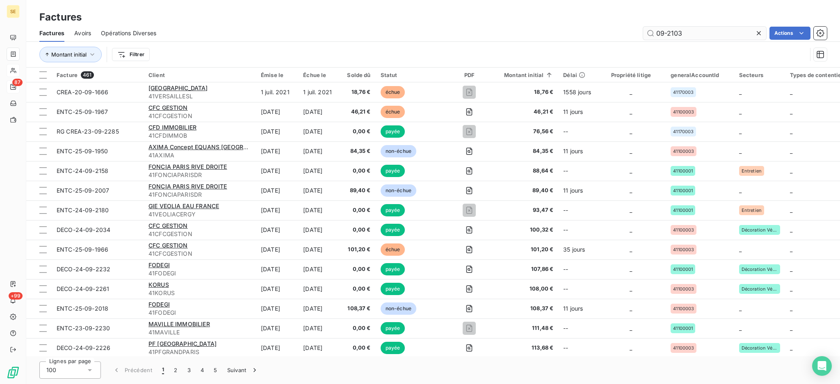
type input "09-2103"
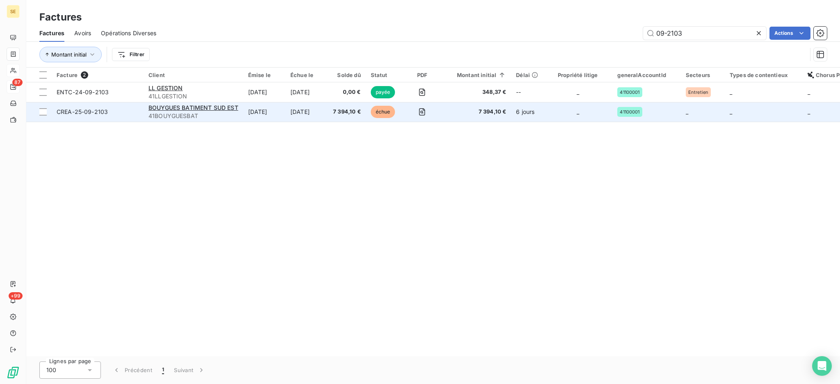
click at [249, 116] on td "[DATE]" at bounding box center [264, 112] width 42 height 20
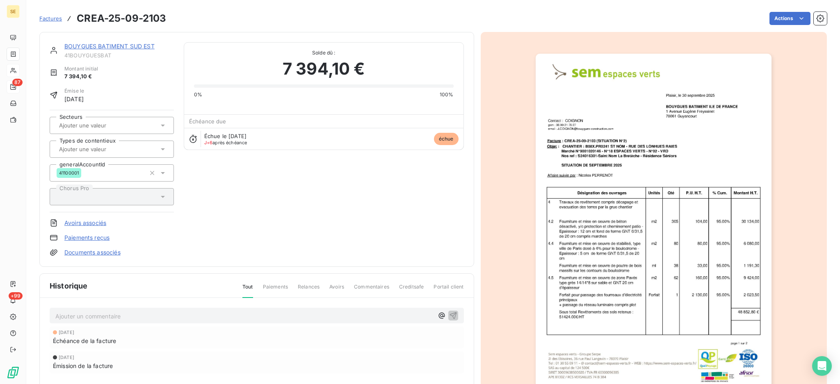
click at [233, 312] on p "Ajouter un commentaire ﻿" at bounding box center [244, 316] width 378 height 10
click at [782, 12] on html "SE 87 +99 Factures CREA-25-09-2103 Actions BOUYGUES BATIMENT SUD EST 41BOUYGUES…" at bounding box center [420, 192] width 840 height 384
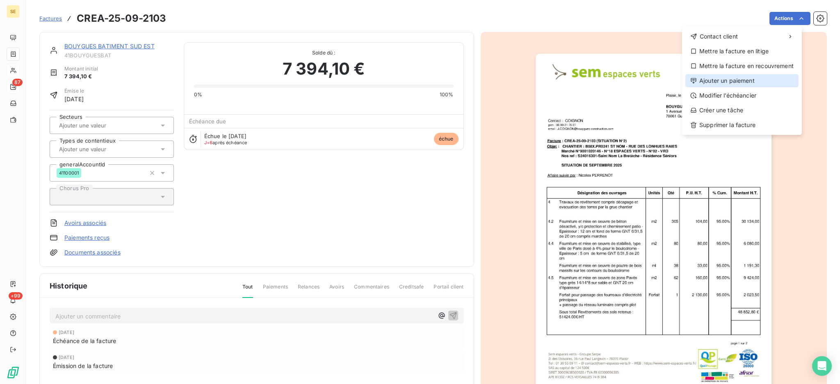
click at [749, 81] on div "Ajouter un paiement" at bounding box center [741, 80] width 113 height 13
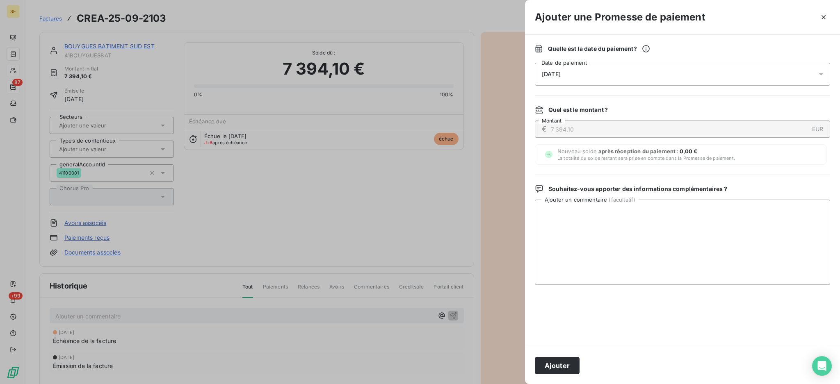
click at [821, 75] on icon at bounding box center [821, 74] width 8 height 8
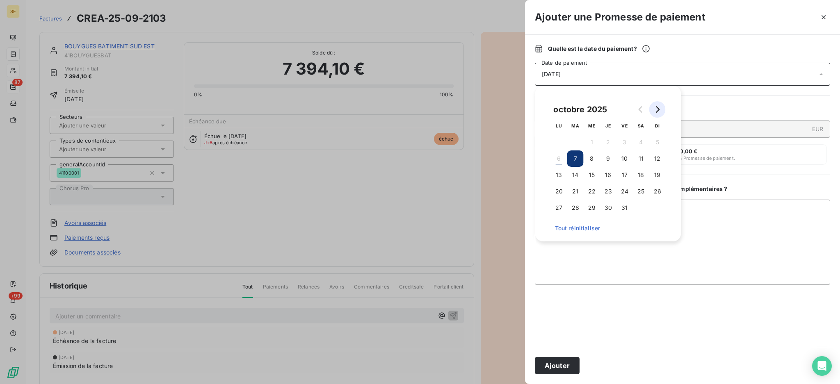
click at [660, 109] on button "Go to next month" at bounding box center [657, 109] width 16 height 16
click at [561, 155] on button "3" at bounding box center [559, 159] width 16 height 16
click at [738, 222] on textarea "Ajouter un commentaire ( facultatif )" at bounding box center [682, 242] width 295 height 85
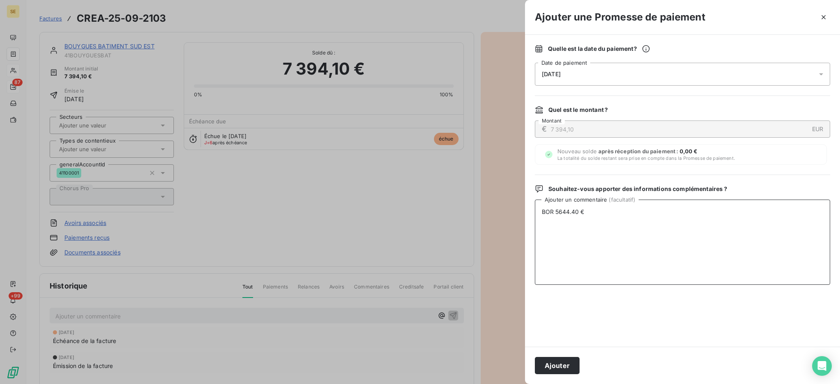
click at [593, 233] on textarea "BOR 5644.40 €" at bounding box center [682, 242] width 295 height 85
click at [570, 220] on textarea "BOR 5644.40 € RG 443.64 € - PENALITES 1380 €" at bounding box center [682, 242] width 295 height 85
type textarea "BOR 5644.40 € RG 369.70 € - PENALITES 1380 €"
click at [563, 363] on button "Ajouter" at bounding box center [557, 365] width 45 height 17
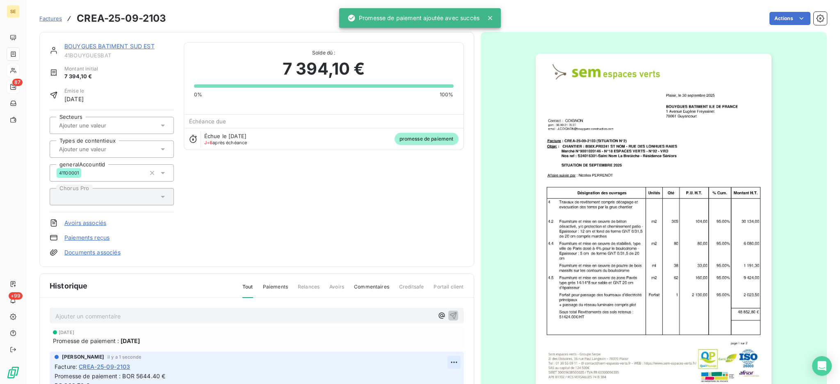
click at [440, 363] on html "SE 87 +99 Factures CREA-25-09-2103 Actions BOUYGUES BATIMENT SUD EST 41BOUYGUES…" at bounding box center [420, 192] width 840 height 384
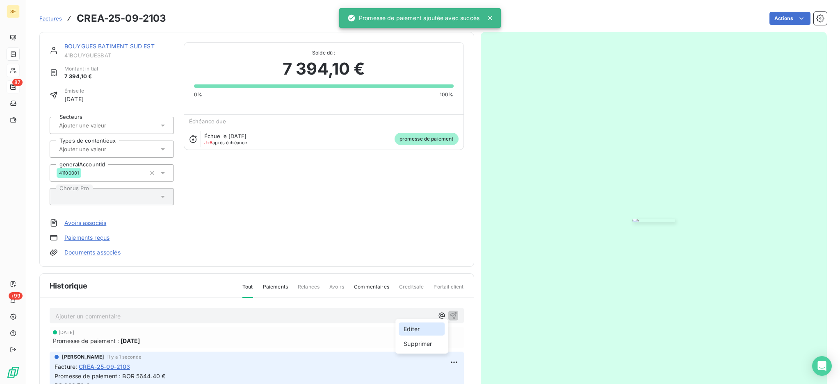
click at [425, 332] on div "Editer" at bounding box center [422, 329] width 46 height 13
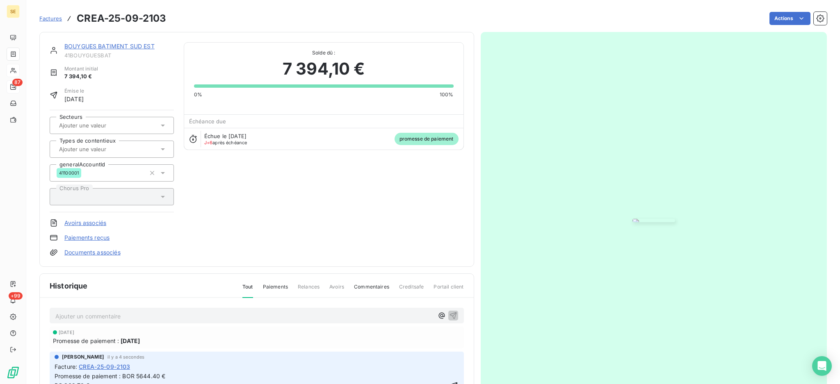
click at [193, 374] on p "Promesse de paiement : BOR 5644.40 € RG 369.70 € - PENALITES 1380 €" at bounding box center [251, 386] width 393 height 28
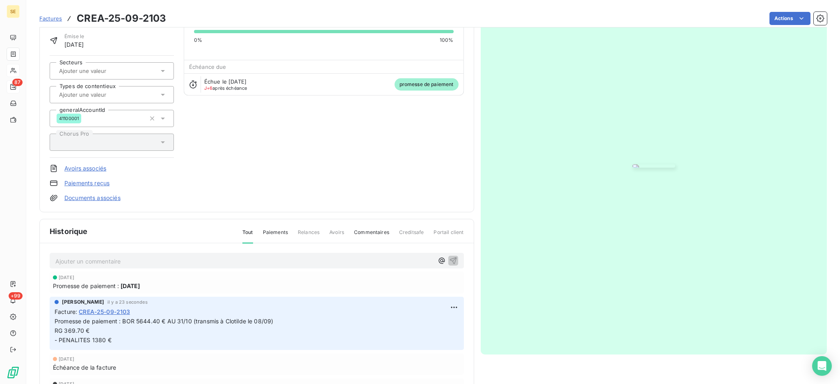
scroll to position [56, 0]
click at [280, 322] on p "Promesse de paiement : BOR 5644.40 € AU 31/10 (transmis à Clotilde le 08/09) RG…" at bounding box center [257, 330] width 404 height 28
click at [156, 337] on p "Promesse de paiement : BOR 5644.40 € AU 31/10 (transmis à Clotilde le 08/09) RG…" at bounding box center [257, 330] width 404 height 28
click at [87, 200] on link "Documents associés" at bounding box center [92, 197] width 56 height 8
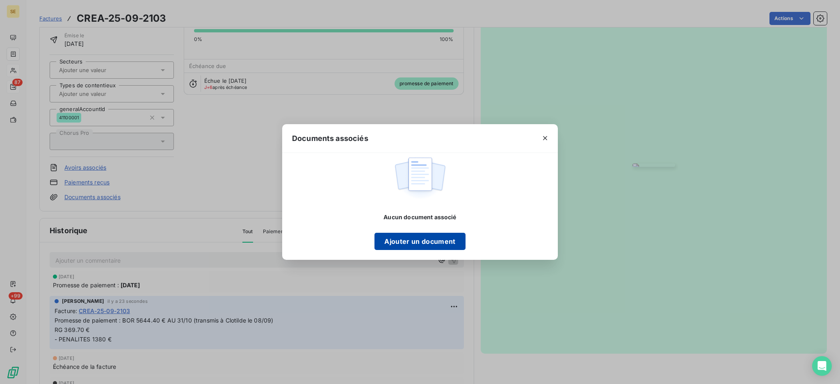
click at [429, 246] on button "Ajouter un document" at bounding box center [419, 241] width 91 height 17
click at [409, 243] on button "Ajouter un document" at bounding box center [419, 241] width 91 height 17
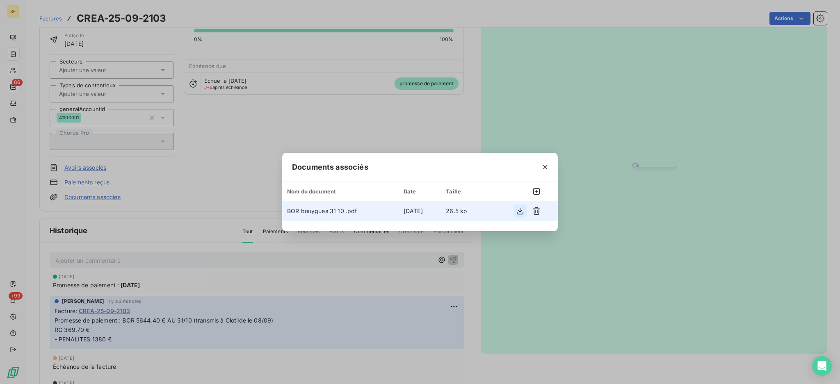
click at [518, 212] on icon "button" at bounding box center [520, 211] width 8 height 8
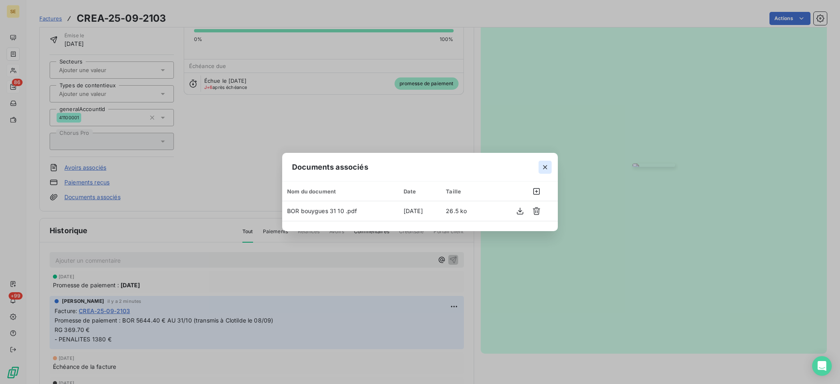
click at [546, 166] on icon "button" at bounding box center [545, 167] width 4 height 4
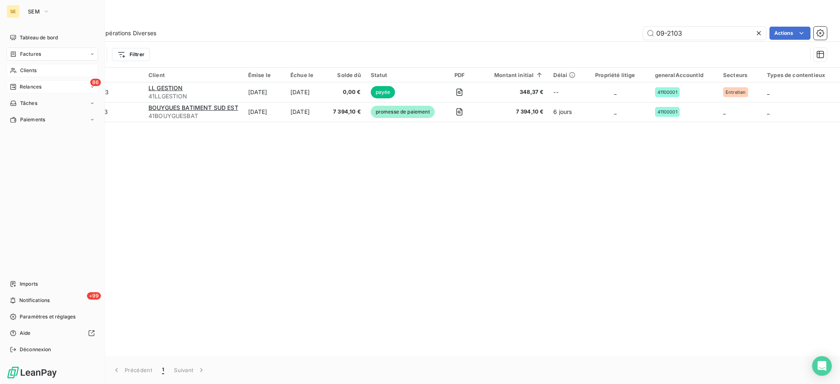
click at [34, 55] on span "Factures" at bounding box center [30, 53] width 21 height 7
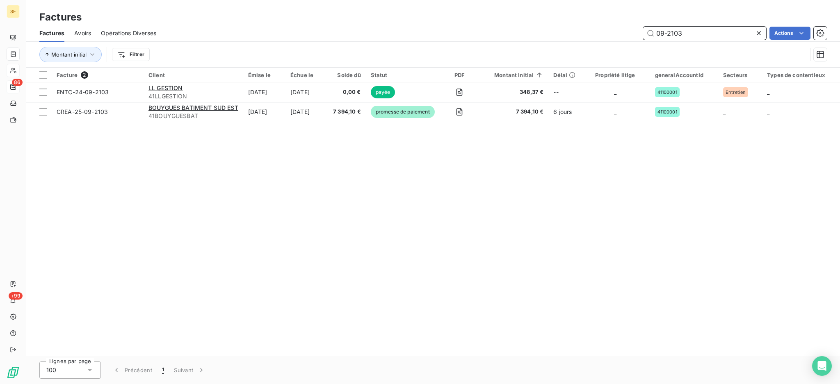
drag, startPoint x: 691, startPoint y: 32, endPoint x: 592, endPoint y: 36, distance: 99.3
click at [592, 36] on div "09-2103 Actions" at bounding box center [496, 33] width 661 height 13
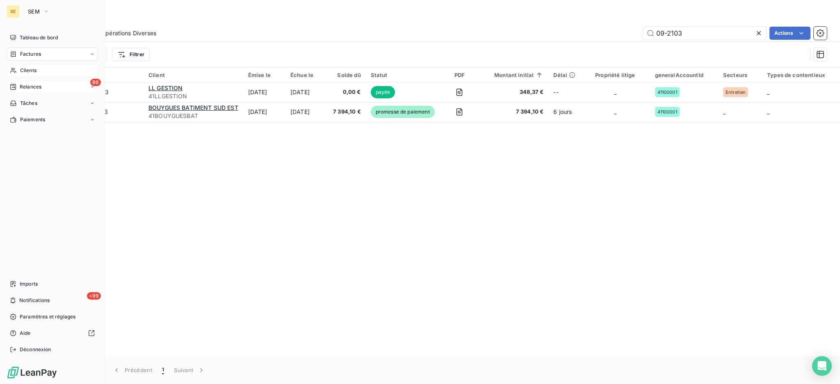
click at [30, 68] on span "Clients" at bounding box center [28, 70] width 16 height 7
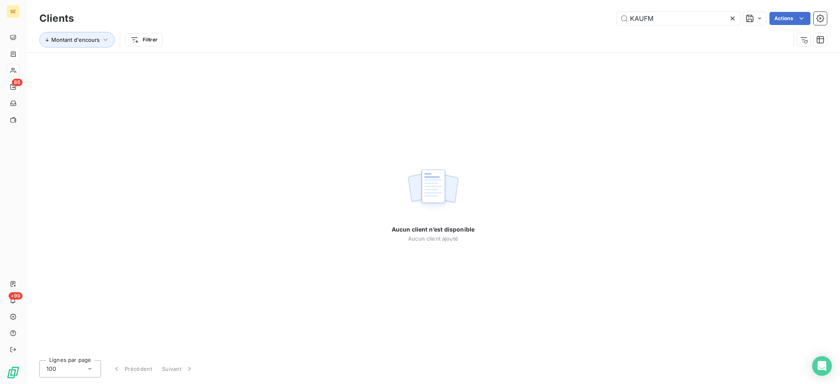
drag, startPoint x: 668, startPoint y: 20, endPoint x: 413, endPoint y: 25, distance: 254.7
click at [529, 15] on div "KAUFM Actions" at bounding box center [455, 18] width 743 height 13
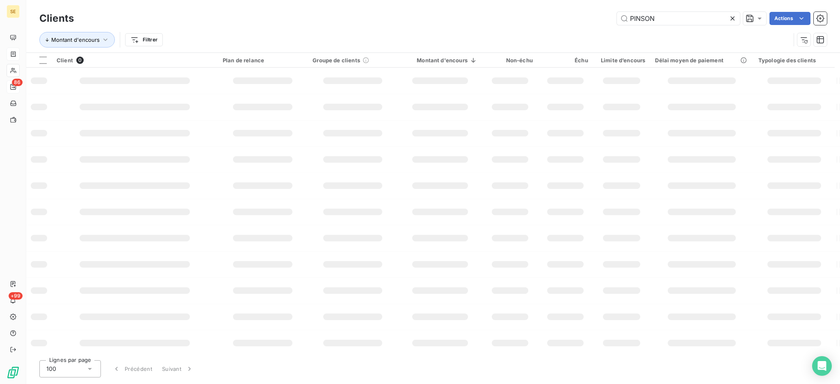
type input "PINSON"
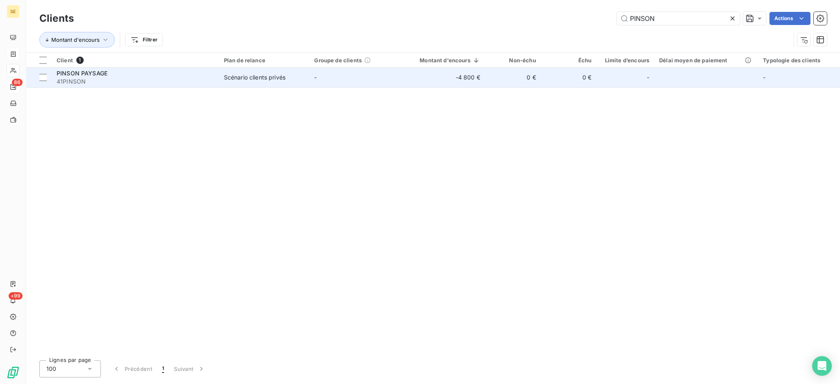
click at [114, 74] on div "PINSON PAYSAGE" at bounding box center [135, 73] width 157 height 8
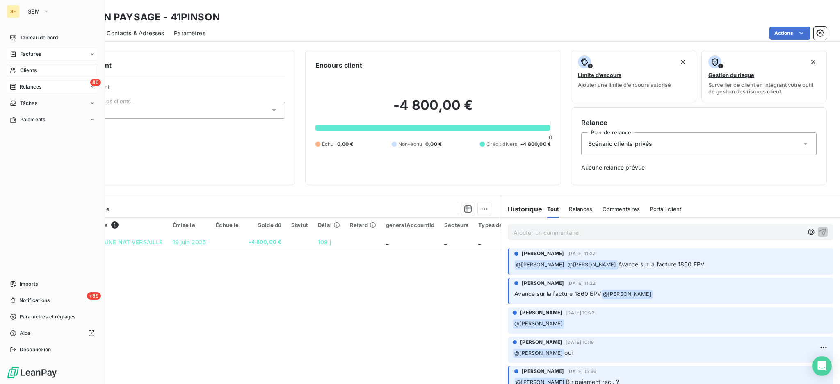
click at [30, 52] on span "Factures" at bounding box center [30, 53] width 21 height 7
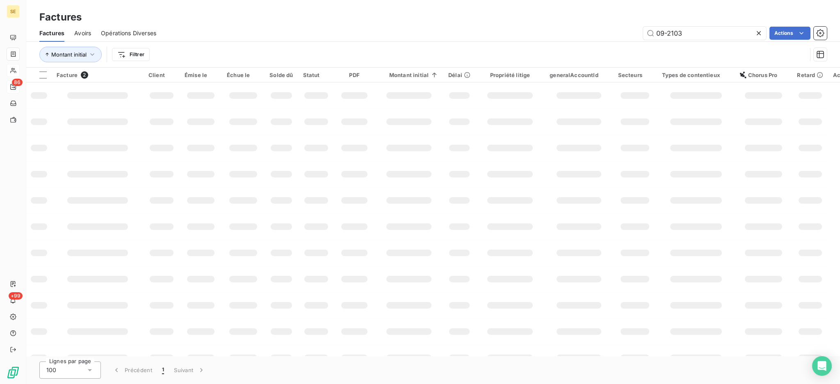
drag, startPoint x: 704, startPoint y: 37, endPoint x: 617, endPoint y: 9, distance: 91.7
click at [617, 9] on div "Factures Factures Avoirs Opérations Diverses 09-2103 Actions Montant initial Fi…" at bounding box center [433, 34] width 814 height 68
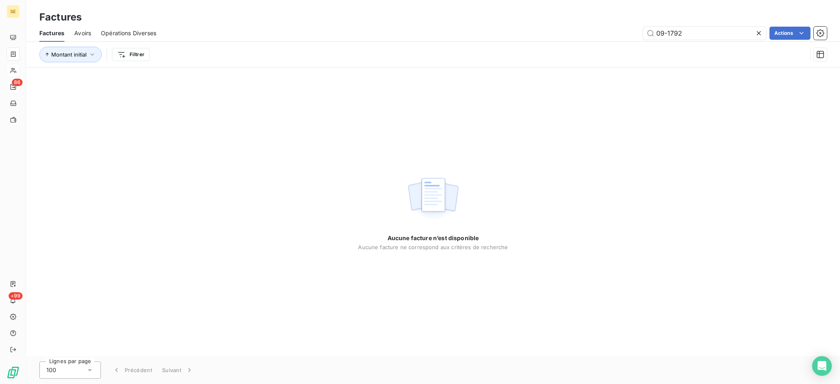
drag, startPoint x: 691, startPoint y: 35, endPoint x: 600, endPoint y: 22, distance: 92.3
click at [600, 22] on div "Factures Factures Avoirs Opérations Diverses 09-1792 Actions Montant initial Fi…" at bounding box center [433, 34] width 814 height 68
click at [664, 36] on input "20091792" at bounding box center [704, 33] width 123 height 13
drag, startPoint x: 698, startPoint y: 30, endPoint x: 520, endPoint y: 30, distance: 177.6
click at [520, 30] on div "[DATE] Actions" at bounding box center [496, 33] width 661 height 13
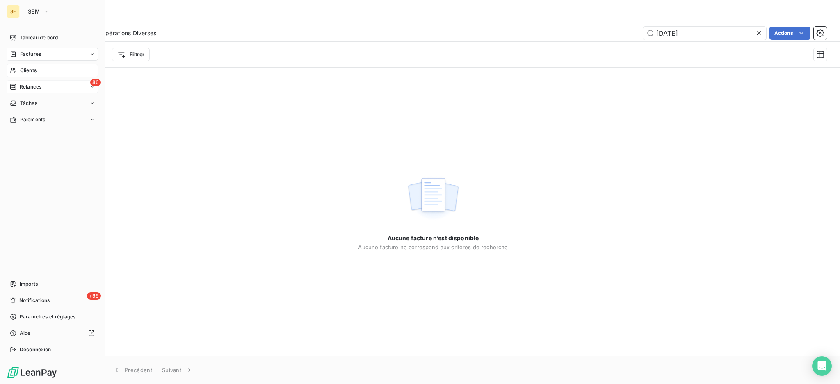
type input "[DATE]"
click at [32, 68] on span "Clients" at bounding box center [28, 70] width 16 height 7
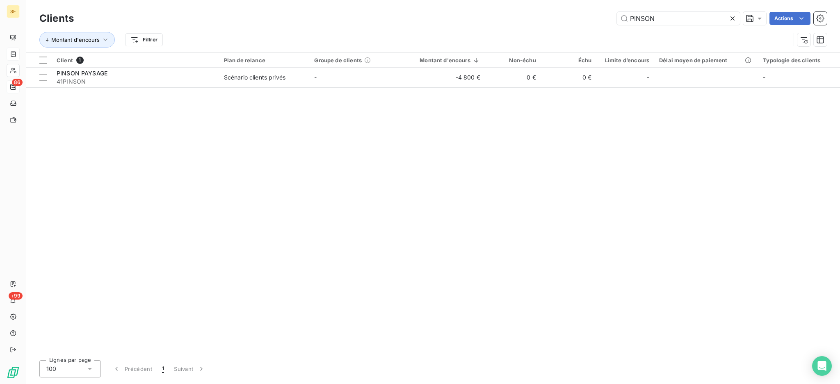
drag, startPoint x: 690, startPoint y: 19, endPoint x: 561, endPoint y: 6, distance: 129.1
click at [561, 6] on div "Clients PINSON Actions Montant d'encours Filtrer" at bounding box center [433, 26] width 814 height 52
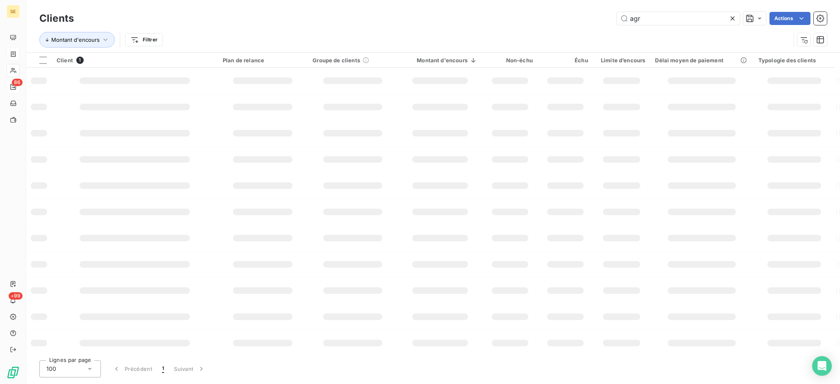
type input "agr"
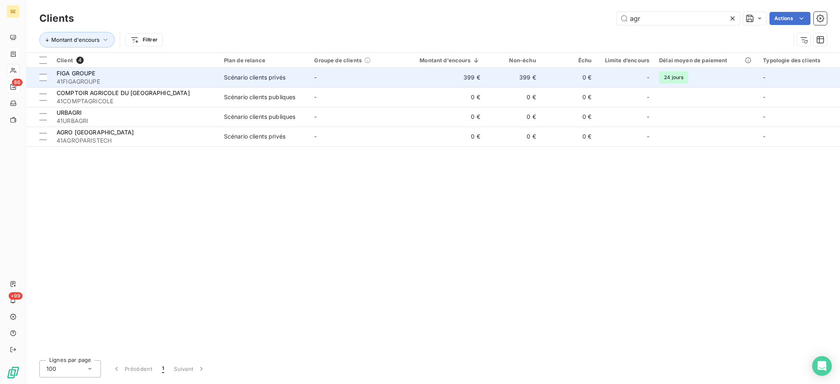
click at [315, 79] on span "-" at bounding box center [315, 77] width 2 height 7
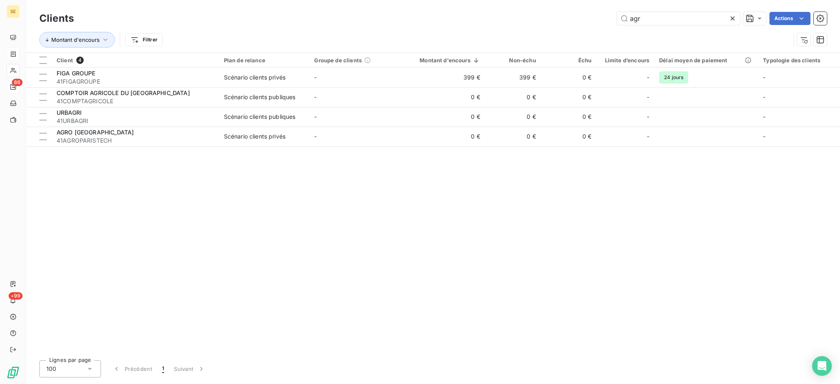
drag, startPoint x: 678, startPoint y: 16, endPoint x: 387, endPoint y: 31, distance: 291.5
click at [517, 18] on div "agr Actions" at bounding box center [455, 18] width 743 height 13
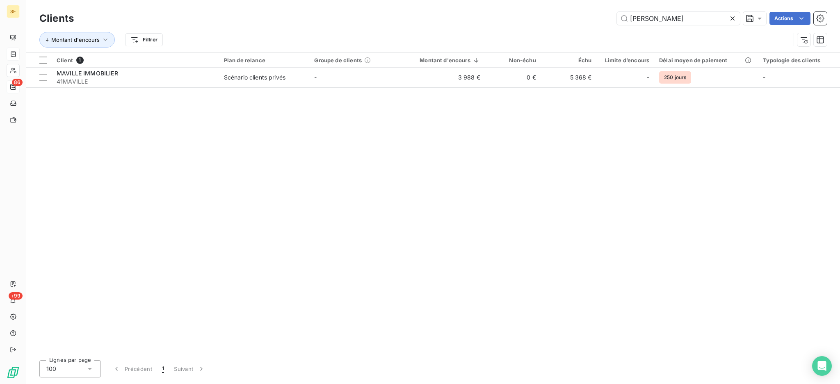
type input "[PERSON_NAME]"
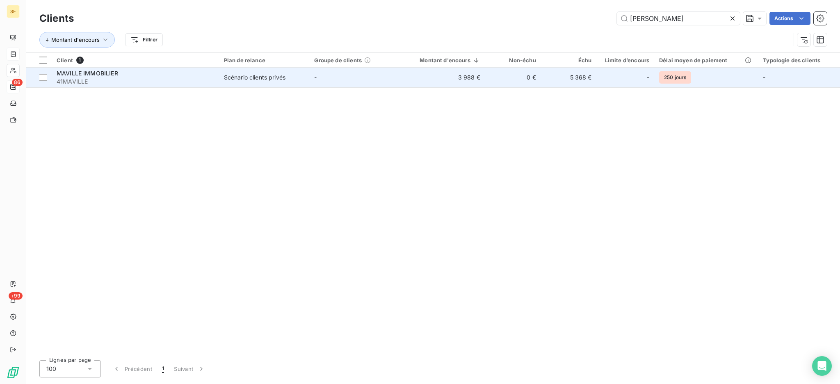
click at [135, 86] on td "MAVILLE IMMOBILIER 41MAVILLE" at bounding box center [135, 78] width 167 height 20
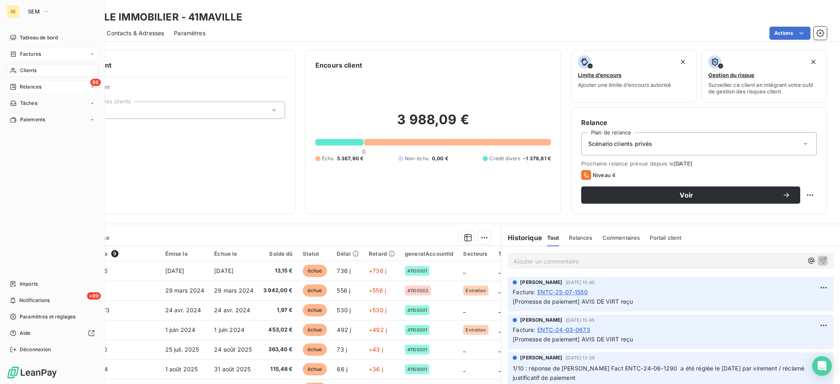
click at [24, 53] on span "Factures" at bounding box center [30, 53] width 21 height 7
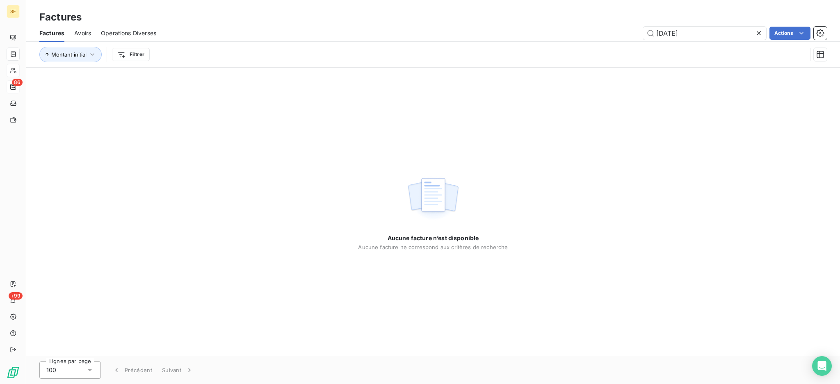
drag, startPoint x: 701, startPoint y: 30, endPoint x: 619, endPoint y: 31, distance: 82.0
click at [619, 31] on div "[DATE] Actions" at bounding box center [496, 33] width 661 height 13
click at [674, 32] on input "09-1380" at bounding box center [704, 33] width 123 height 13
type input "09-1980"
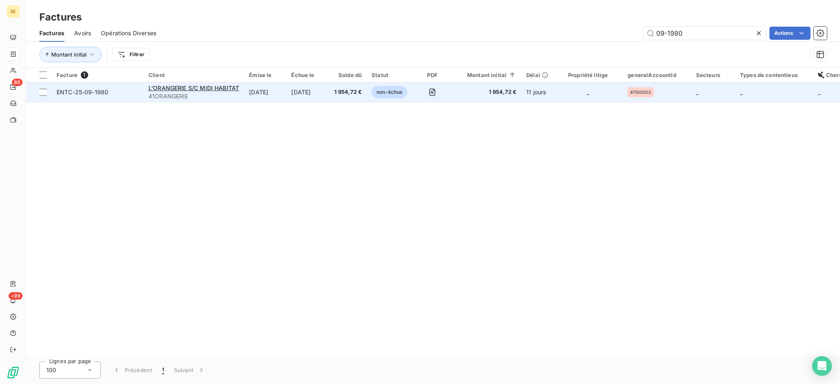
click at [192, 96] on span "41ORANGERIE" at bounding box center [193, 96] width 91 height 8
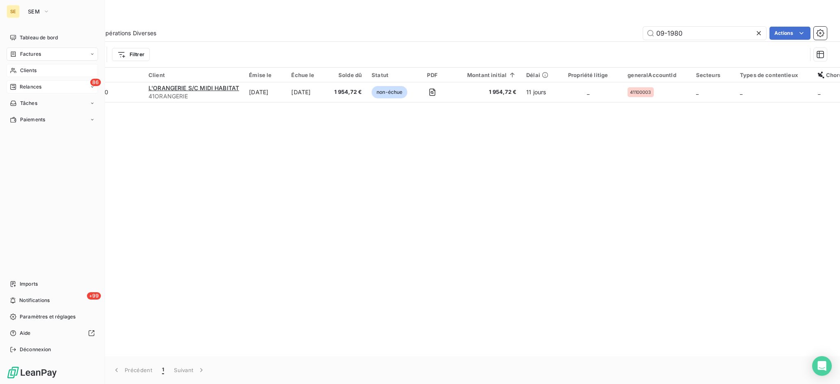
drag, startPoint x: 26, startPoint y: 68, endPoint x: 45, endPoint y: 64, distance: 19.3
click at [26, 68] on span "Clients" at bounding box center [28, 70] width 16 height 7
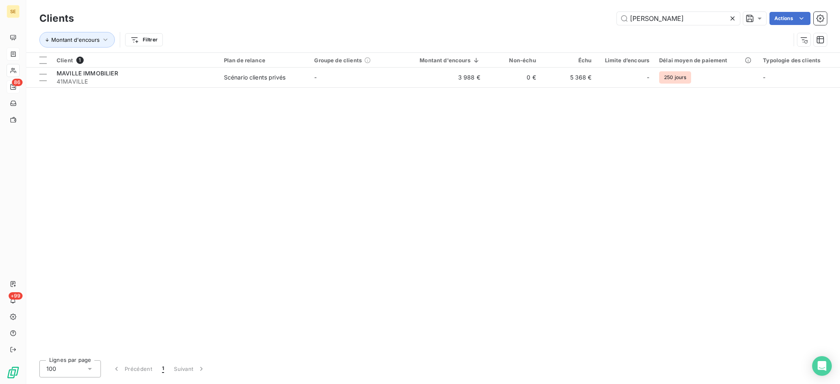
drag, startPoint x: 667, startPoint y: 20, endPoint x: 353, endPoint y: 40, distance: 314.8
click at [473, 16] on div "maville Actions" at bounding box center [455, 18] width 743 height 13
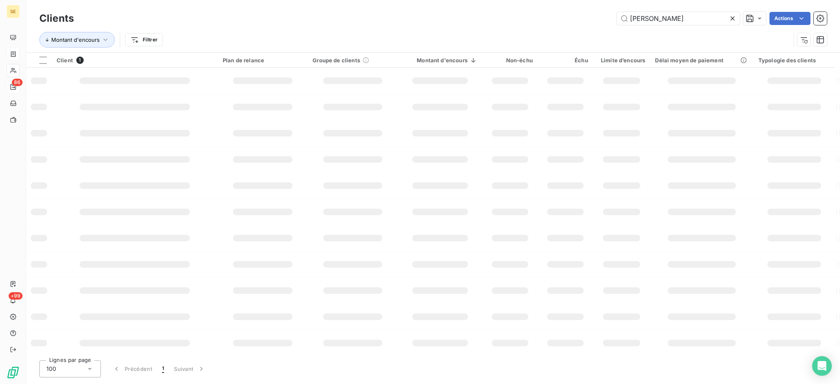
type input "[PERSON_NAME]"
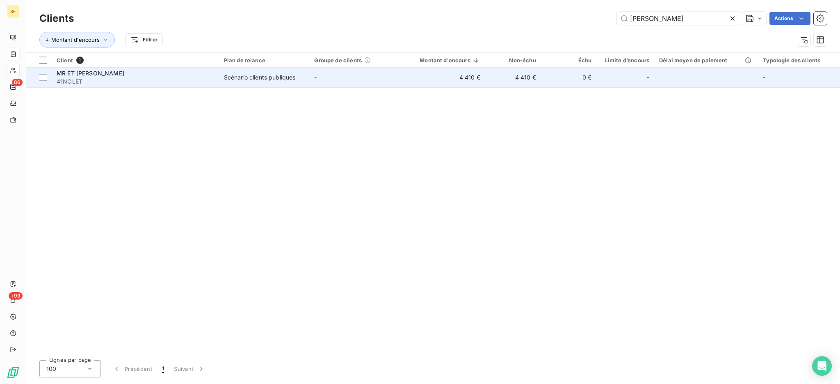
click at [172, 72] on div "MR ET [PERSON_NAME]" at bounding box center [135, 73] width 157 height 8
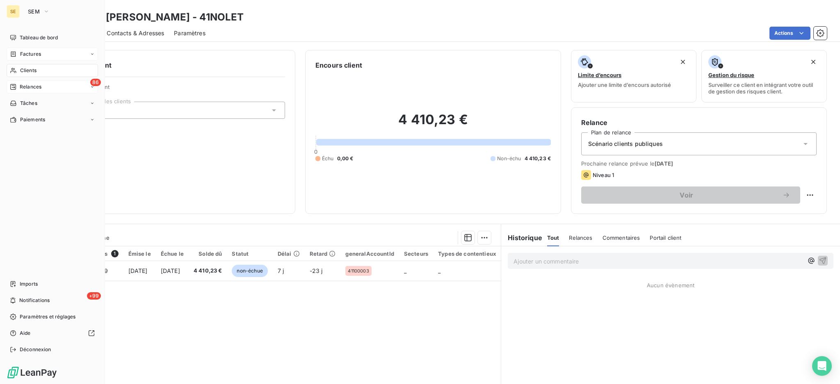
click at [28, 58] on div "Factures" at bounding box center [52, 54] width 91 height 13
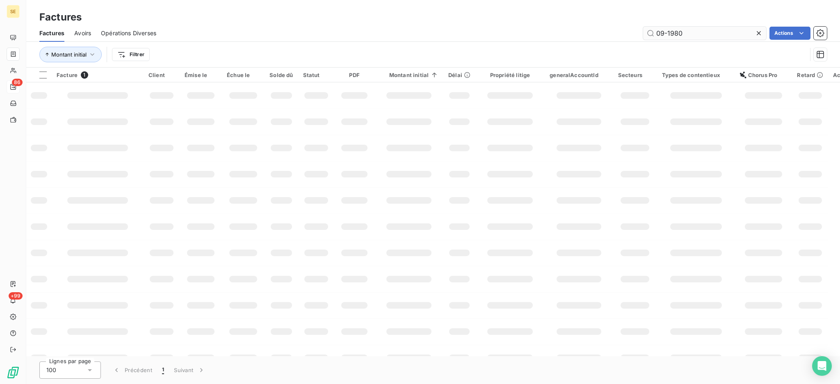
drag, startPoint x: 694, startPoint y: 32, endPoint x: 674, endPoint y: 28, distance: 20.4
click at [674, 28] on input "09-1980" at bounding box center [704, 33] width 123 height 13
type input "09-1948"
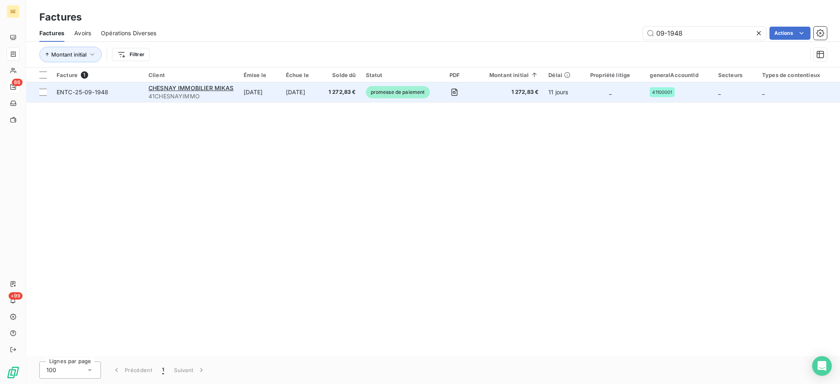
click at [299, 99] on td "[DATE]" at bounding box center [302, 92] width 43 height 20
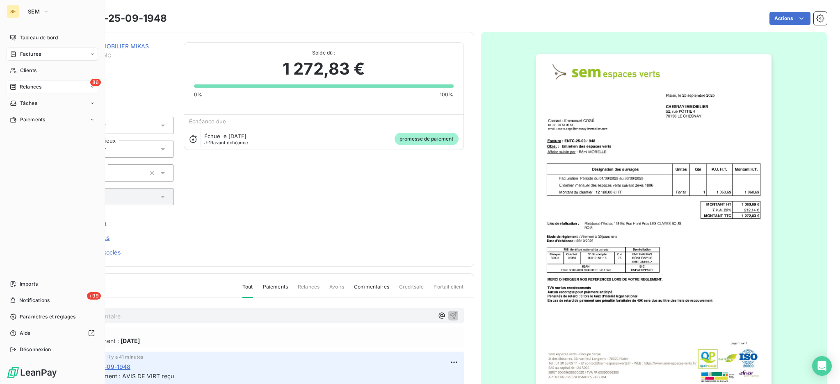
drag, startPoint x: 36, startPoint y: 55, endPoint x: 120, endPoint y: 32, distance: 86.6
click at [36, 55] on span "Factures" at bounding box center [30, 53] width 21 height 7
click at [17, 56] on div "Factures" at bounding box center [25, 53] width 31 height 7
click at [24, 73] on span "Factures" at bounding box center [30, 70] width 21 height 7
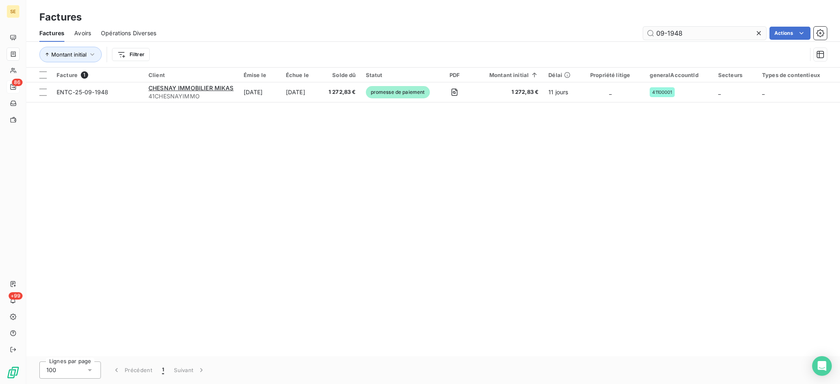
drag, startPoint x: 707, startPoint y: 34, endPoint x: 666, endPoint y: 32, distance: 41.8
click at [670, 30] on input "09-1948" at bounding box center [704, 33] width 123 height 13
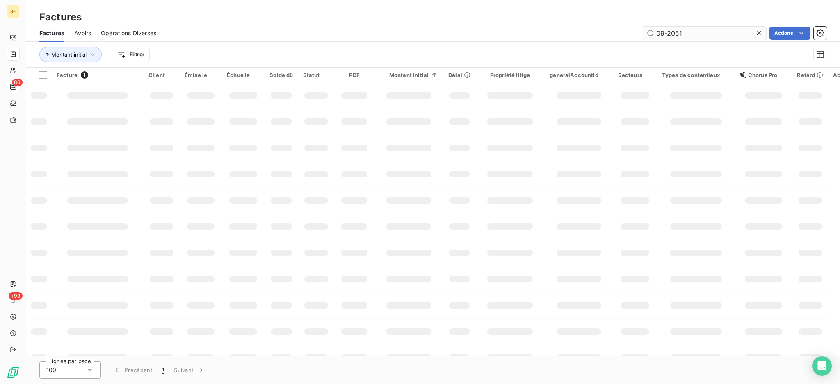
type input "09-2051"
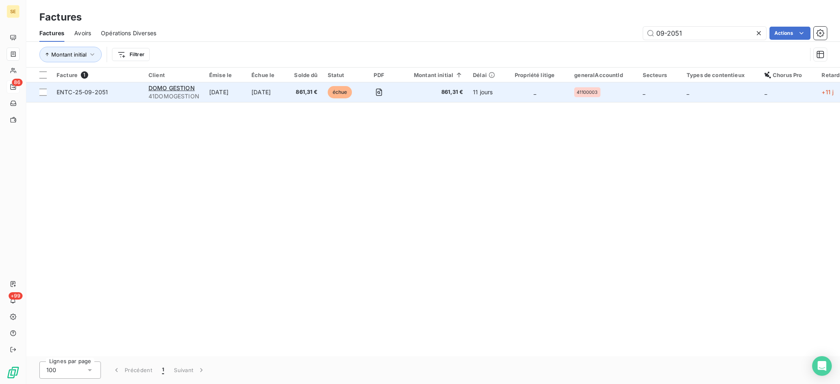
click at [188, 93] on span "41DOMOGESTION" at bounding box center [173, 96] width 51 height 8
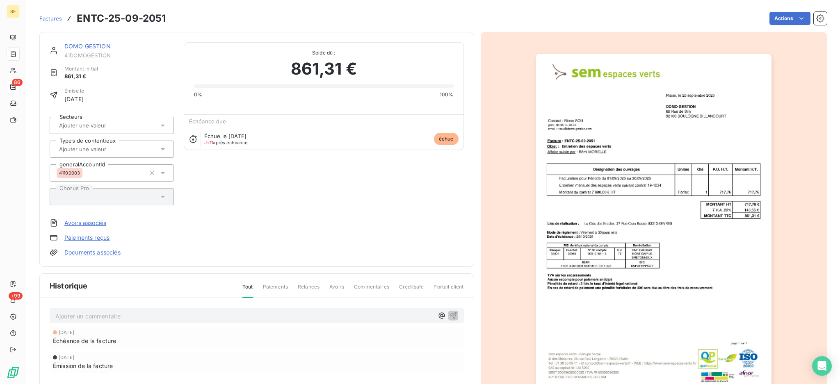
click at [103, 45] on link "DOMO GESTION" at bounding box center [87, 46] width 46 height 7
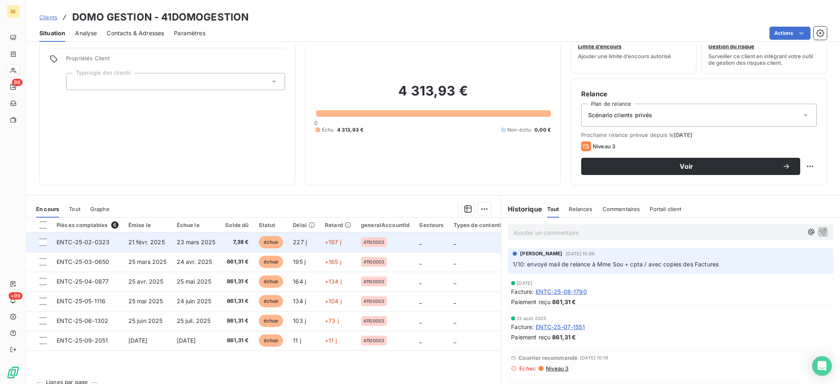
scroll to position [44, 0]
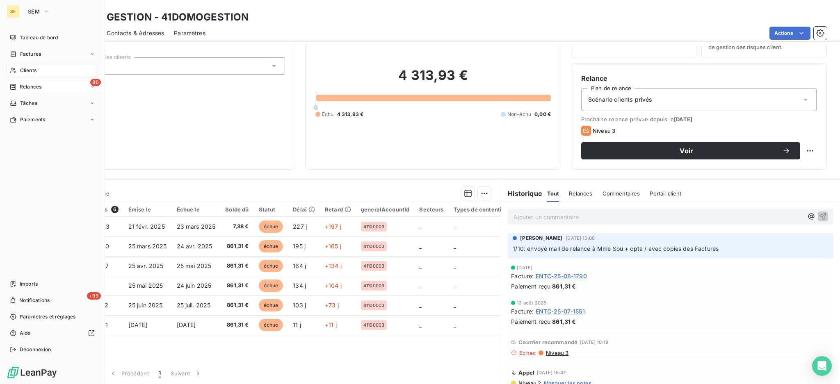
click at [28, 71] on span "Clients" at bounding box center [28, 70] width 16 height 7
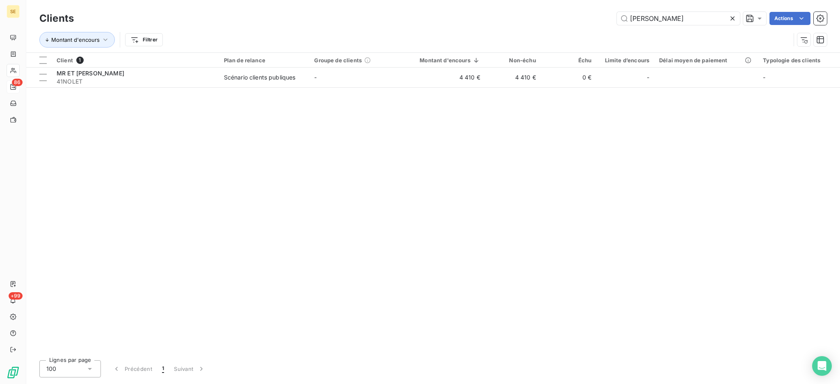
drag, startPoint x: 663, startPoint y: 17, endPoint x: 499, endPoint y: 23, distance: 164.5
click at [499, 23] on div "[PERSON_NAME] Actions" at bounding box center [455, 18] width 743 height 13
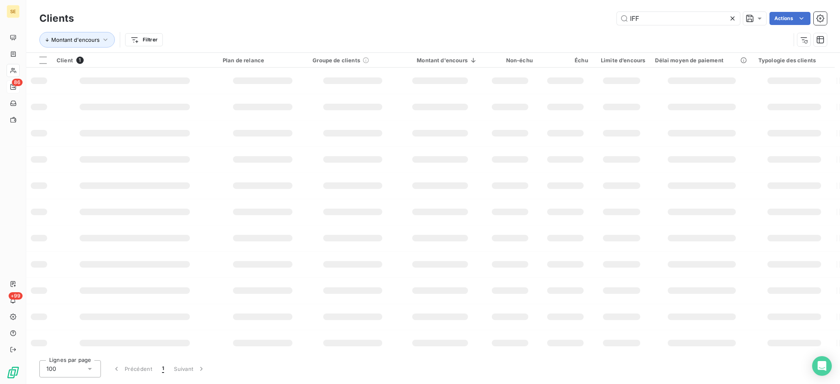
type input "IFF"
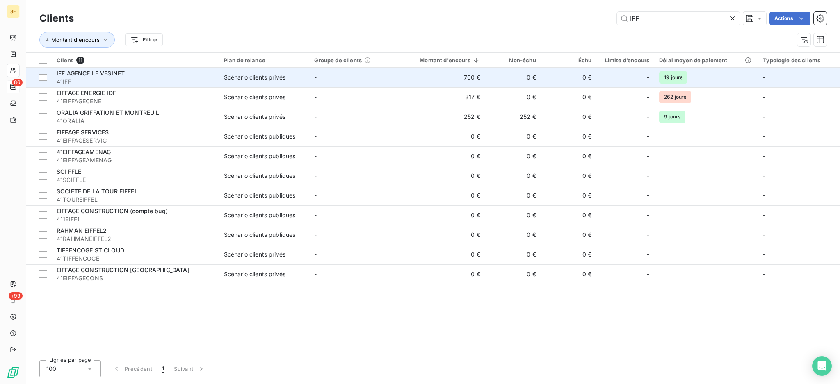
click at [379, 77] on td "-" at bounding box center [354, 78] width 91 height 20
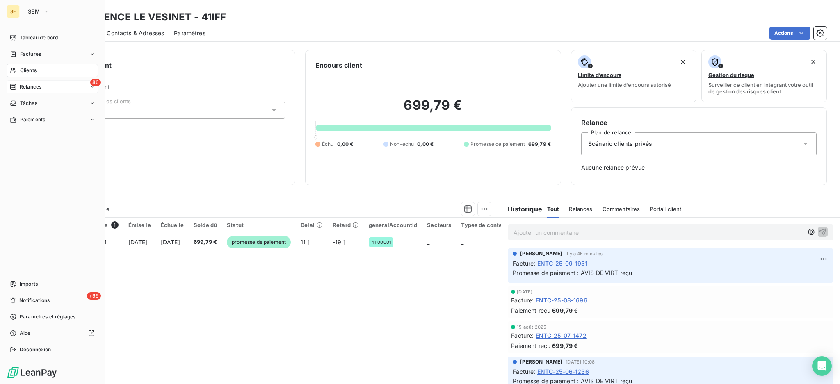
click at [32, 71] on span "Clients" at bounding box center [28, 70] width 16 height 7
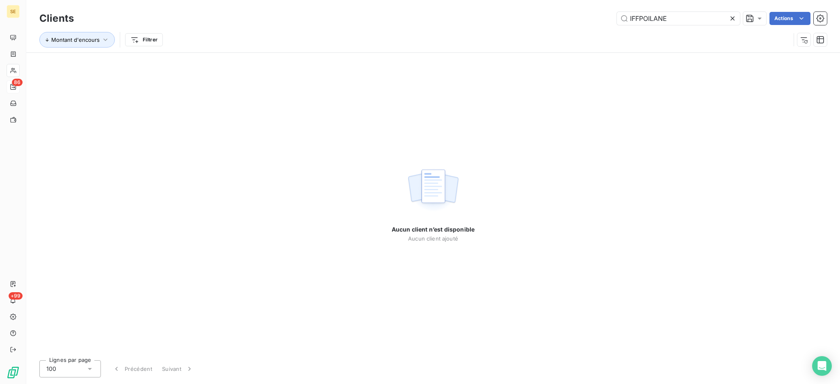
drag, startPoint x: 639, startPoint y: 16, endPoint x: 597, endPoint y: 13, distance: 41.5
click at [597, 13] on div "IFFPOILANE Actions" at bounding box center [455, 18] width 743 height 13
type input "POILANE"
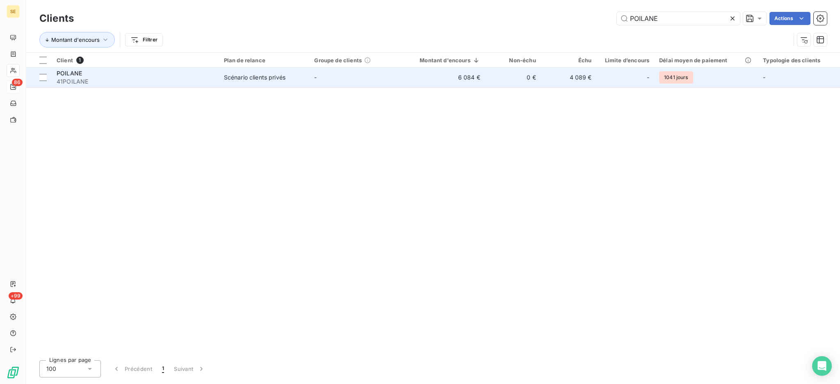
click at [317, 73] on td "-" at bounding box center [354, 78] width 91 height 20
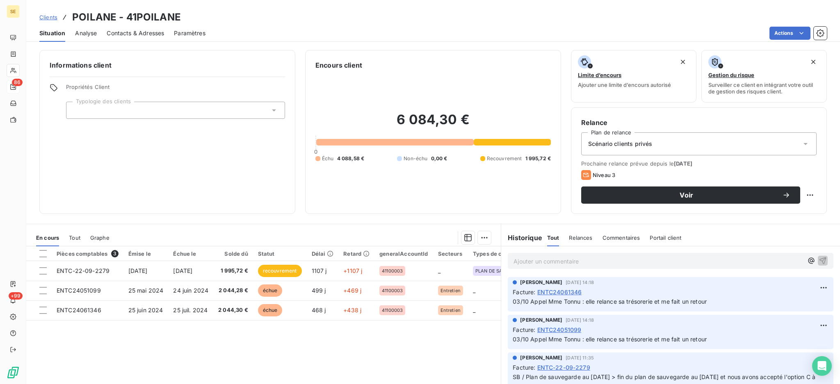
click at [119, 30] on span "Contacts & Adresses" at bounding box center [135, 33] width 57 height 8
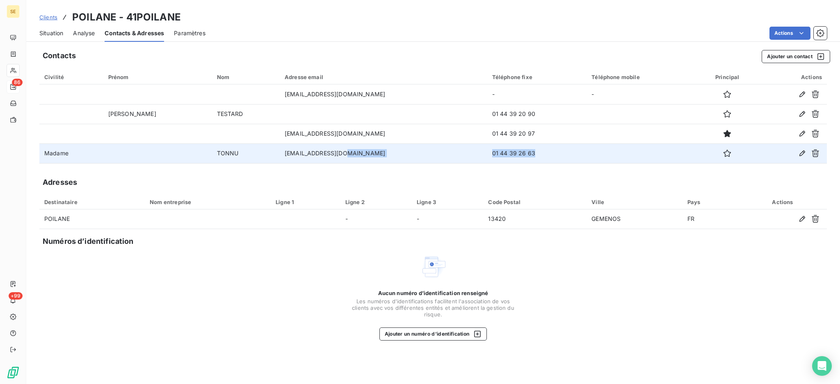
drag, startPoint x: 490, startPoint y: 148, endPoint x: 423, endPoint y: 145, distance: 67.7
click at [424, 144] on tr "Madame TONNU [EMAIL_ADDRESS][DOMAIN_NAME] 01 44 39 26 63" at bounding box center [432, 154] width 787 height 20
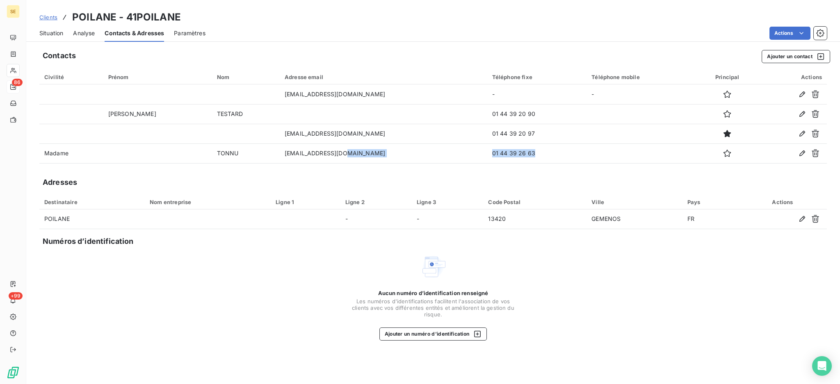
copy tr "01 44 39 26 63"
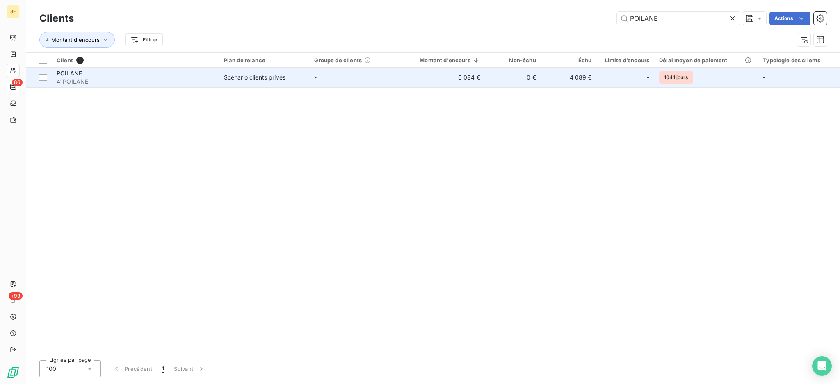
click at [164, 80] on span "41POILANE" at bounding box center [135, 82] width 157 height 8
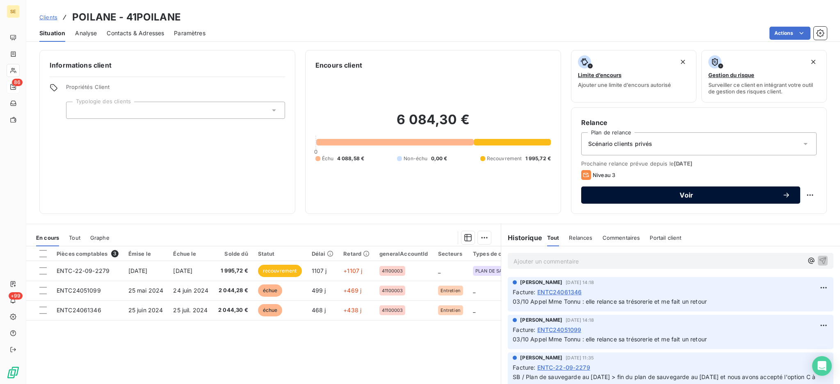
click at [705, 198] on span "Voir" at bounding box center [686, 195] width 191 height 7
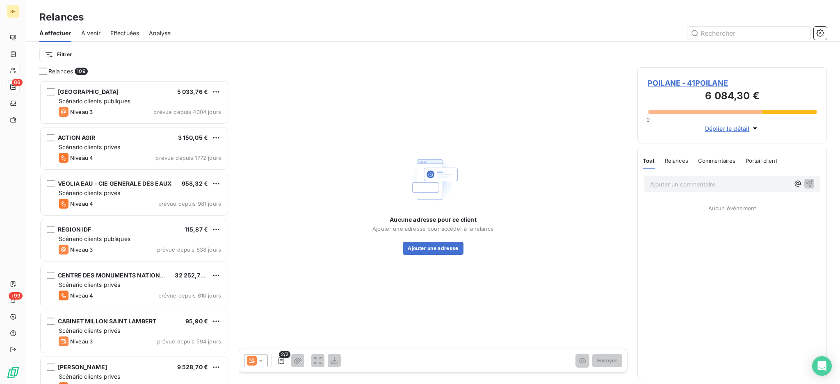
scroll to position [296, 181]
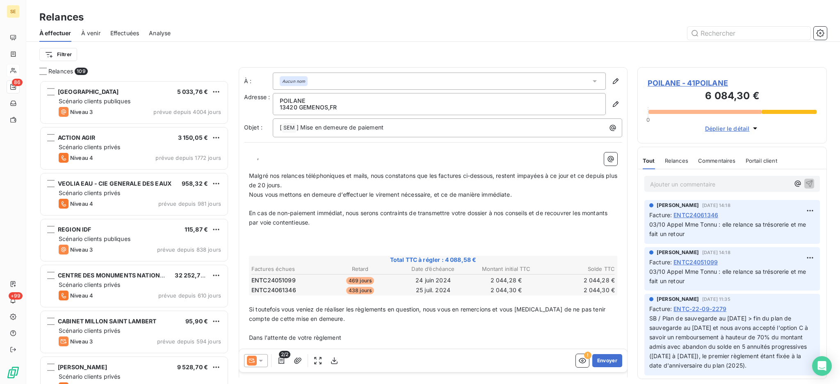
click at [653, 81] on span "POILANE - 41POILANE" at bounding box center [732, 83] width 169 height 11
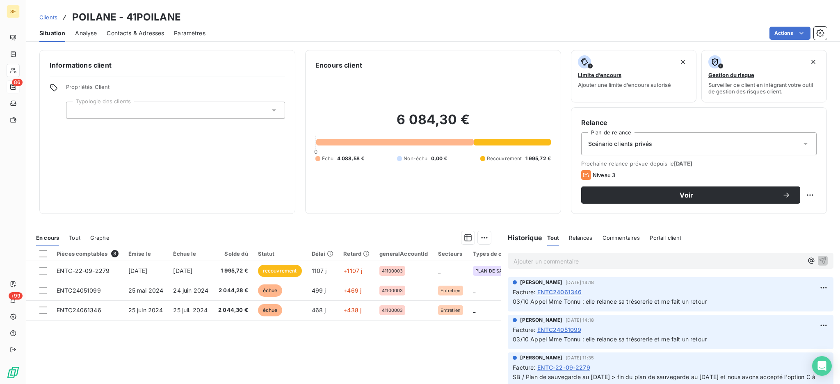
click at [125, 30] on span "Contacts & Adresses" at bounding box center [135, 33] width 57 height 8
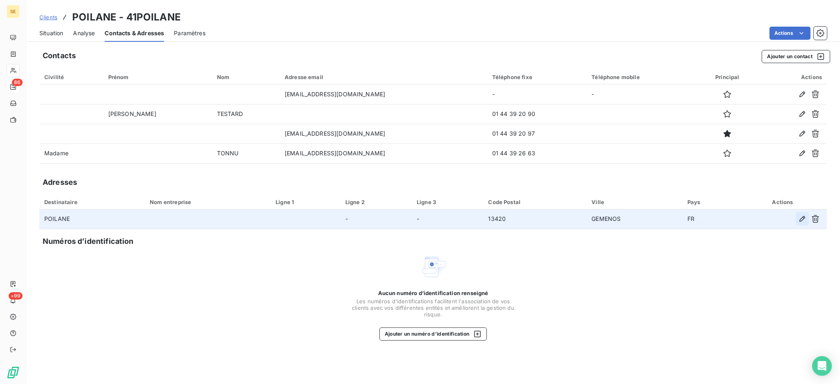
click at [799, 219] on icon "button" at bounding box center [802, 219] width 8 height 8
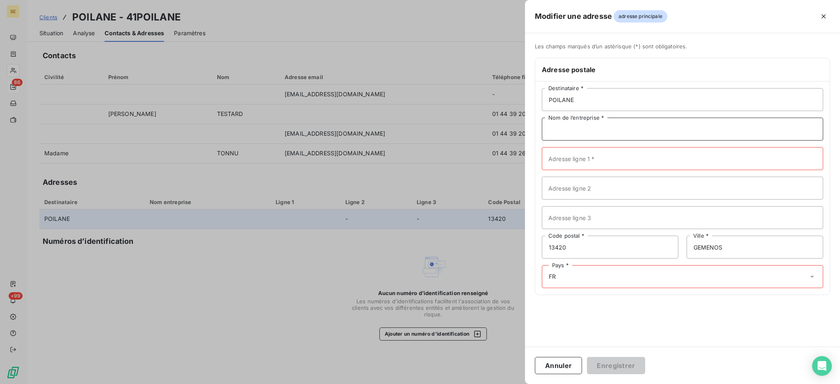
click at [582, 130] on input "Nom de l’entreprise *" at bounding box center [682, 129] width 281 height 23
click at [595, 99] on input "POILANE" at bounding box center [682, 99] width 281 height 23
click at [578, 133] on input "Nom de l’entreprise *" at bounding box center [682, 129] width 281 height 23
type input "SAS POILANE"
click at [591, 165] on input "Adresse ligne 1 *" at bounding box center [682, 158] width 281 height 23
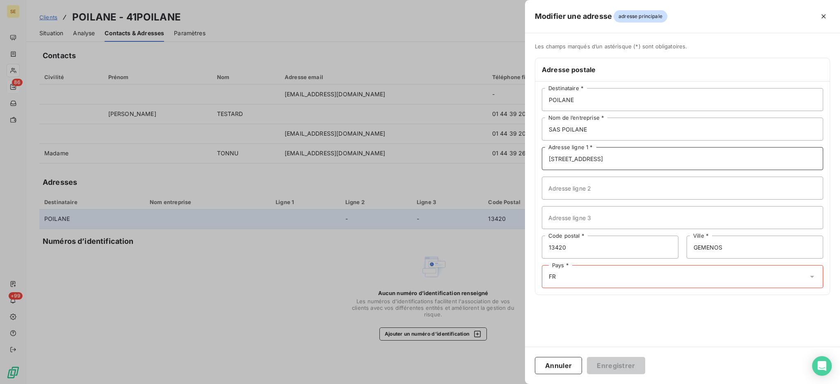
type input "[STREET_ADDRESS]"
click at [575, 253] on input "13420" at bounding box center [610, 247] width 137 height 23
type input "75006"
type input "[GEOGRAPHIC_DATA]"
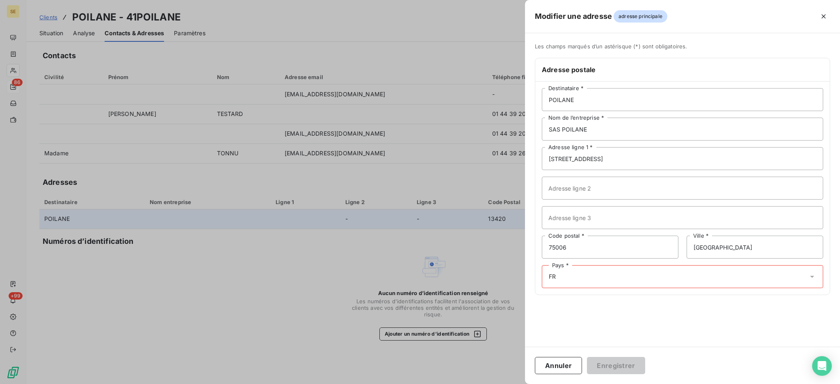
click at [812, 278] on icon at bounding box center [812, 277] width 8 height 8
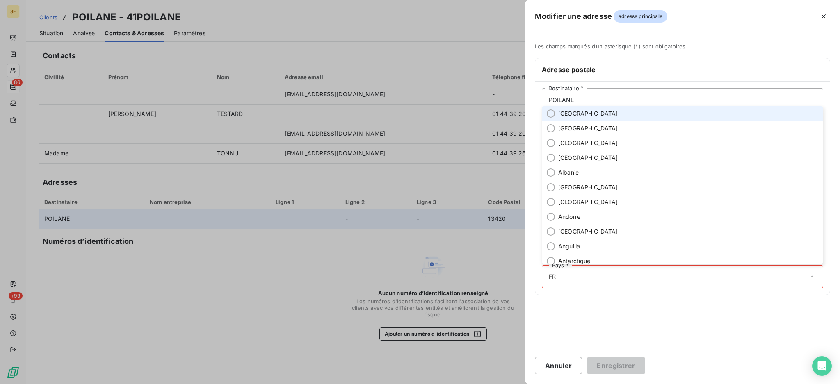
click at [662, 112] on li "[GEOGRAPHIC_DATA]" at bounding box center [682, 113] width 281 height 15
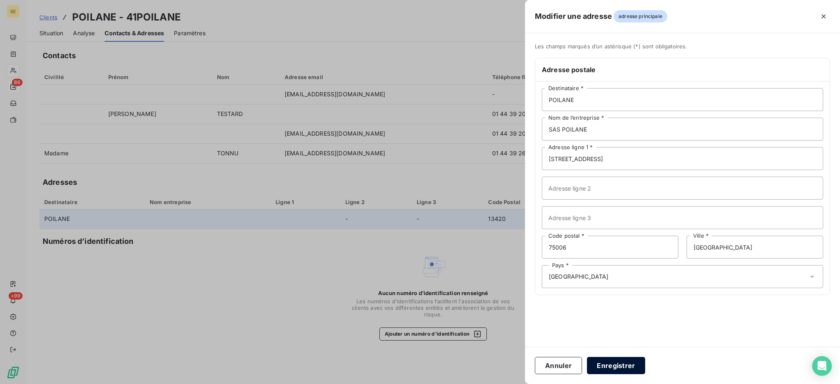
click at [610, 363] on button "Enregistrer" at bounding box center [616, 365] width 58 height 17
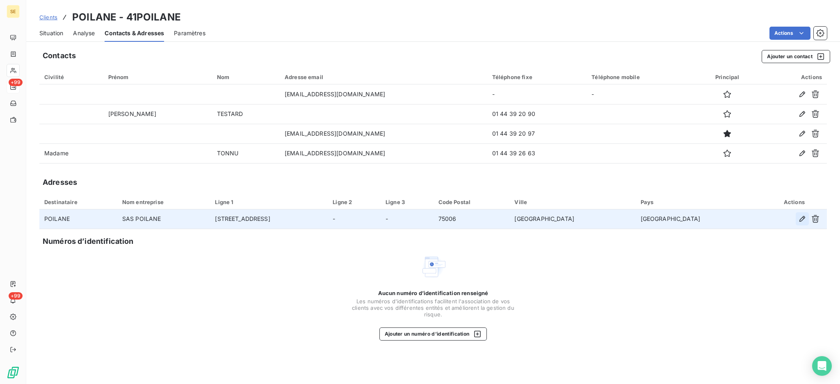
click at [799, 220] on icon "button" at bounding box center [802, 219] width 8 height 8
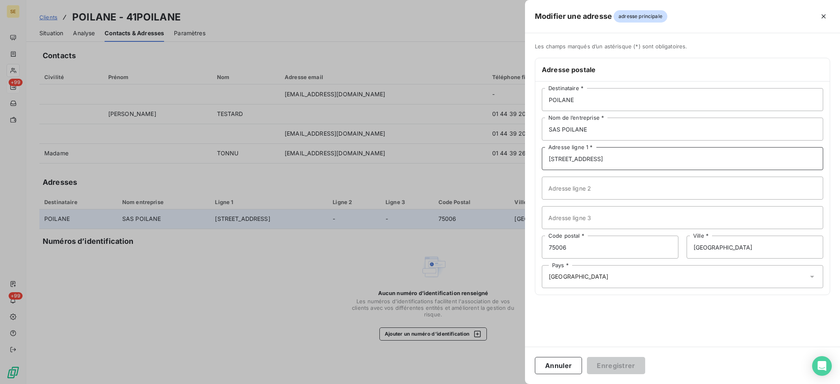
click at [616, 161] on input "[STREET_ADDRESS]" at bounding box center [682, 158] width 281 height 23
type input "[STREET_ADDRESS]"
click at [625, 366] on button "Enregistrer" at bounding box center [616, 365] width 58 height 17
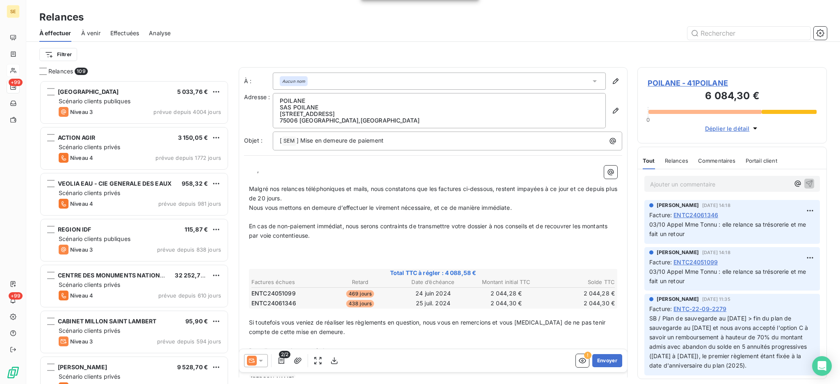
scroll to position [296, 181]
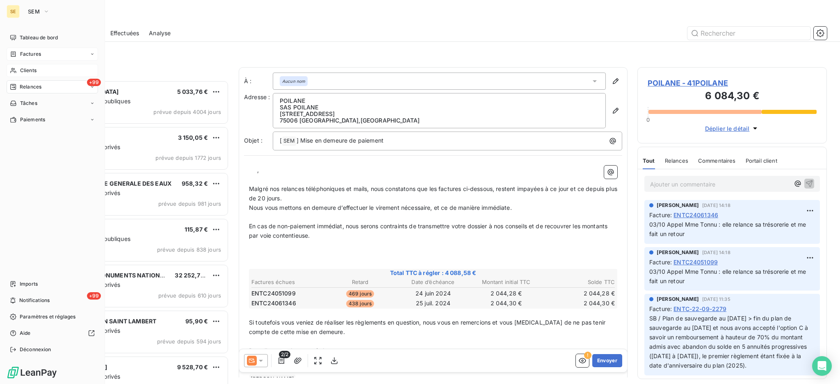
click at [27, 55] on span "Factures" at bounding box center [30, 53] width 21 height 7
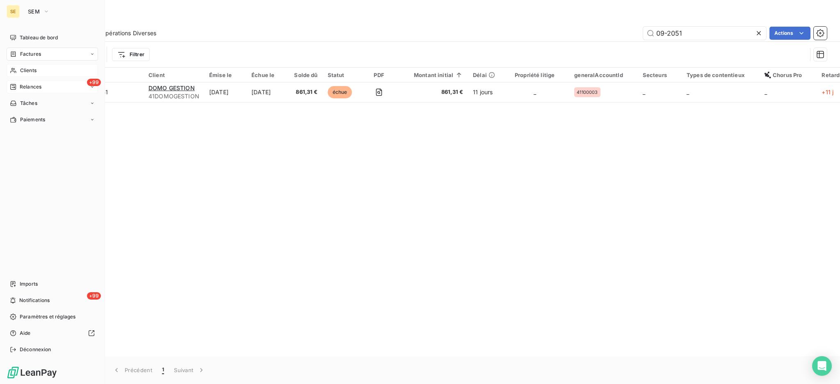
click at [20, 68] on span "Clients" at bounding box center [28, 70] width 16 height 7
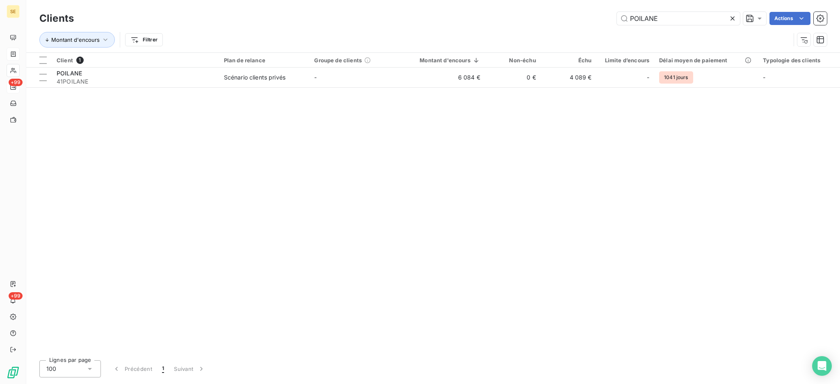
drag, startPoint x: 640, startPoint y: 18, endPoint x: 525, endPoint y: 13, distance: 115.4
click at [525, 14] on div "POILANE Actions" at bounding box center [455, 18] width 743 height 13
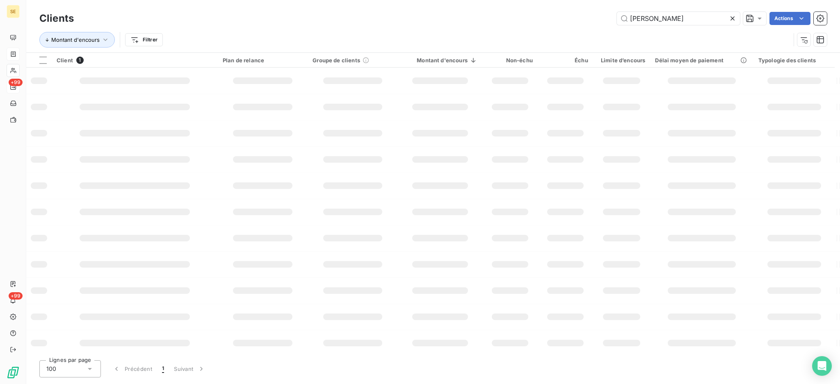
type input "[PERSON_NAME]"
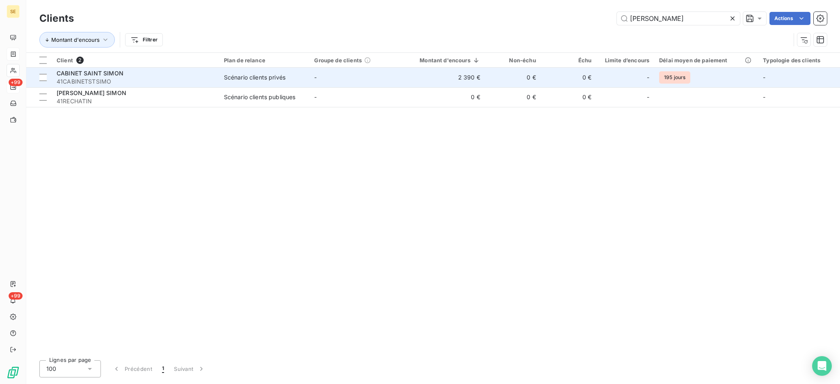
click at [256, 76] on div "Scénario clients privés" at bounding box center [255, 77] width 62 height 8
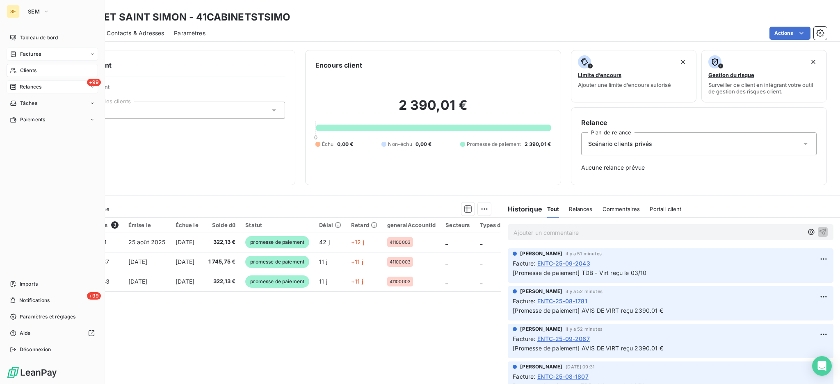
drag, startPoint x: 16, startPoint y: 68, endPoint x: 83, endPoint y: 64, distance: 66.6
click at [16, 68] on icon at bounding box center [13, 70] width 7 height 7
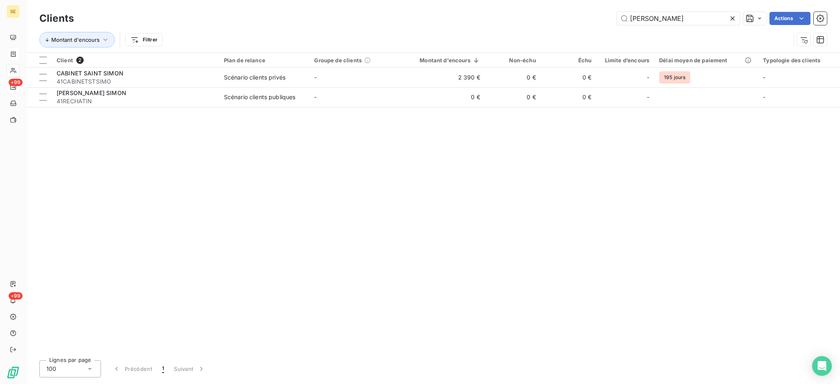
drag, startPoint x: 675, startPoint y: 19, endPoint x: 487, endPoint y: 6, distance: 188.3
click at [501, 6] on div "Clients SIMON Actions Montant d'encours Filtrer" at bounding box center [433, 26] width 814 height 52
type input "41GIRAUDIERD"
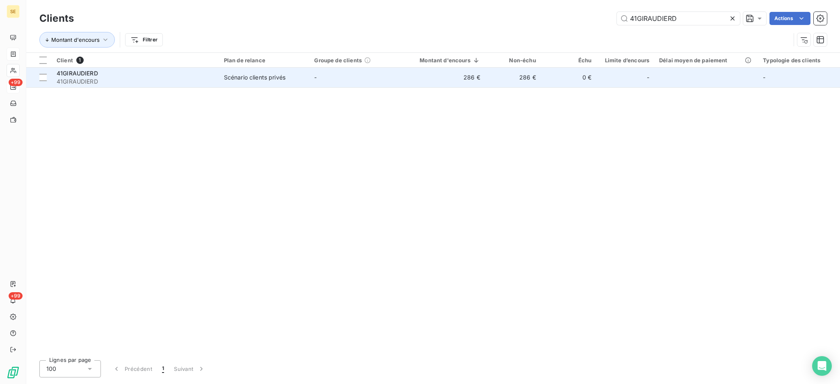
click at [214, 80] on td "41GIRAUDIERD 41GIRAUDIERD" at bounding box center [135, 78] width 167 height 20
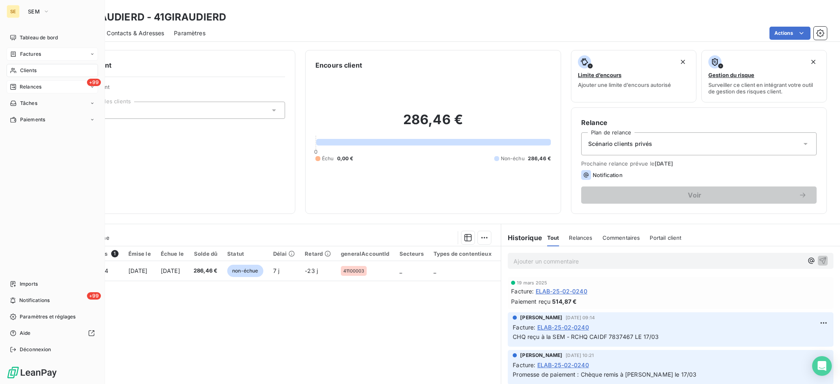
click at [25, 53] on span "Factures" at bounding box center [30, 53] width 21 height 7
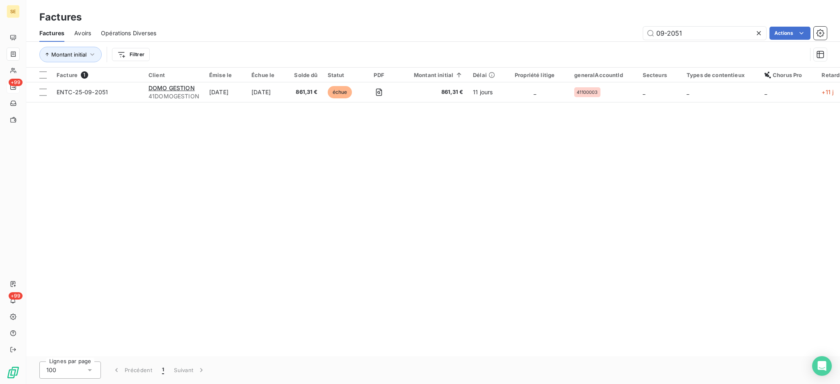
drag, startPoint x: 694, startPoint y: 32, endPoint x: 515, endPoint y: 19, distance: 178.9
click at [566, 18] on div "Factures Factures Avoirs Opérations Diverses 09-2051 Actions Montant initial Fi…" at bounding box center [433, 34] width 814 height 68
drag, startPoint x: 689, startPoint y: 35, endPoint x: 667, endPoint y: 33, distance: 21.8
click at [667, 33] on input "09-1947" at bounding box center [704, 33] width 123 height 13
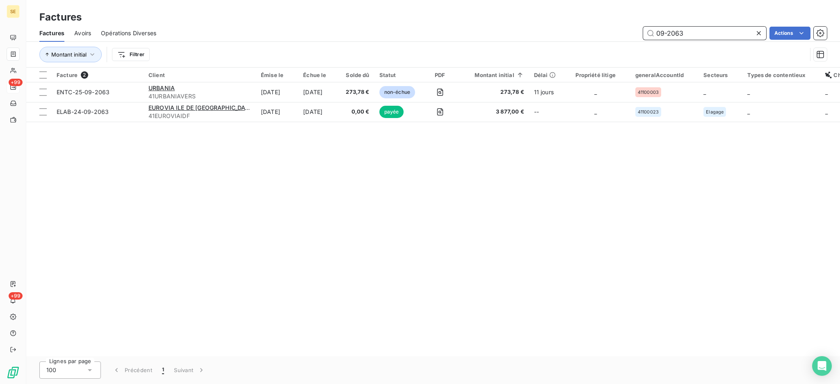
drag, startPoint x: 681, startPoint y: 32, endPoint x: 674, endPoint y: 29, distance: 7.9
click at [674, 29] on input "09-2063" at bounding box center [704, 33] width 123 height 13
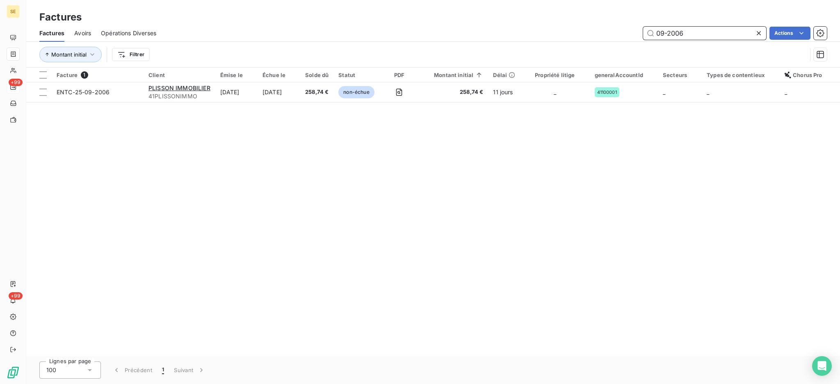
drag, startPoint x: 694, startPoint y: 32, endPoint x: 675, endPoint y: 30, distance: 18.9
click at [675, 30] on input "09-2006" at bounding box center [704, 33] width 123 height 13
type input "09-2030"
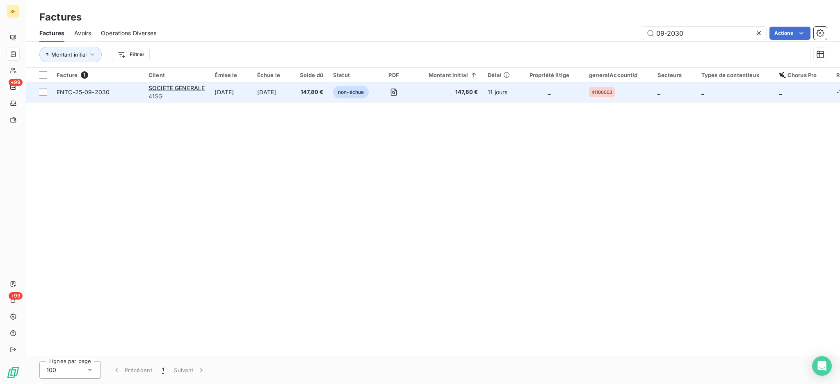
click at [189, 91] on div "SOCIETE GENERALE" at bounding box center [176, 88] width 56 height 8
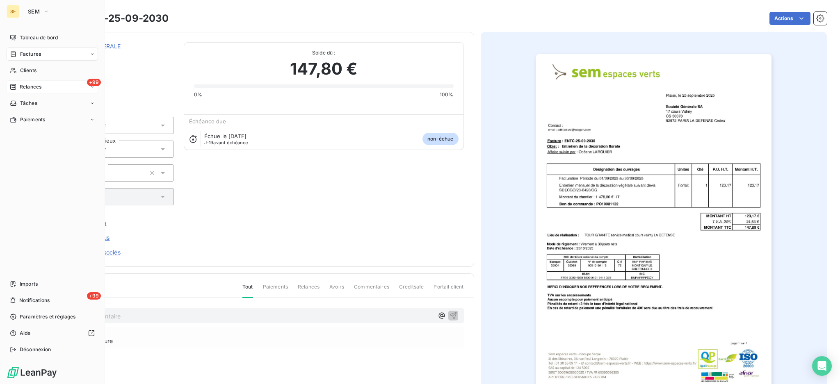
click at [23, 49] on div "Factures" at bounding box center [52, 54] width 91 height 13
click at [27, 52] on span "Factures" at bounding box center [30, 53] width 21 height 7
click at [26, 68] on span "Factures" at bounding box center [30, 70] width 21 height 7
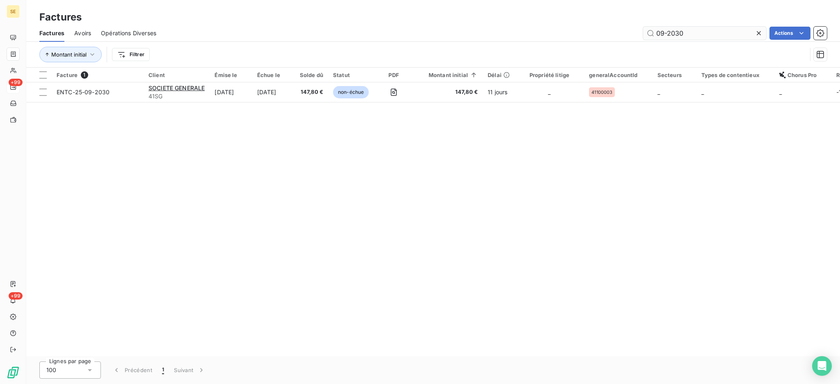
drag, startPoint x: 699, startPoint y: 38, endPoint x: 665, endPoint y: 28, distance: 35.4
click at [665, 28] on input "09-2030" at bounding box center [704, 33] width 123 height 13
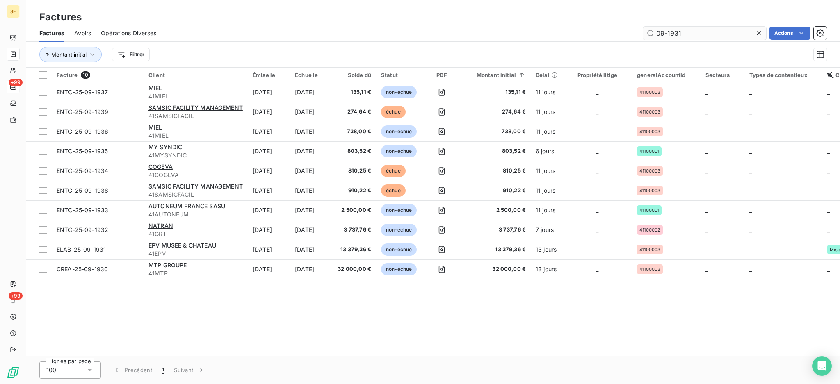
type input "09-1931"
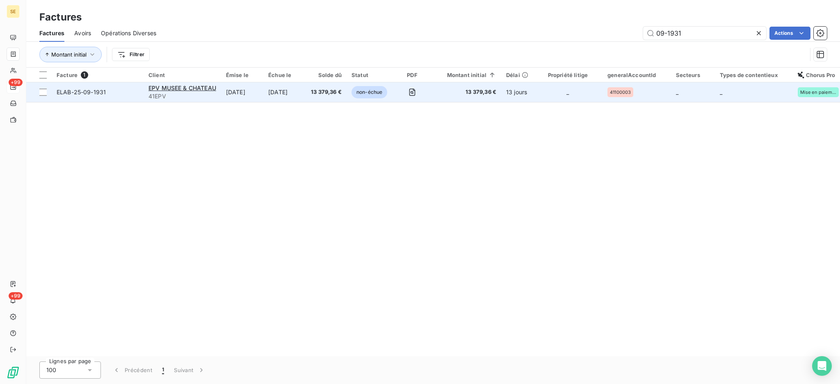
click at [223, 89] on td "[DATE]" at bounding box center [242, 92] width 42 height 20
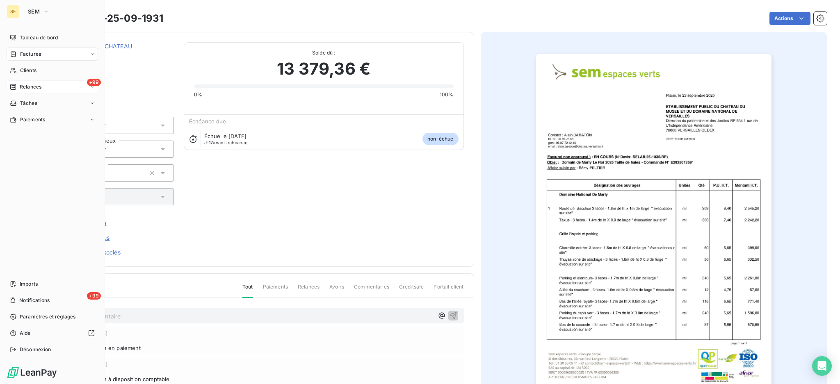
click at [29, 53] on span "Factures" at bounding box center [30, 53] width 21 height 7
click at [35, 58] on div "Factures" at bounding box center [52, 54] width 91 height 13
click at [36, 71] on span "Factures" at bounding box center [30, 70] width 21 height 7
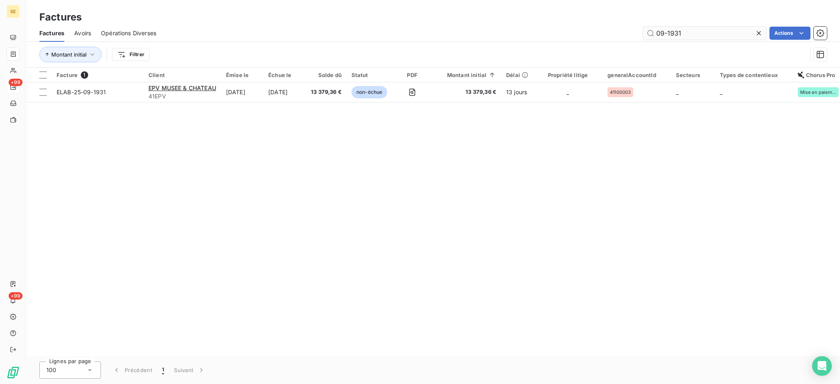
drag, startPoint x: 692, startPoint y: 31, endPoint x: 674, endPoint y: 30, distance: 18.1
click at [674, 30] on input "09-1931" at bounding box center [704, 33] width 123 height 13
type input "09-1928"
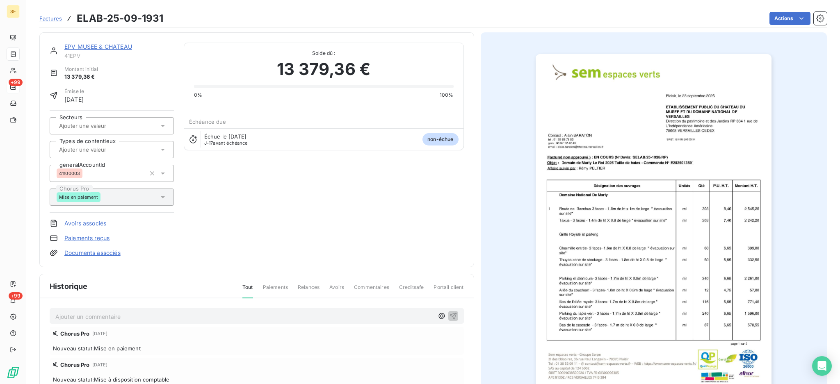
scroll to position [93, 0]
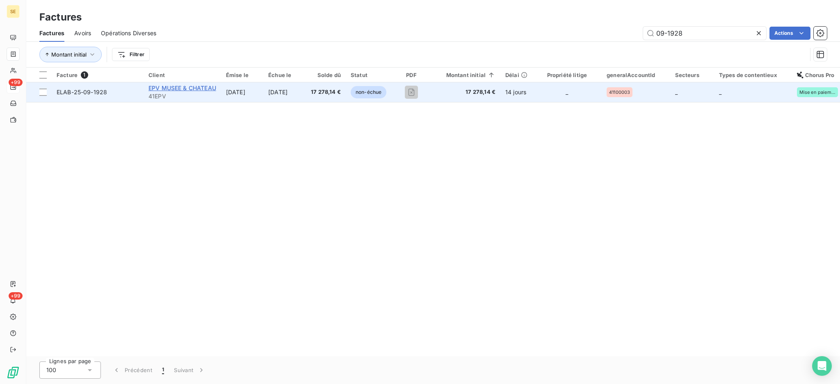
click at [171, 87] on span "EPV MUSEE & CHATEAU" at bounding box center [182, 87] width 68 height 7
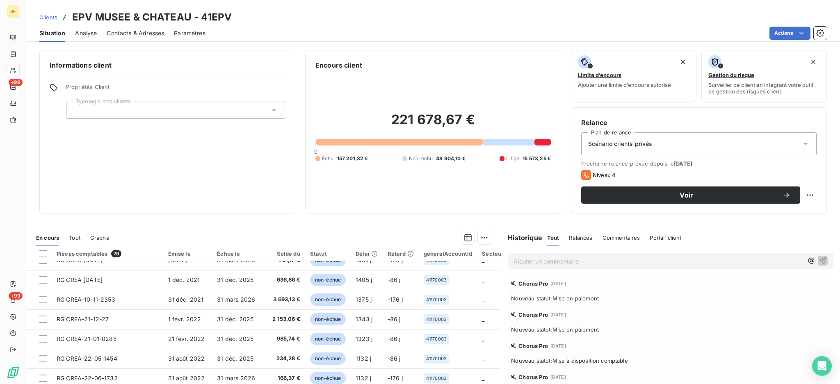
click at [567, 256] on p "Ajouter un commentaire ﻿" at bounding box center [658, 261] width 290 height 10
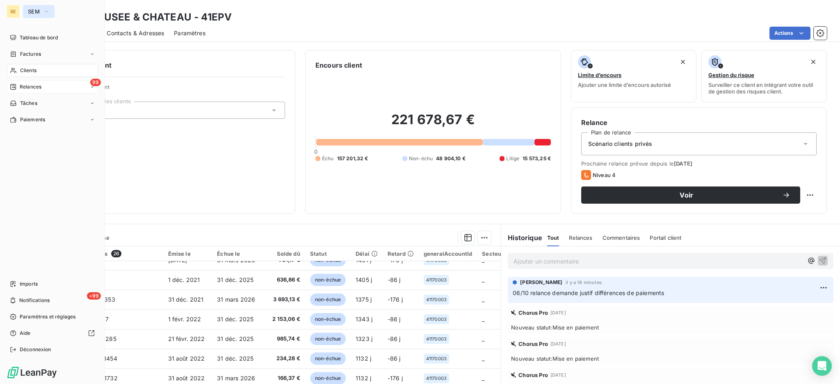
click at [46, 11] on icon "button" at bounding box center [46, 11] width 7 height 8
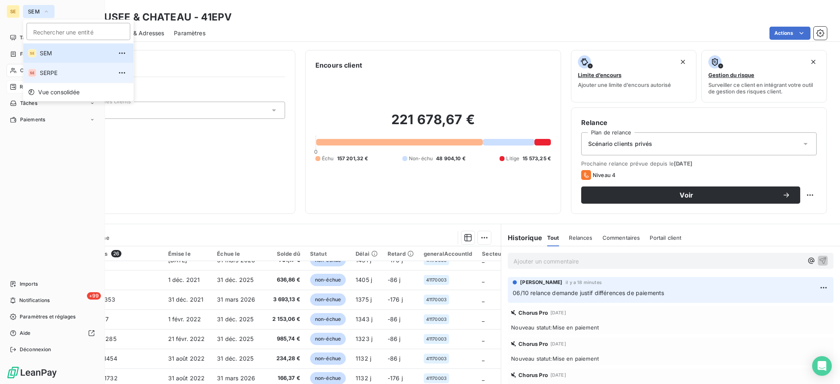
click at [49, 72] on span "SERPE" at bounding box center [76, 73] width 73 height 8
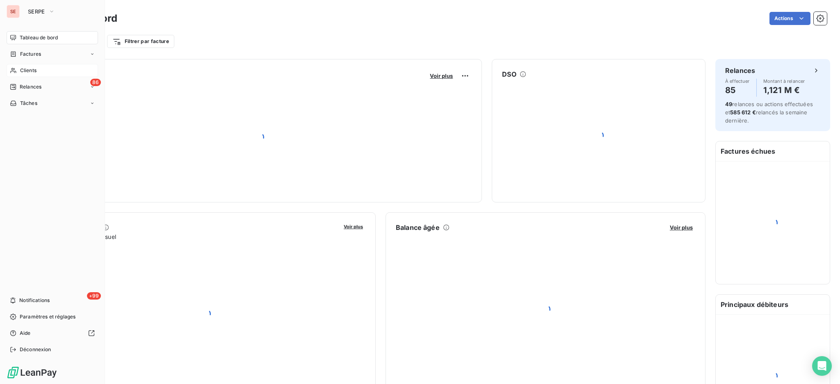
click at [32, 71] on span "Clients" at bounding box center [28, 70] width 16 height 7
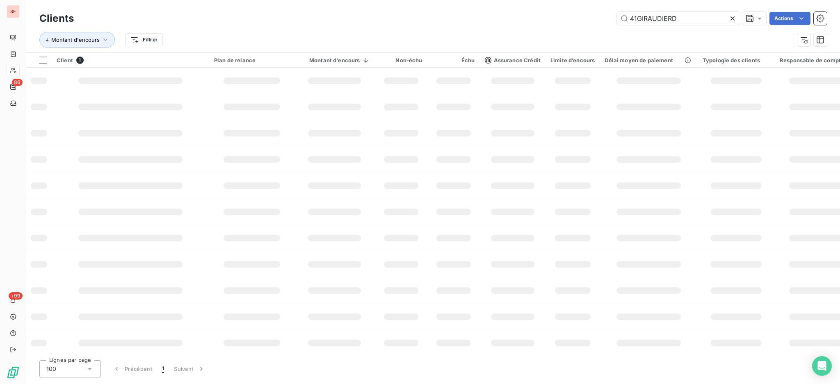
drag, startPoint x: 702, startPoint y: 23, endPoint x: 365, endPoint y: 109, distance: 347.5
click at [547, 26] on div "Clients 41GIRAUDIERD Actions" at bounding box center [432, 18] width 787 height 17
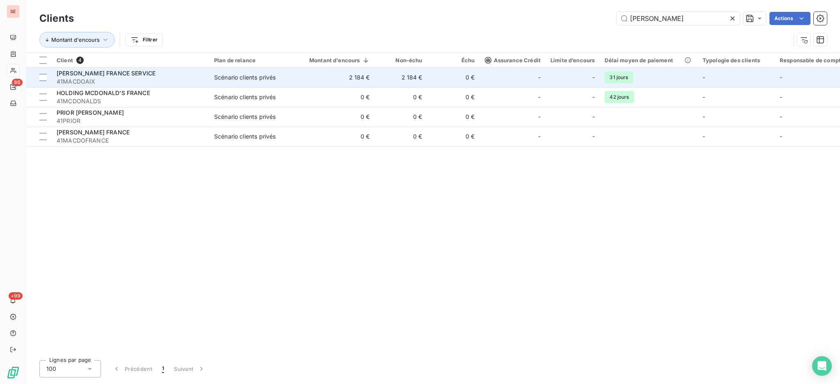
type input "[PERSON_NAME]"
click at [169, 78] on span "41MACDOAIX" at bounding box center [131, 82] width 148 height 8
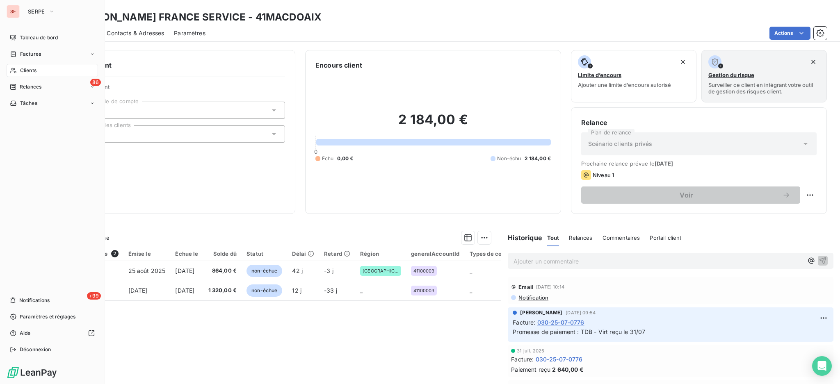
click at [24, 66] on div "Clients" at bounding box center [52, 70] width 91 height 13
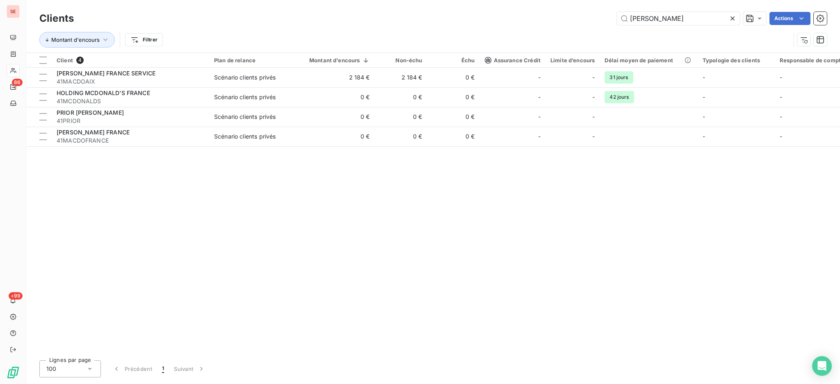
drag, startPoint x: 663, startPoint y: 17, endPoint x: 561, endPoint y: 10, distance: 102.3
click at [561, 10] on div "Clients [PERSON_NAME] Actions" at bounding box center [432, 18] width 787 height 17
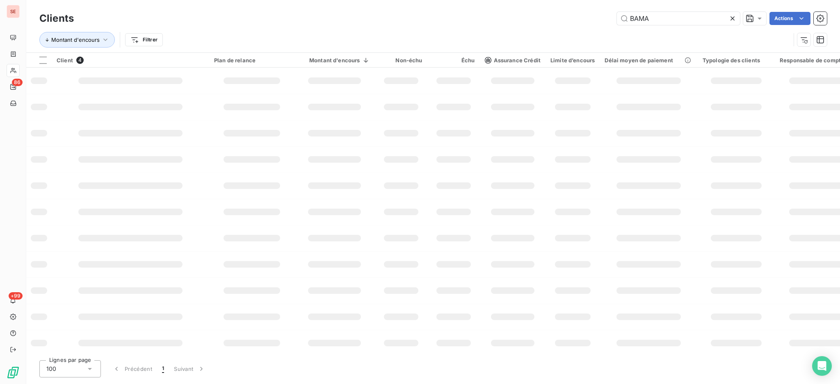
type input "BAMA"
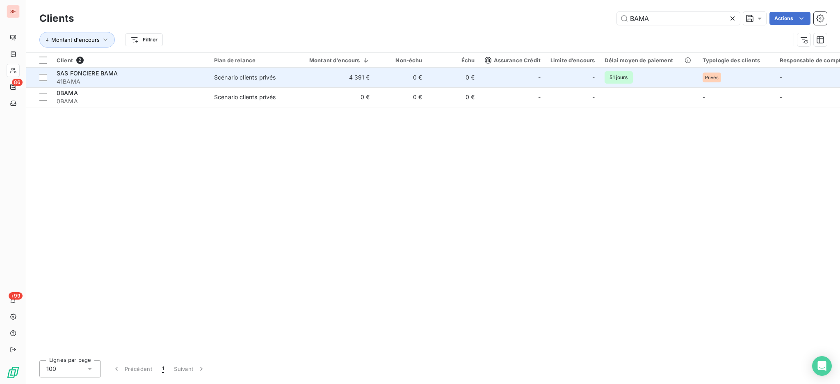
click at [338, 77] on td "4 391 €" at bounding box center [334, 78] width 80 height 20
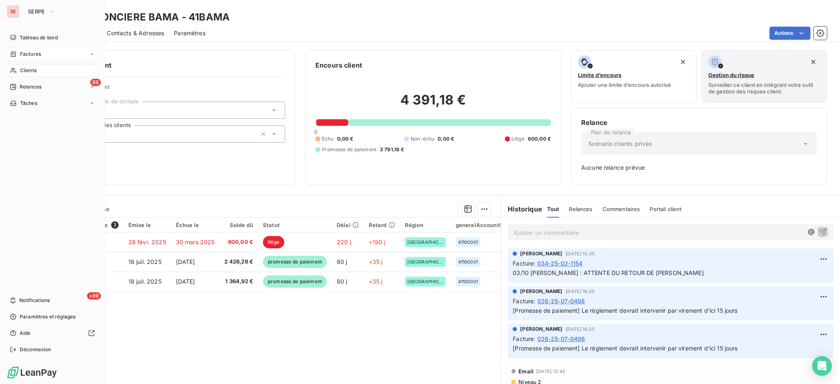
click at [36, 56] on span "Factures" at bounding box center [30, 53] width 21 height 7
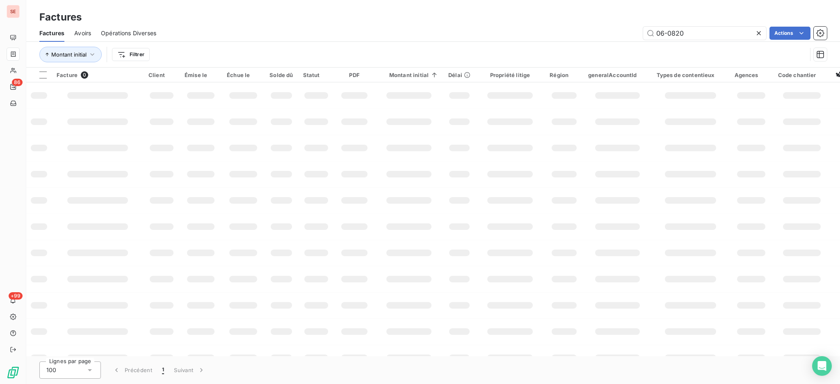
drag, startPoint x: 702, startPoint y: 32, endPoint x: 516, endPoint y: 48, distance: 186.9
click at [516, 48] on div "Factures Avoirs Opérations Diverses 06-0820 Actions Montant initial Filtrer" at bounding box center [433, 46] width 814 height 43
drag, startPoint x: 655, startPoint y: 30, endPoint x: 684, endPoint y: 36, distance: 29.7
click at [655, 30] on input "7-1409" at bounding box center [704, 33] width 123 height 13
click at [698, 33] on input "07-1409" at bounding box center [704, 33] width 123 height 13
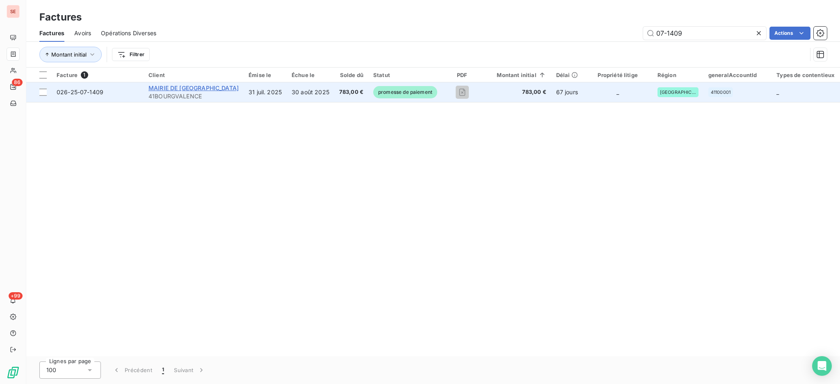
type input "07-1409"
click at [182, 87] on span "MAIRIE DE [GEOGRAPHIC_DATA]" at bounding box center [193, 87] width 90 height 7
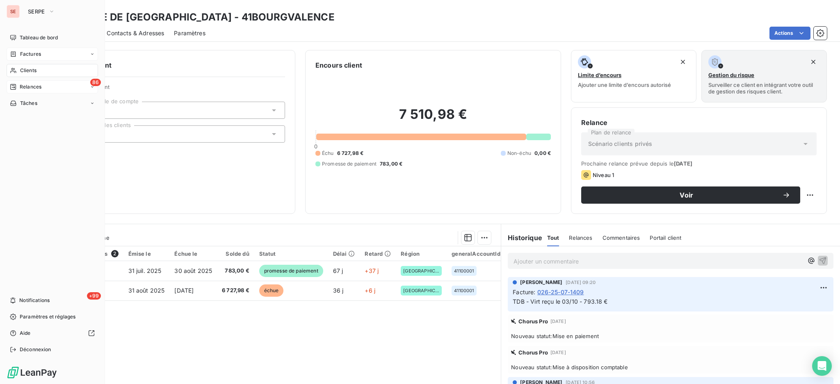
click at [36, 87] on span "Relances" at bounding box center [31, 86] width 22 height 7
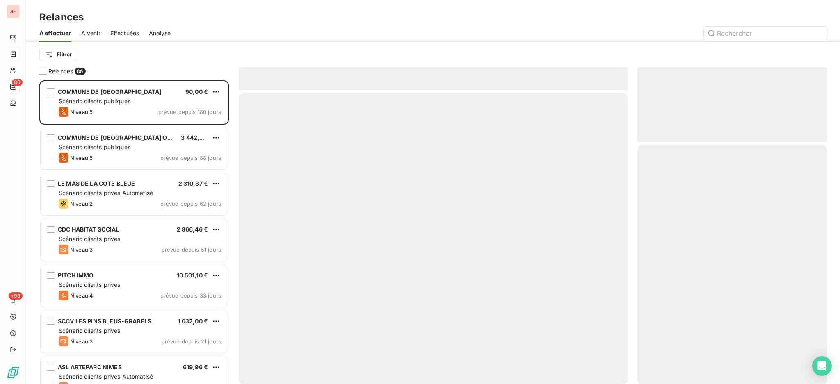
scroll to position [296, 181]
click at [60, 52] on html "SE 86 +99 Relances À effectuer À venir Effectuées Analyse Filtrer Relances 86 C…" at bounding box center [420, 192] width 840 height 384
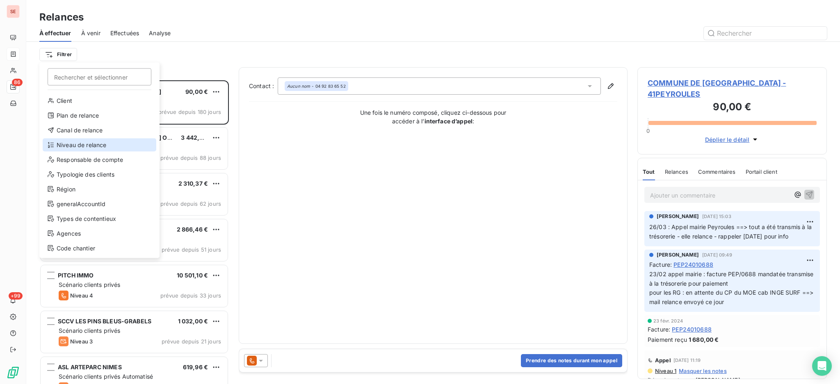
click at [77, 145] on div "Niveau de relance" at bounding box center [100, 145] width 114 height 13
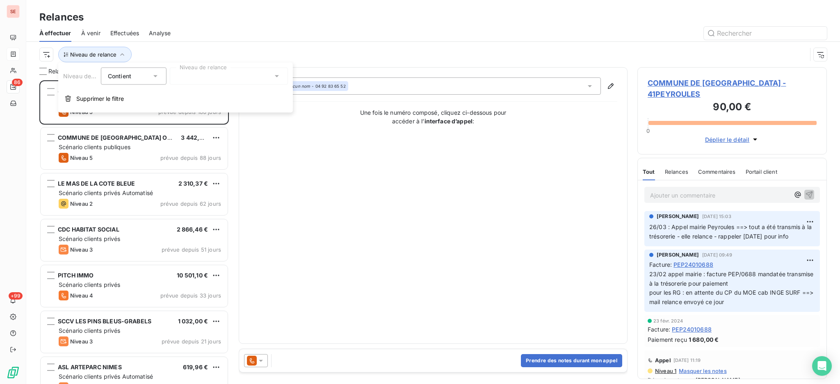
scroll to position [9, 9]
click at [273, 75] on icon at bounding box center [277, 76] width 8 height 8
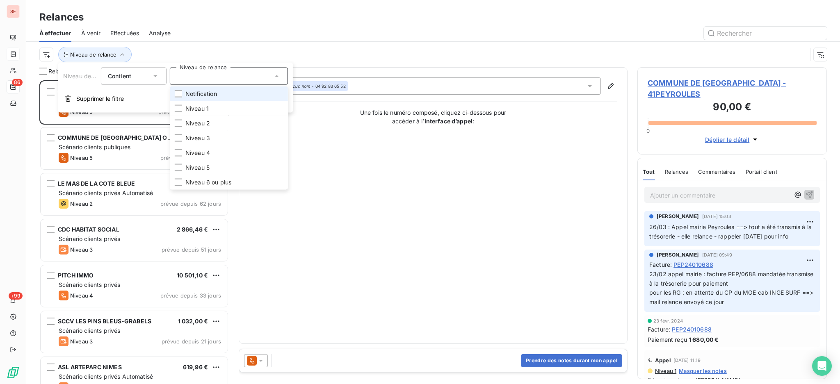
click at [239, 96] on li "Notification" at bounding box center [229, 94] width 118 height 15
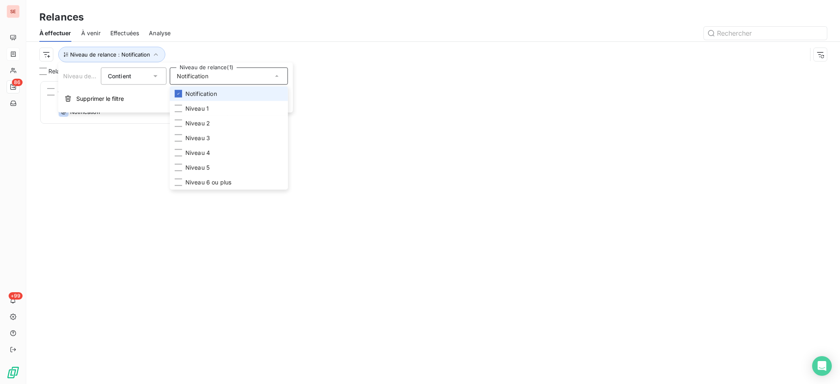
scroll to position [9, 9]
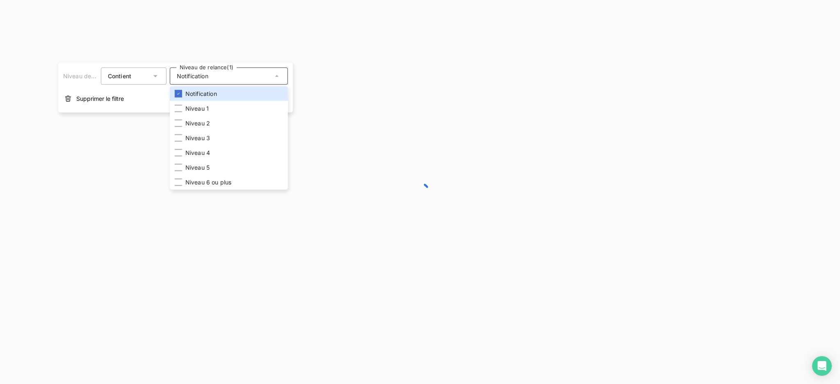
click at [212, 11] on div at bounding box center [420, 192] width 840 height 384
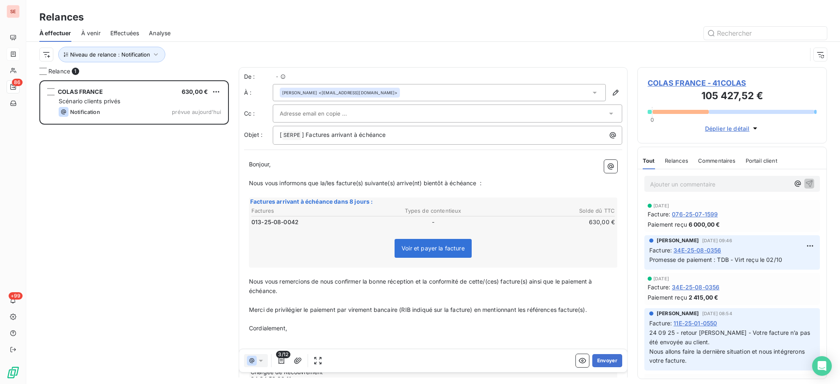
scroll to position [296, 181]
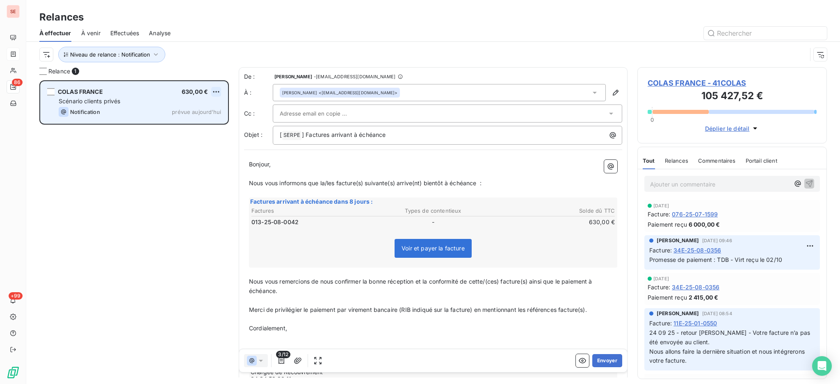
click at [217, 94] on html "SE 86 +99 Relances À effectuer À venir Effectuées Analyse Niveau de relance : N…" at bounding box center [420, 192] width 840 height 384
click at [169, 125] on div "Passer cette action" at bounding box center [180, 122] width 73 height 13
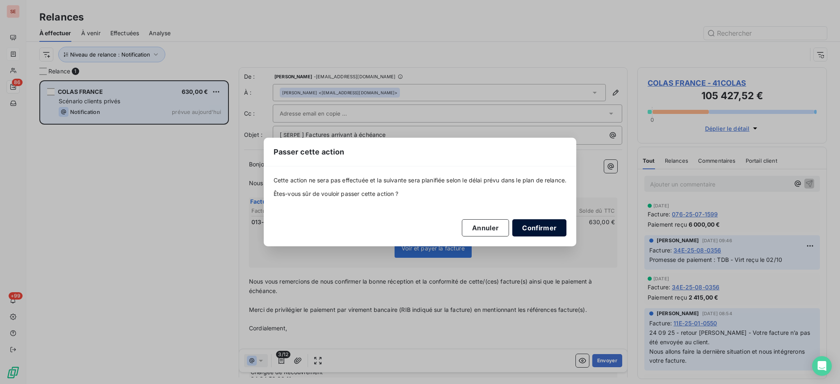
click at [536, 226] on button "Confirmer" at bounding box center [539, 227] width 54 height 17
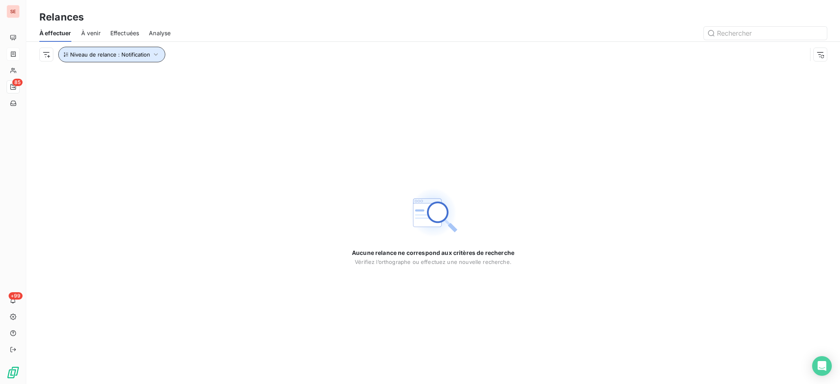
click at [155, 54] on icon "button" at bounding box center [156, 54] width 8 height 8
click at [276, 76] on icon at bounding box center [277, 76] width 8 height 8
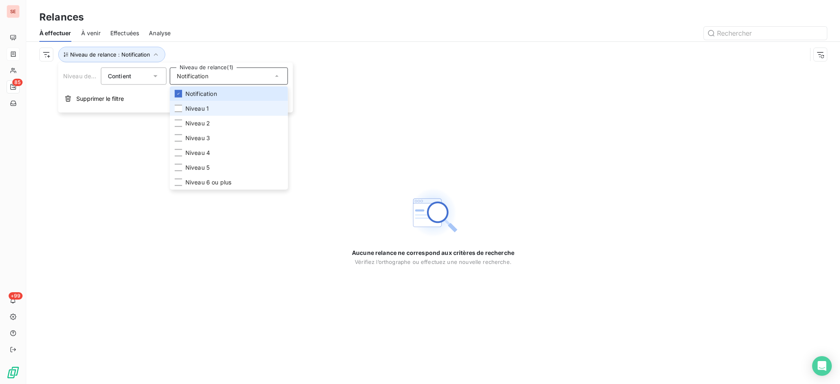
click at [215, 109] on li "Niveau 1" at bounding box center [229, 108] width 118 height 15
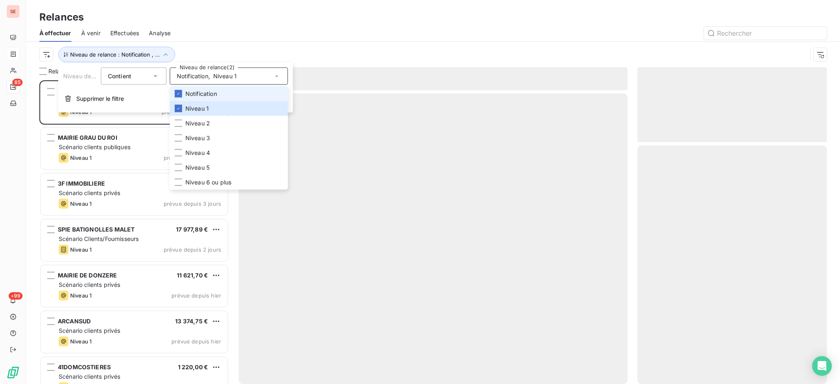
click at [203, 90] on span "Notification" at bounding box center [201, 94] width 32 height 8
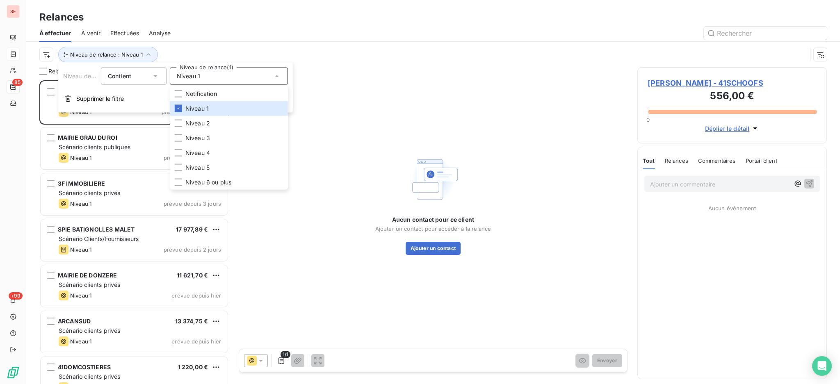
scroll to position [296, 181]
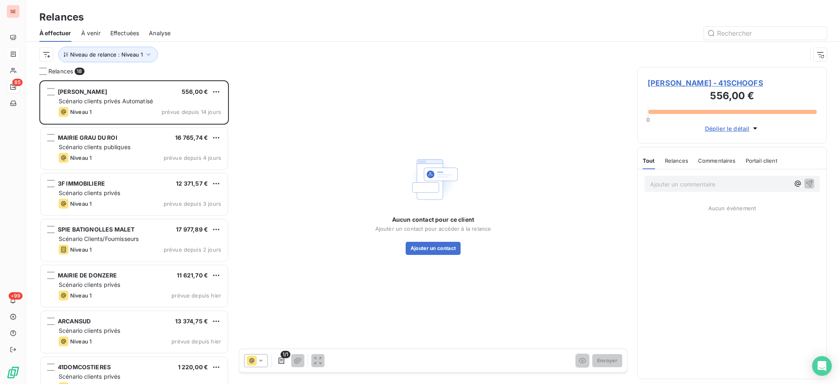
click at [198, 23] on div "Relances" at bounding box center [433, 17] width 814 height 15
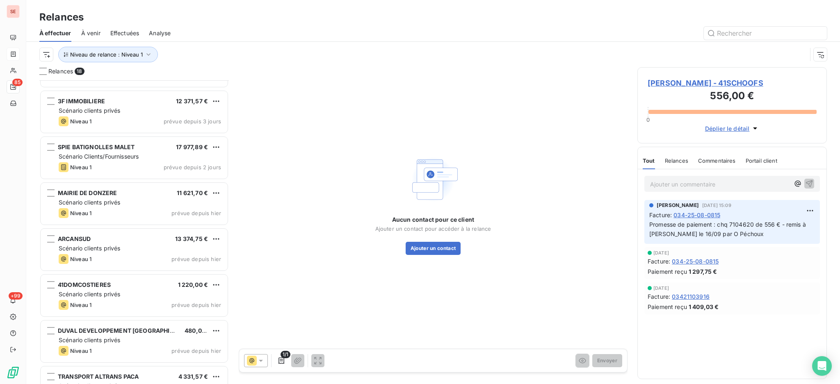
scroll to position [0, 0]
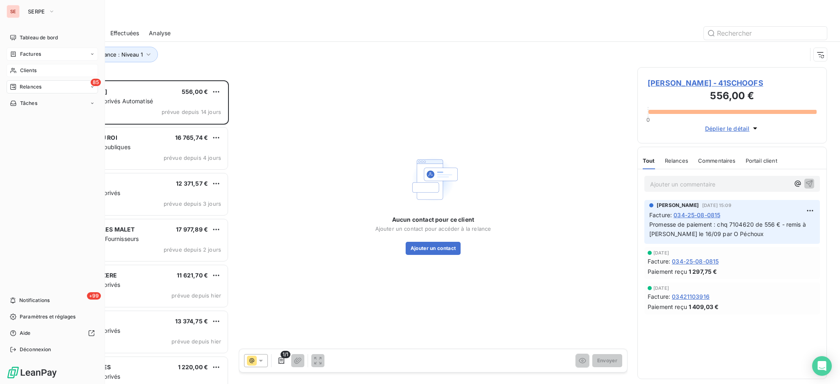
click at [34, 68] on span "Clients" at bounding box center [28, 70] width 16 height 7
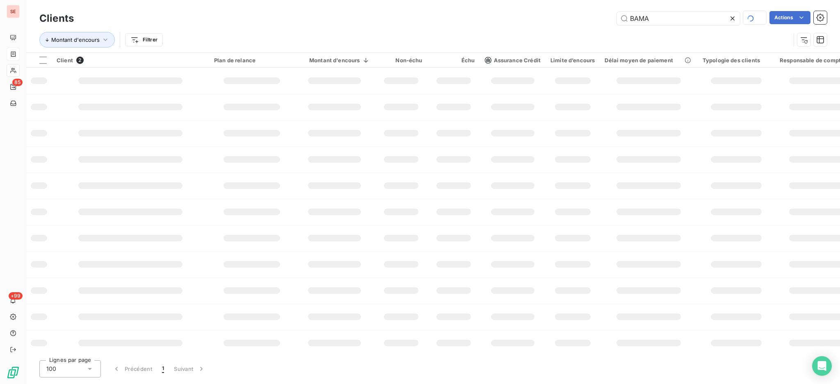
drag, startPoint x: 659, startPoint y: 17, endPoint x: 567, endPoint y: 5, distance: 92.7
click at [576, 6] on div "Clients BAMA Actions Montant d'encours Filtrer" at bounding box center [433, 26] width 814 height 52
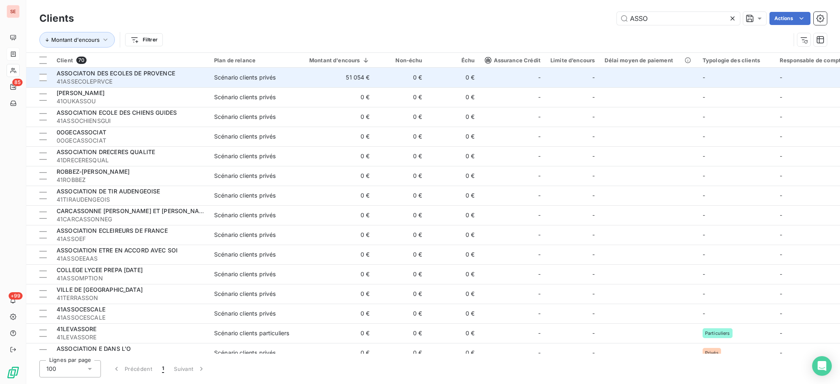
type input "ASSO"
click at [194, 78] on span "41ASSECOLEPRVCE" at bounding box center [131, 82] width 148 height 8
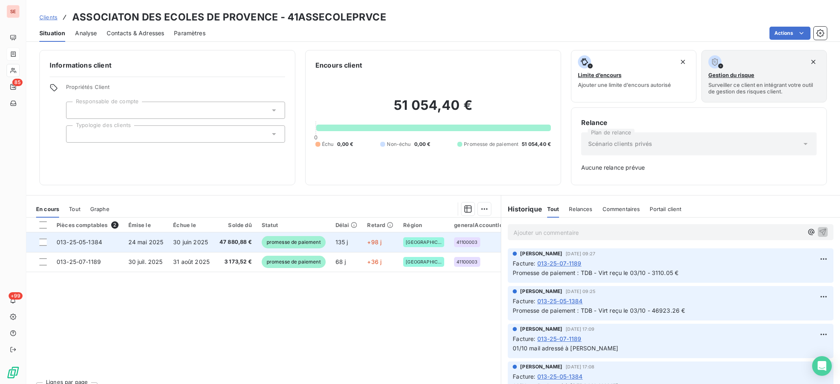
click at [219, 244] on span "47 880,88 €" at bounding box center [235, 242] width 32 height 8
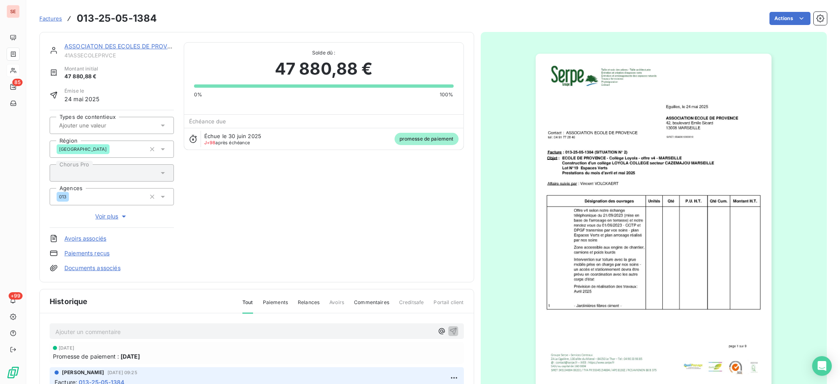
click at [106, 270] on link "Documents associés" at bounding box center [92, 268] width 56 height 8
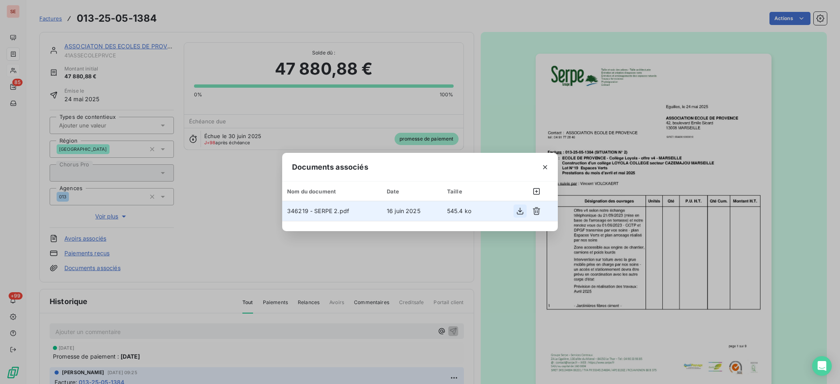
click at [519, 210] on icon "button" at bounding box center [520, 211] width 8 height 8
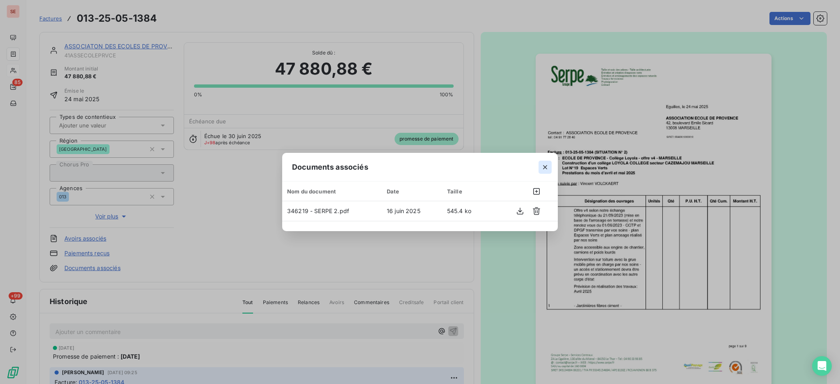
click at [550, 163] on button "button" at bounding box center [544, 167] width 13 height 13
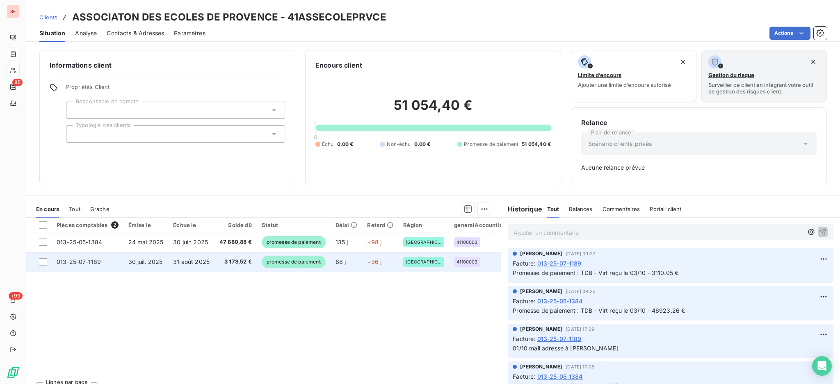
click at [222, 263] on span "3 173,52 €" at bounding box center [235, 262] width 32 height 8
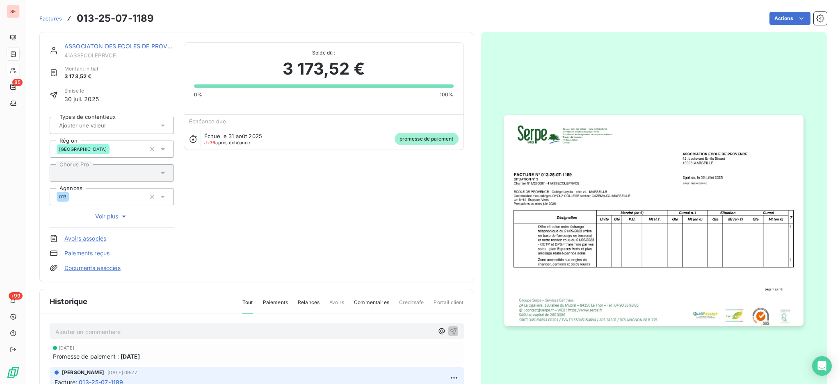
click at [93, 268] on link "Documents associés" at bounding box center [92, 268] width 56 height 8
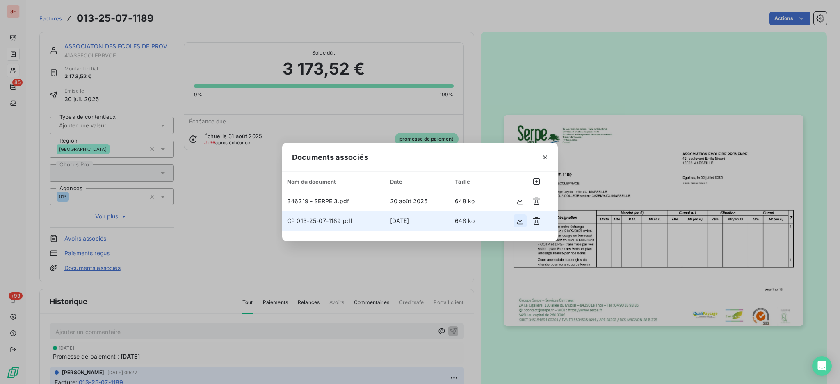
click at [522, 219] on icon "button" at bounding box center [520, 221] width 8 height 8
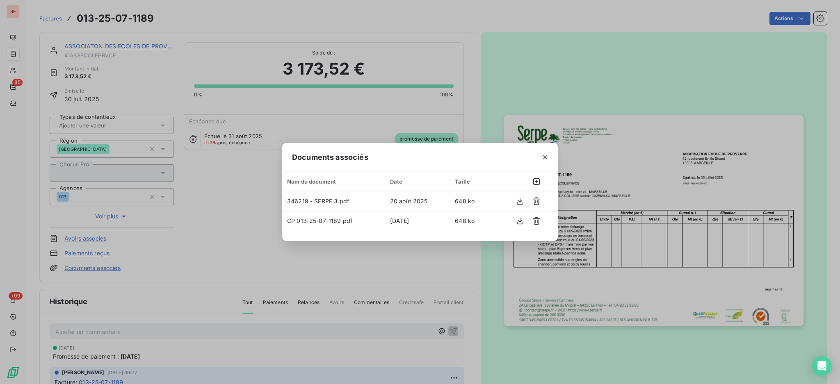
drag, startPoint x: 541, startPoint y: 156, endPoint x: 534, endPoint y: 156, distance: 7.8
click at [541, 156] on icon "button" at bounding box center [545, 157] width 8 height 8
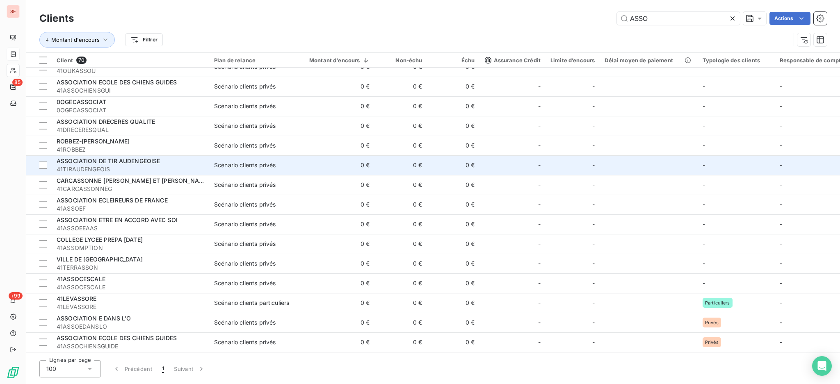
scroll to position [55, 0]
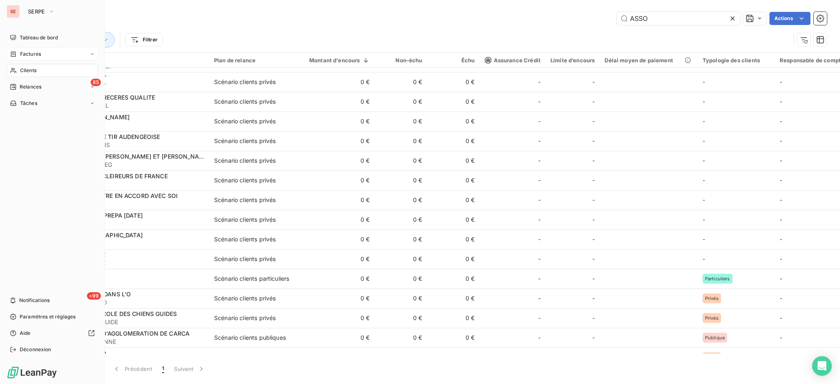
drag, startPoint x: 27, startPoint y: 68, endPoint x: 361, endPoint y: 52, distance: 335.1
click at [27, 68] on span "Clients" at bounding box center [28, 70] width 16 height 7
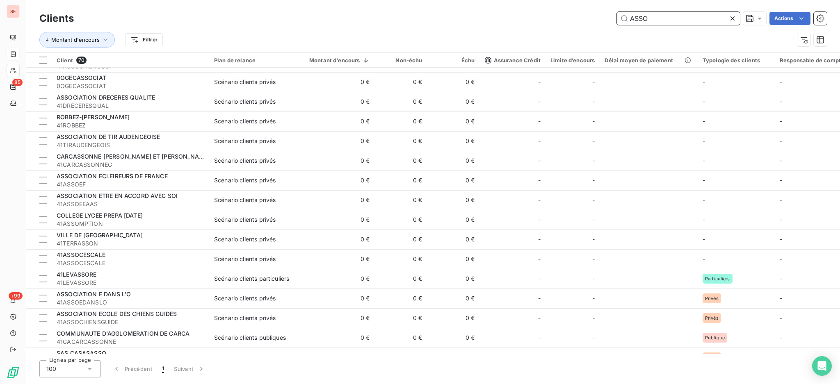
drag, startPoint x: 670, startPoint y: 17, endPoint x: 572, endPoint y: -9, distance: 100.7
click at [572, 0] on html "SE 85 +99 Clients ASSO Actions Montant d'encours Filtrer Client 70 Plan de rela…" at bounding box center [420, 192] width 840 height 384
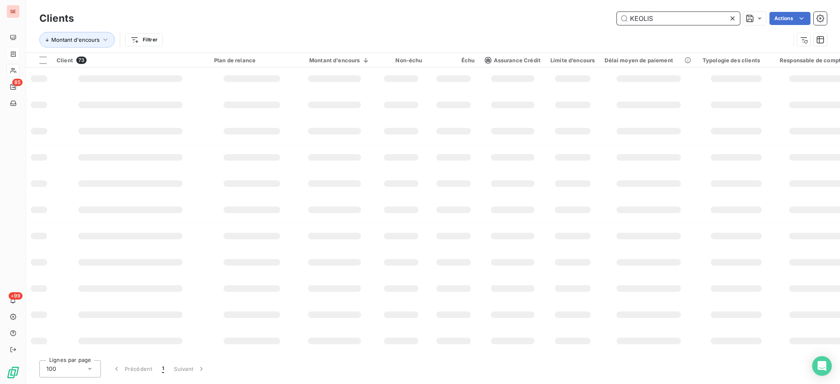
type input "KEOLIS"
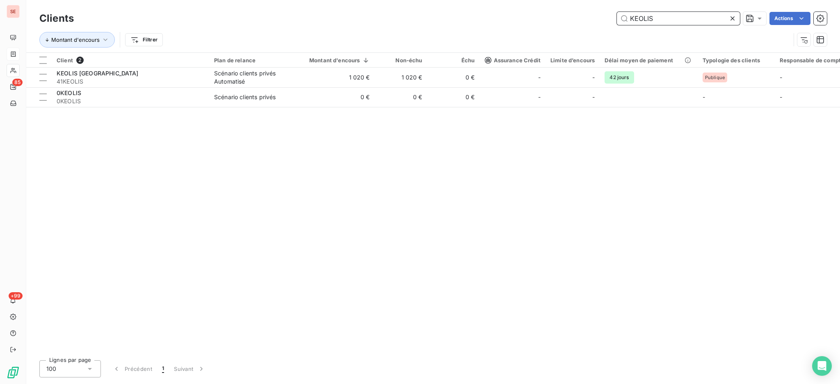
scroll to position [0, 0]
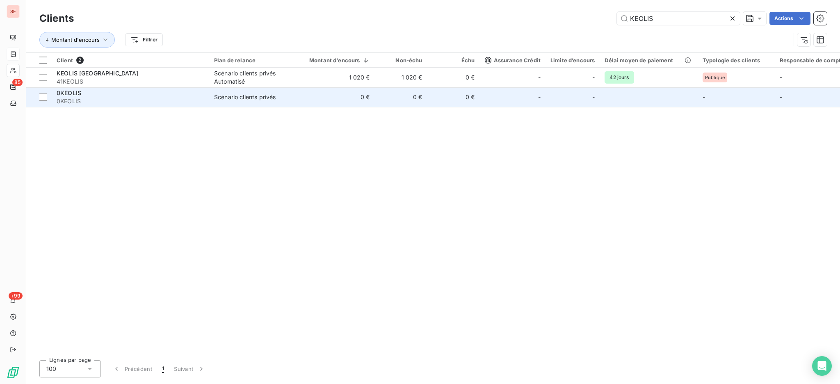
click at [300, 87] on td "1 020 €" at bounding box center [334, 78] width 80 height 20
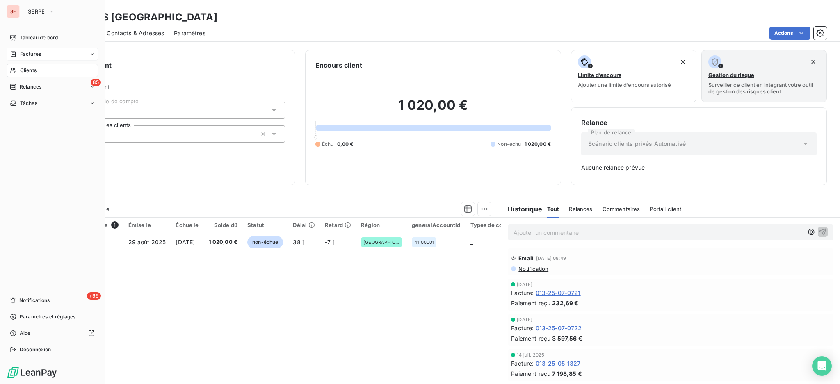
click at [25, 71] on span "Clients" at bounding box center [28, 70] width 16 height 7
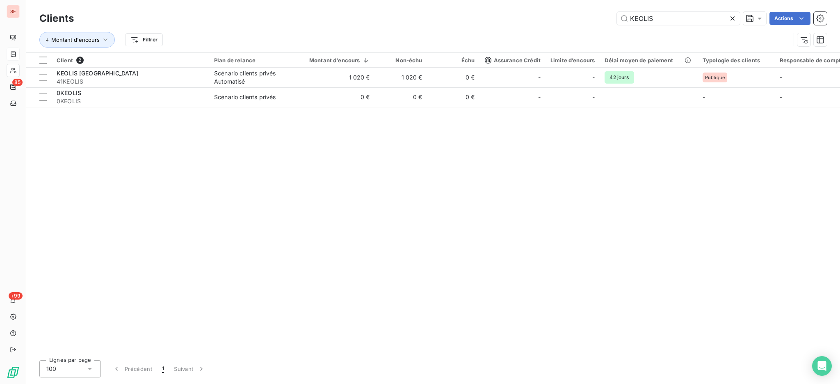
drag, startPoint x: 673, startPoint y: 25, endPoint x: 422, endPoint y: 1, distance: 251.7
click at [429, 0] on div "Clients KEOLIS Actions Montant d'encours Filtrer" at bounding box center [433, 26] width 814 height 52
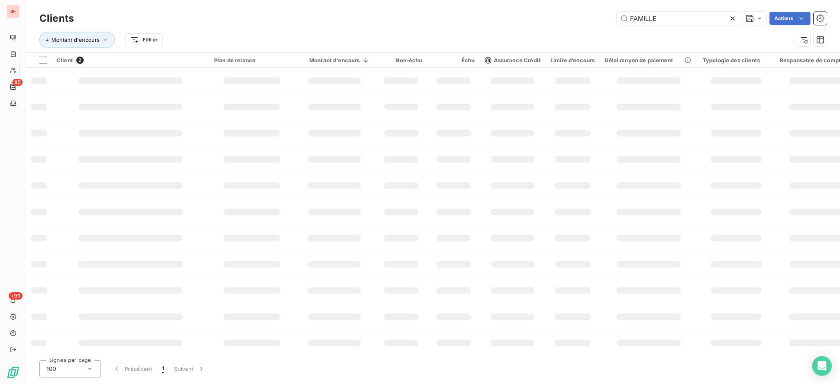
type input "FAMILLE"
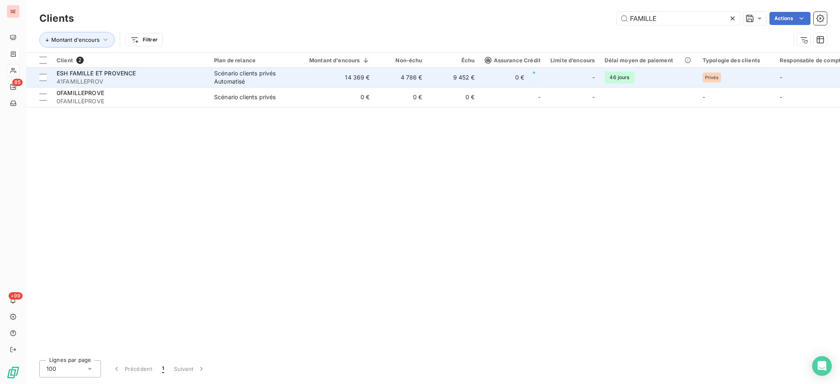
click at [289, 83] on div "Scénario clients privés Automatisé" at bounding box center [251, 77] width 75 height 16
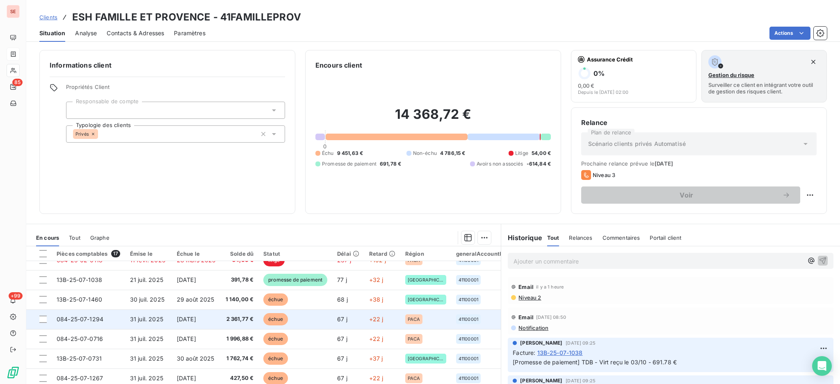
scroll to position [55, 0]
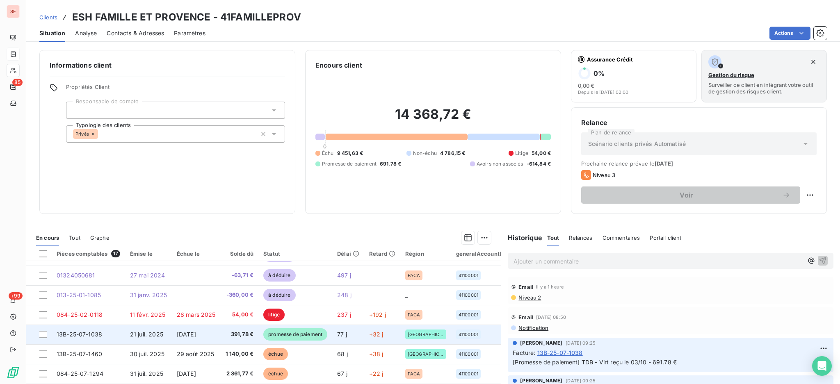
click at [238, 338] on span "391,78 €" at bounding box center [240, 335] width 28 height 8
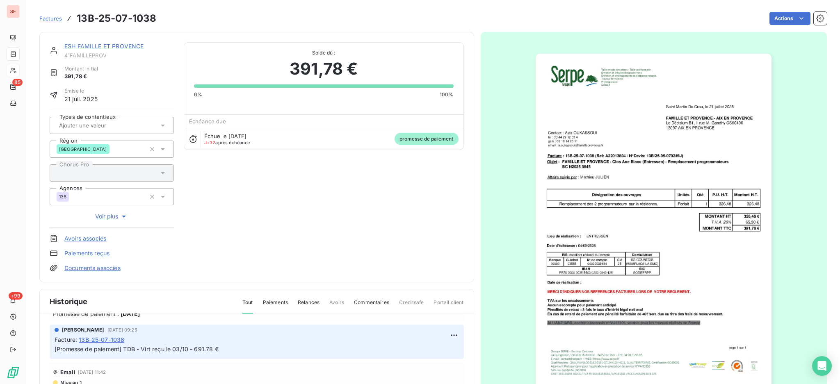
scroll to position [55, 0]
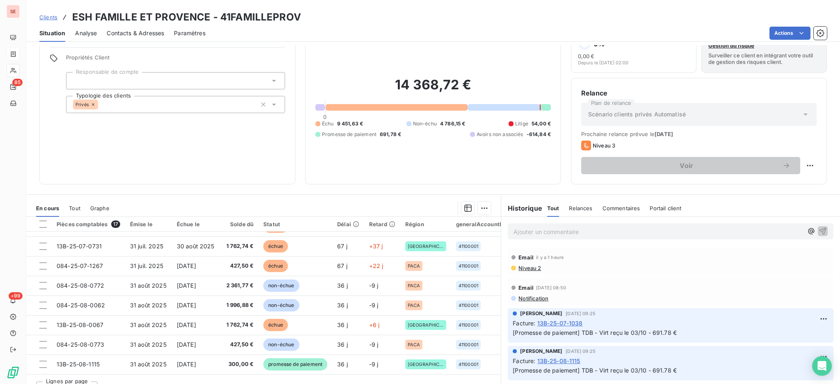
scroll to position [44, 0]
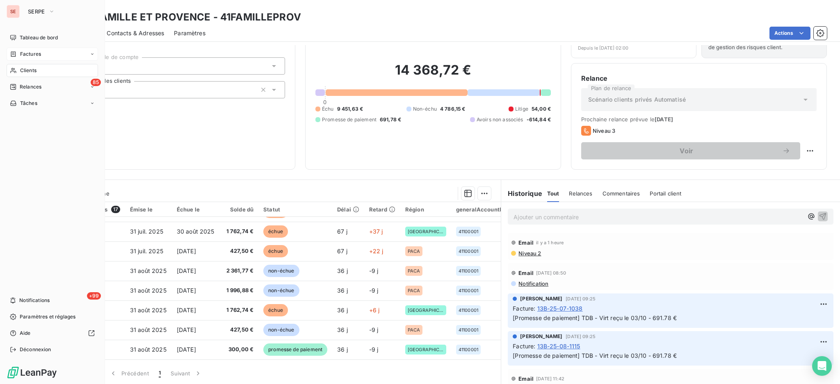
click at [33, 54] on span "Factures" at bounding box center [30, 53] width 21 height 7
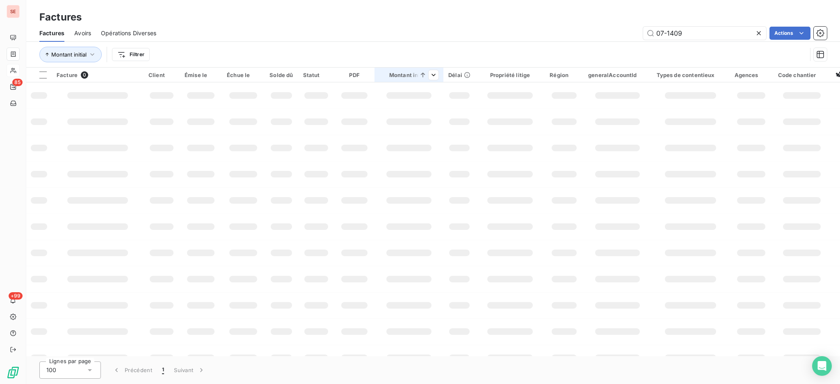
drag, startPoint x: 721, startPoint y: 32, endPoint x: 372, endPoint y: 72, distance: 351.6
click at [482, 39] on div "Factures Avoirs Opérations Diverses 07-1409 Actions" at bounding box center [433, 33] width 814 height 17
type input "09-1096"
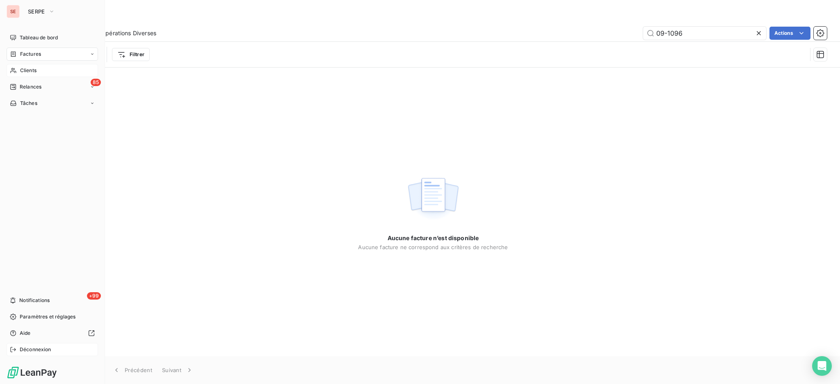
click at [40, 344] on div "Déconnexion" at bounding box center [52, 349] width 91 height 13
